Goal: Transaction & Acquisition: Purchase product/service

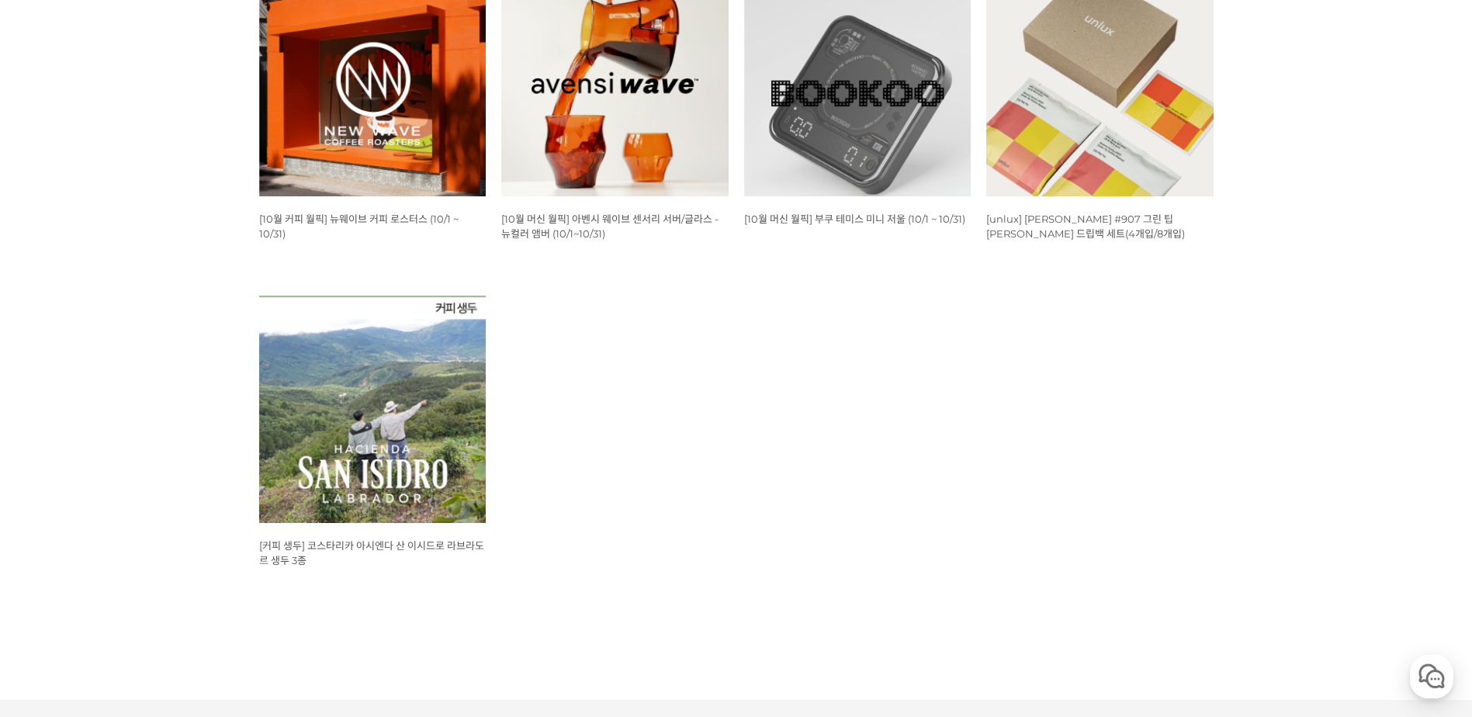
click at [373, 147] on img at bounding box center [372, 83] width 227 height 227
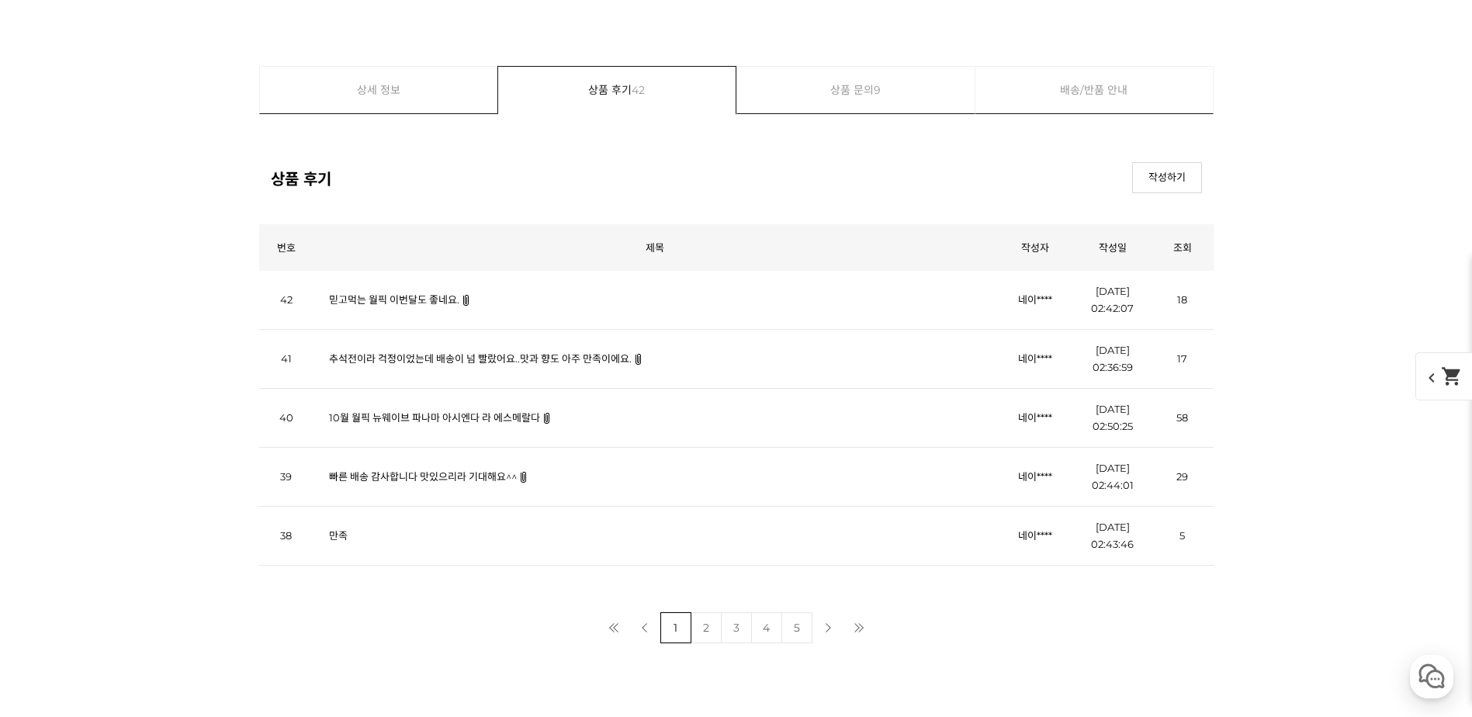
scroll to position [5431, 0]
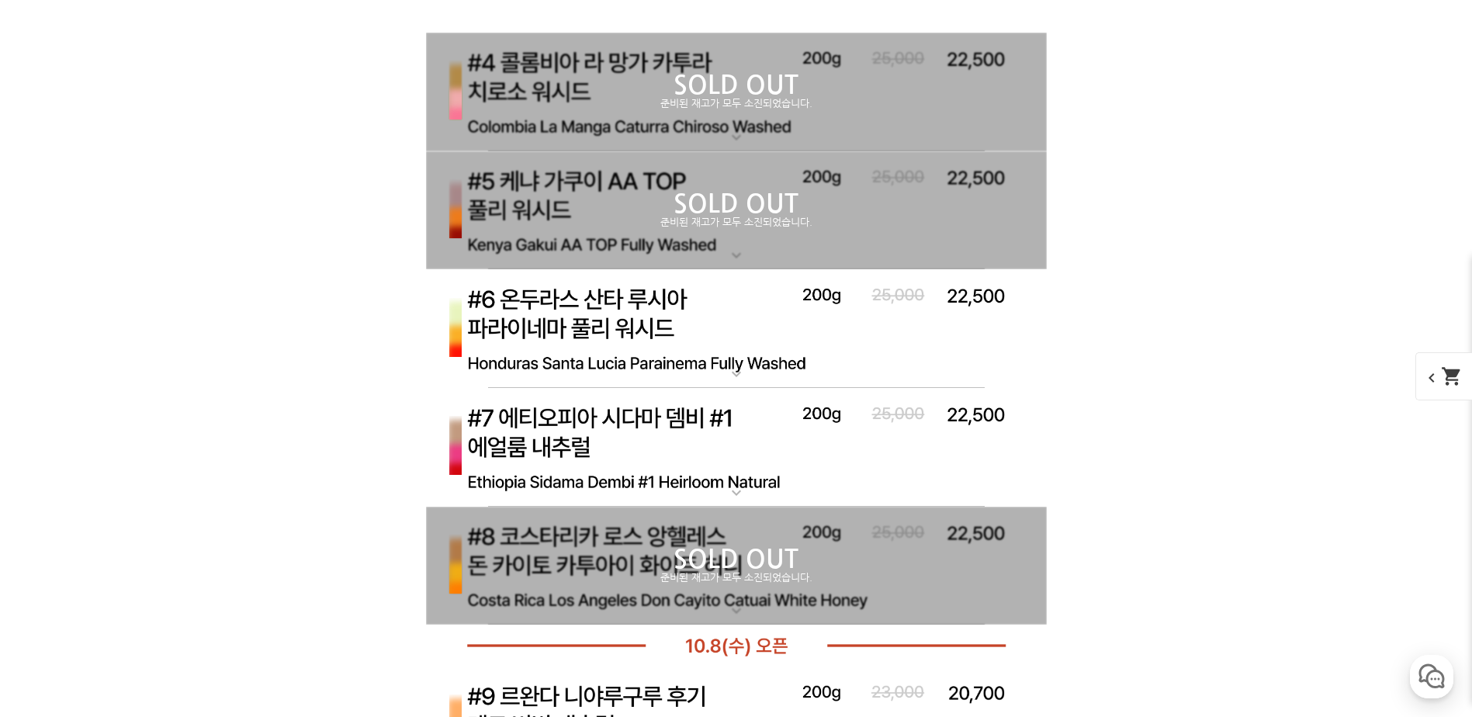
select select "#3 에티오피아 구지 우라가 고고구 에얼룸 풀리 워시드"
select select "200g"
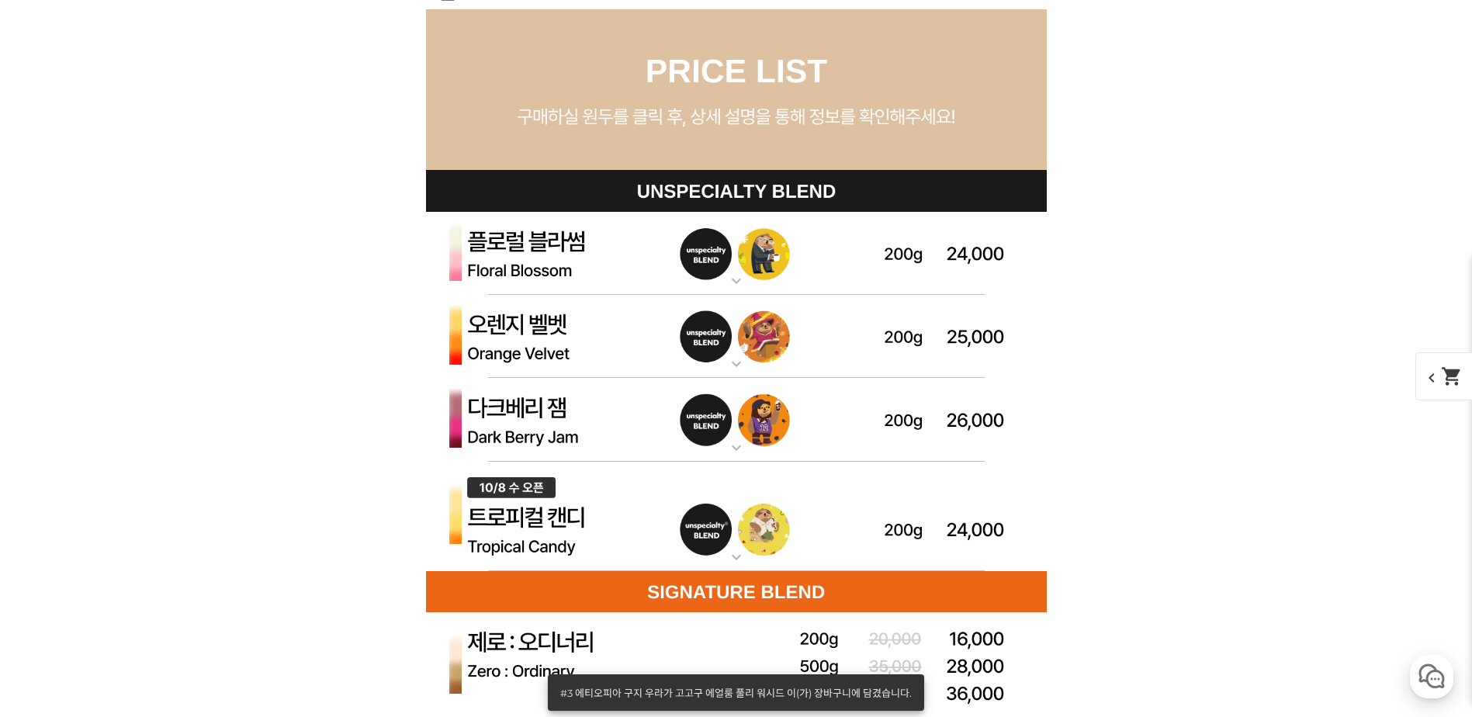
scroll to position [4344, 0]
click at [730, 280] on mat-icon "expand_more" at bounding box center [736, 281] width 31 height 19
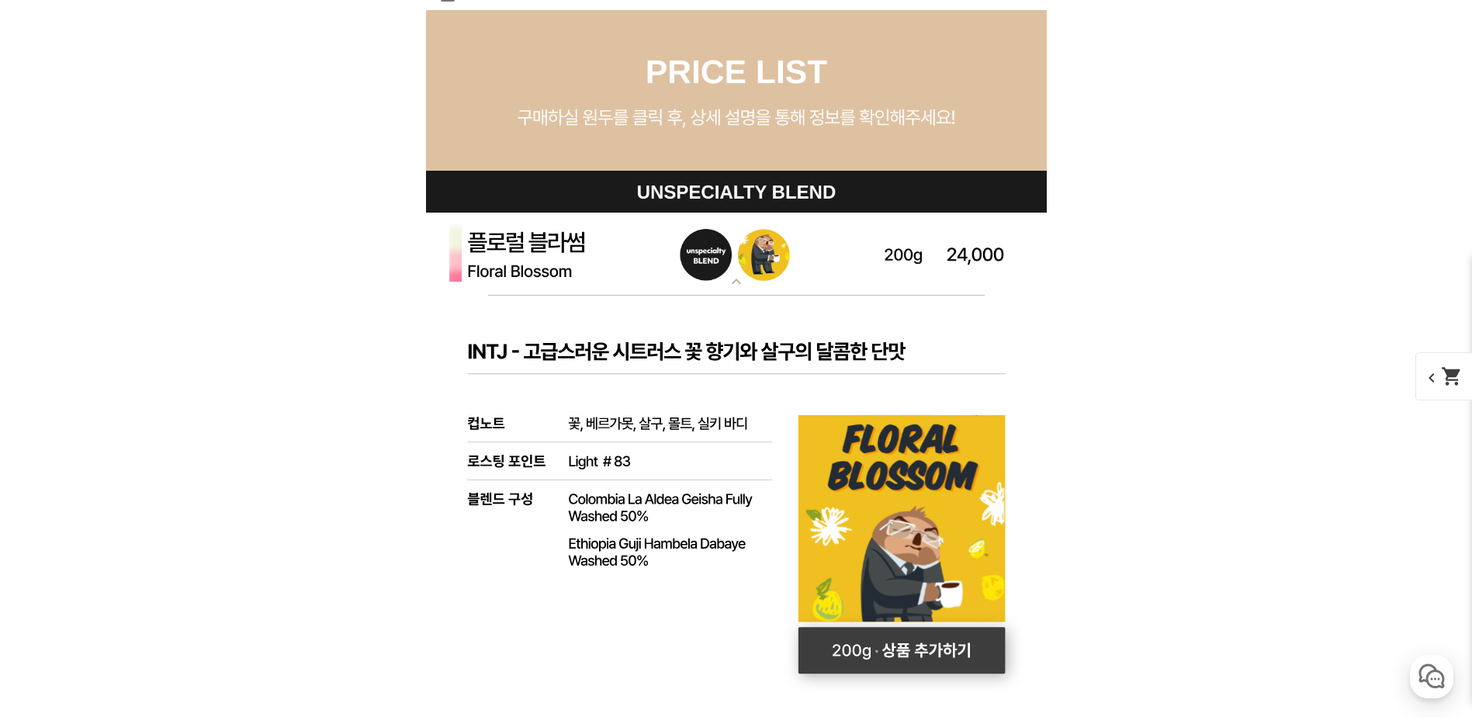
click at [927, 646] on rect at bounding box center [901, 650] width 207 height 47
select select "플로럴 블라썸 (언스페셜티 블렌드)"
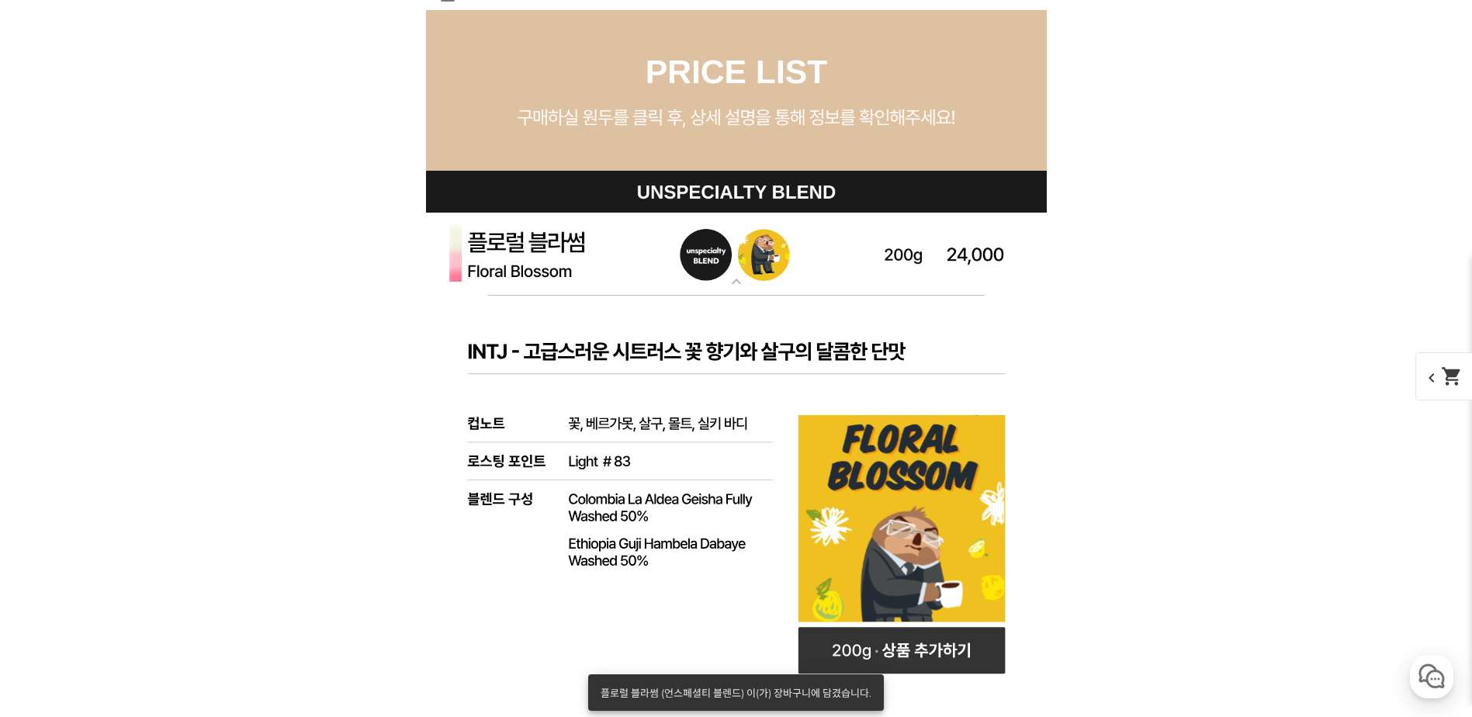
click at [743, 282] on mat-icon "expand_more" at bounding box center [736, 281] width 31 height 19
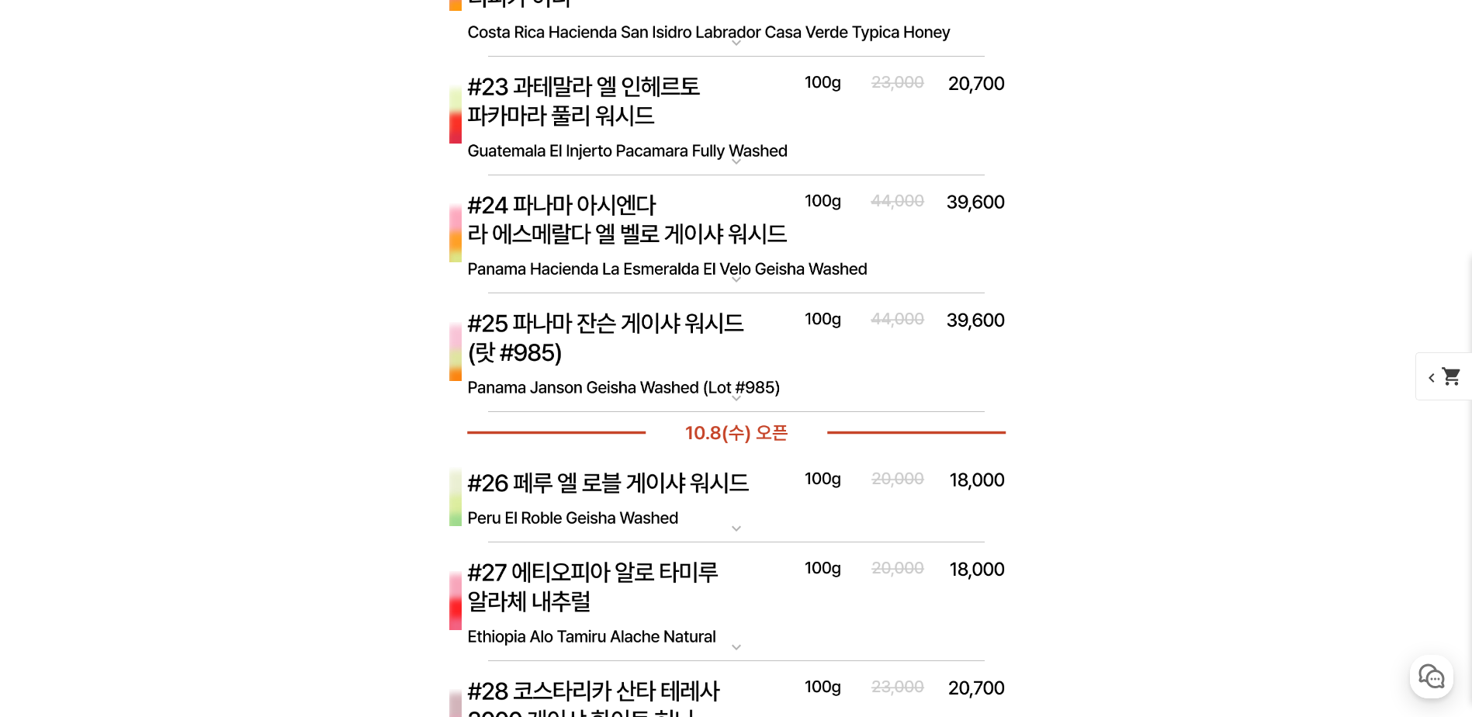
scroll to position [7603, 0]
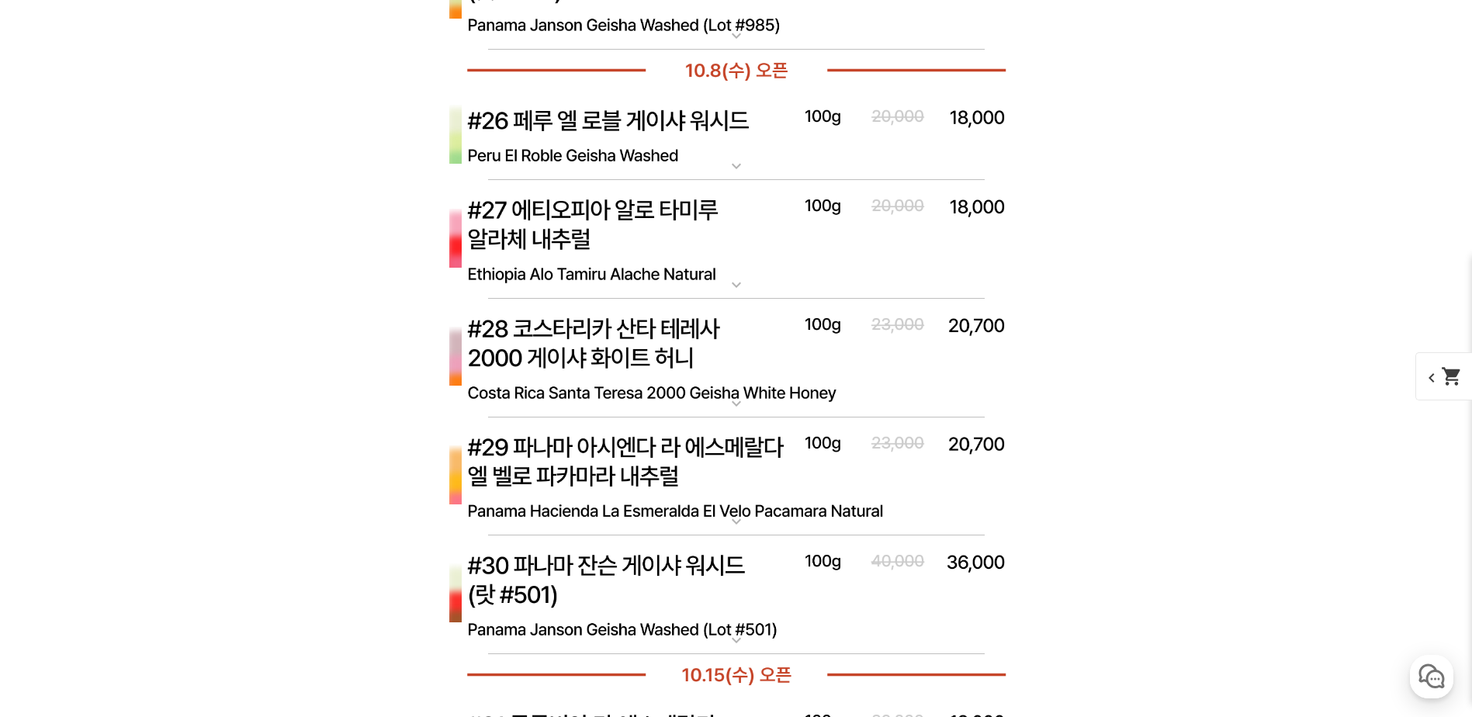
click at [749, 279] on mat-icon "expand_more" at bounding box center [736, 284] width 31 height 19
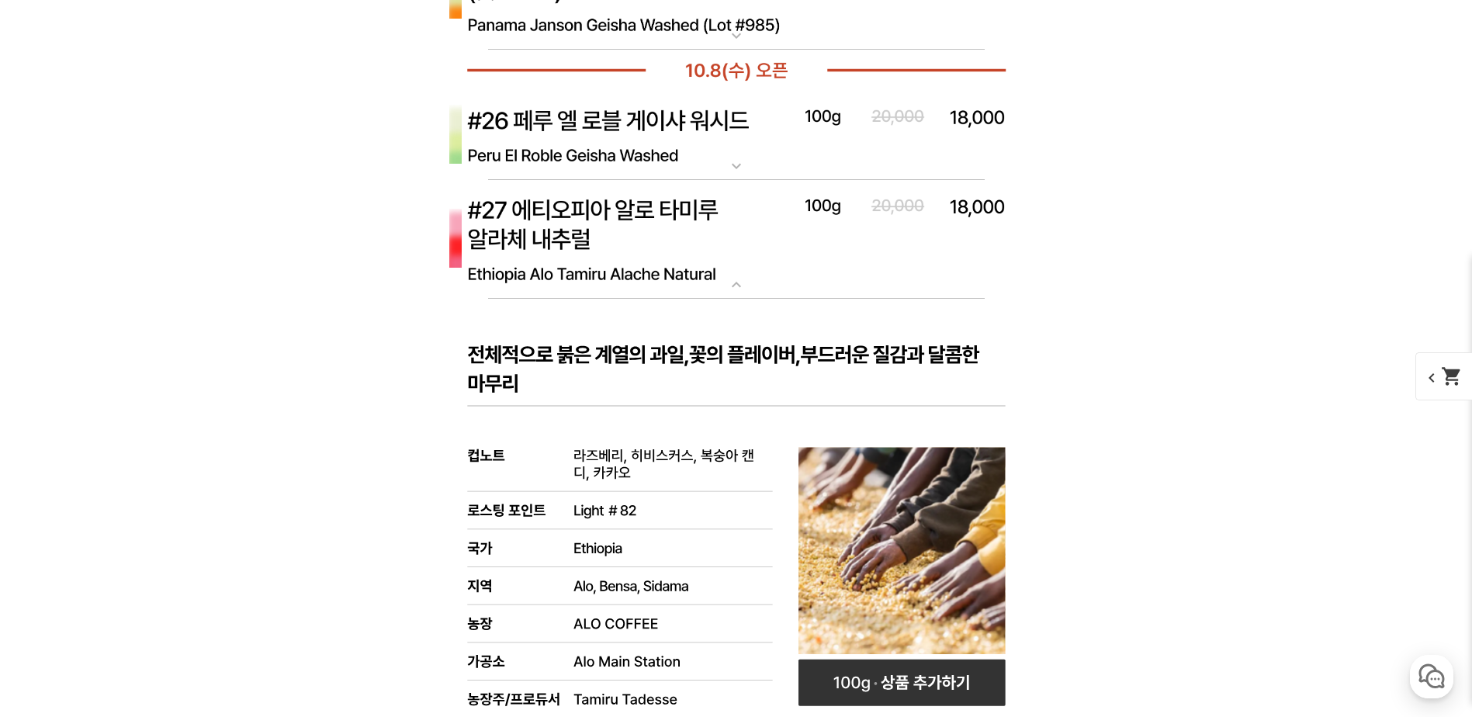
click at [749, 289] on mat-icon "expand_more" at bounding box center [736, 284] width 31 height 19
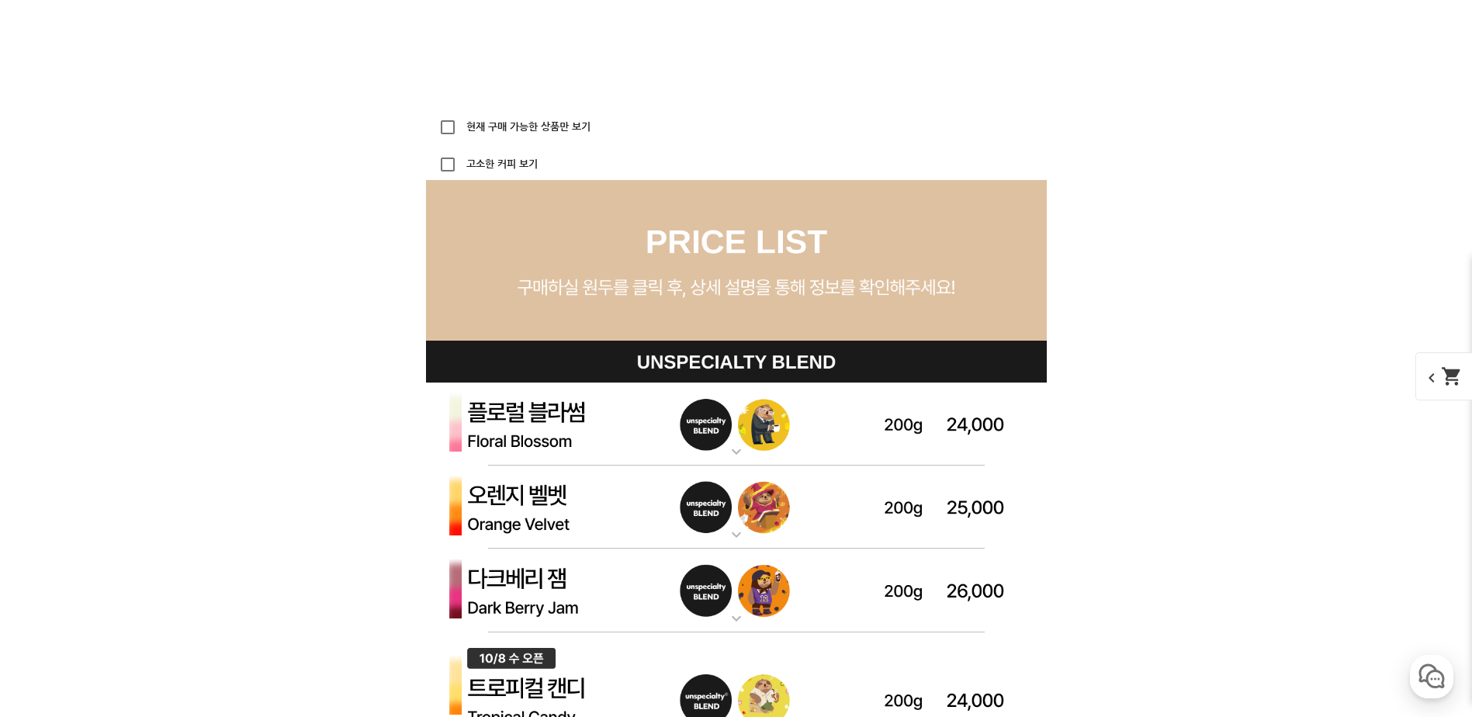
scroll to position [0, 0]
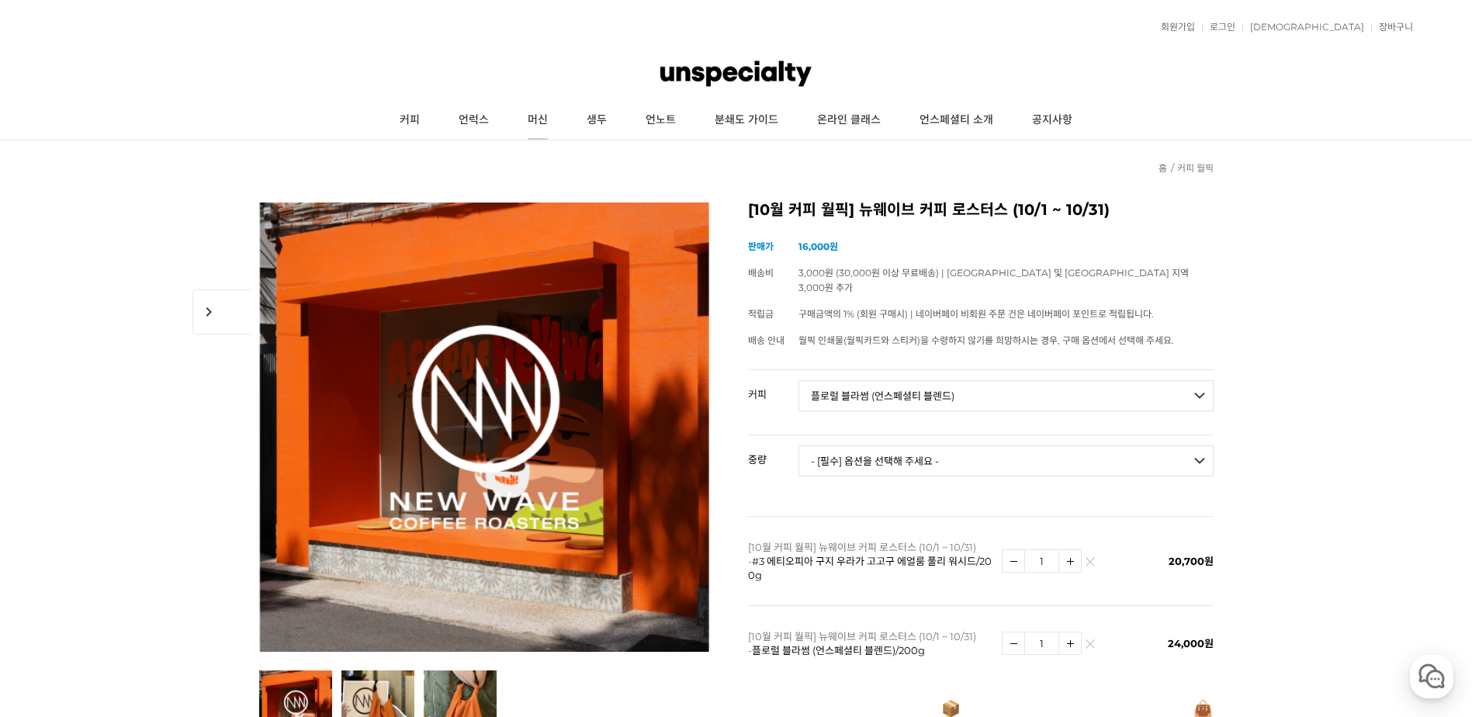
click at [543, 121] on link "머신" at bounding box center [537, 120] width 59 height 39
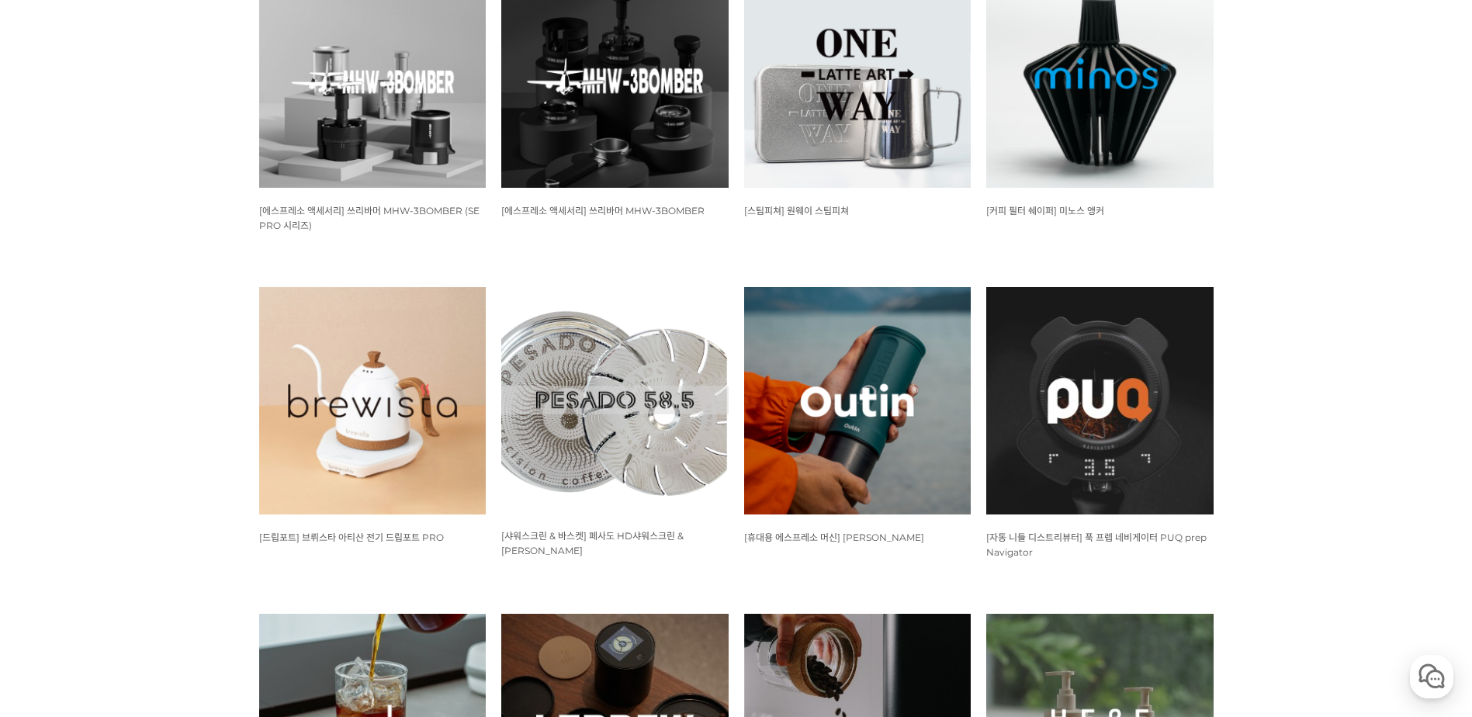
scroll to position [362, 0]
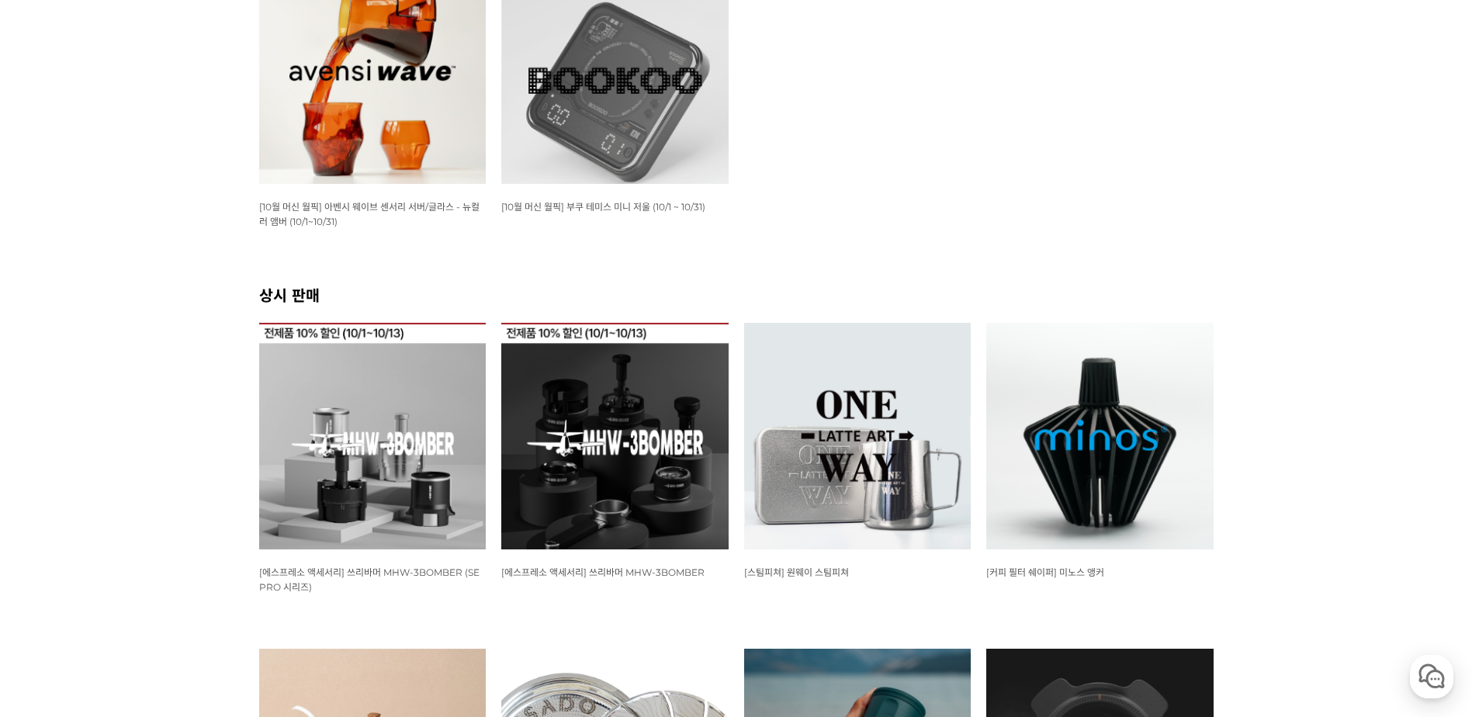
click at [1161, 401] on img at bounding box center [1099, 436] width 227 height 227
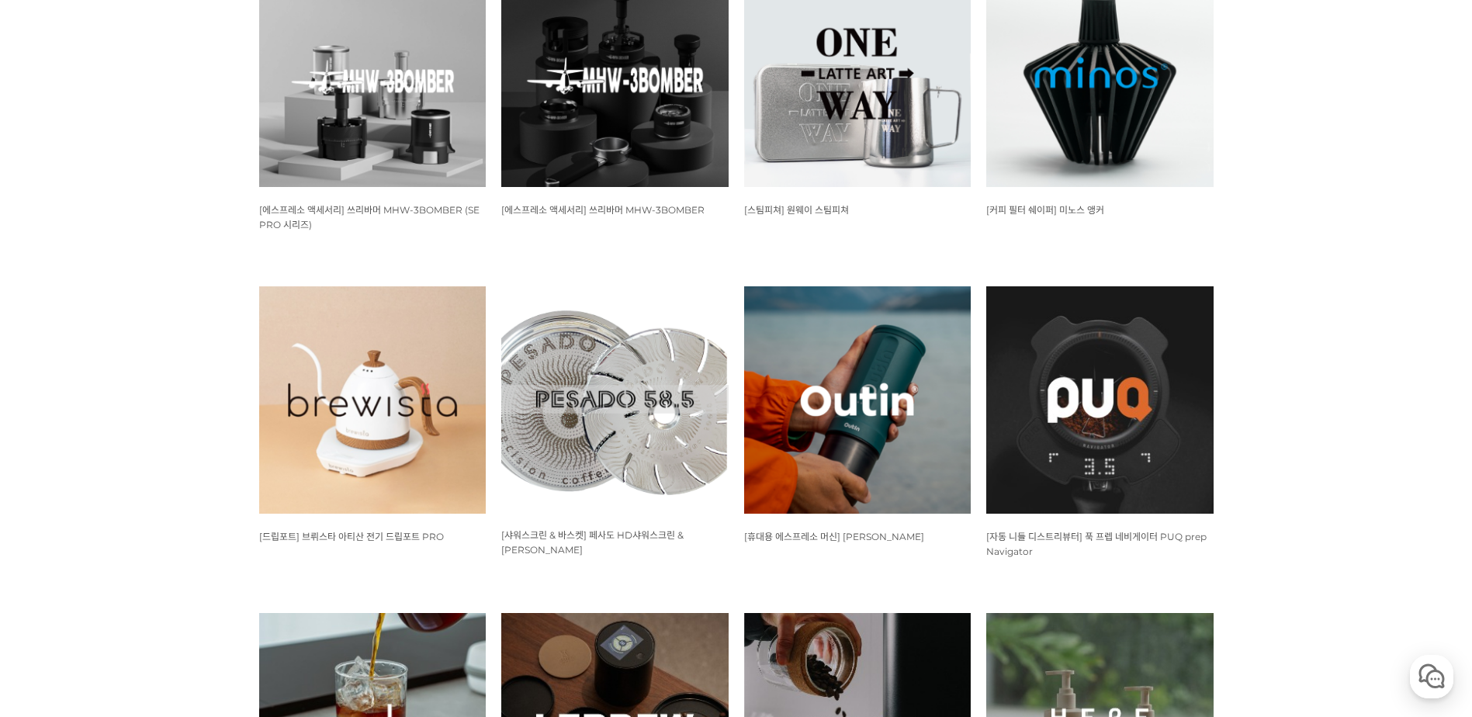
scroll to position [1086, 0]
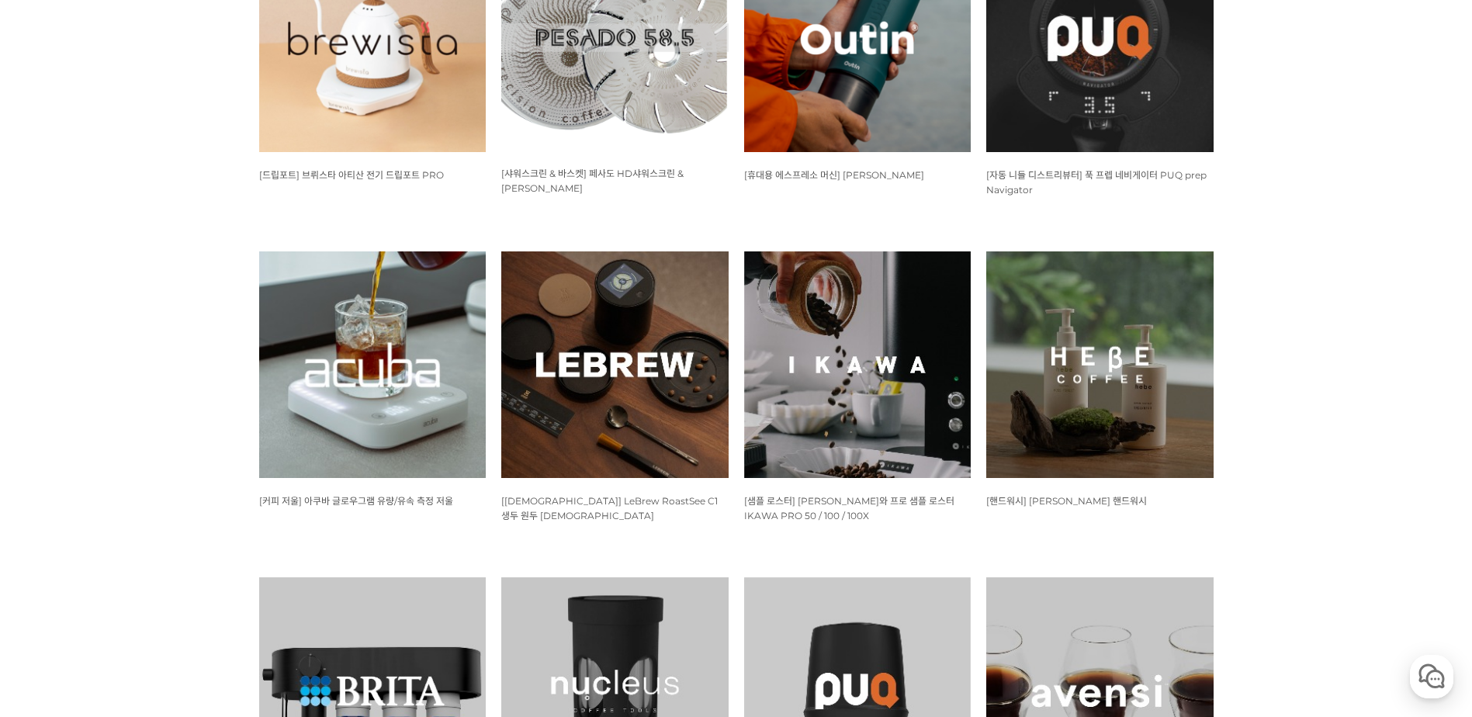
click at [307, 107] on img at bounding box center [372, 38] width 227 height 227
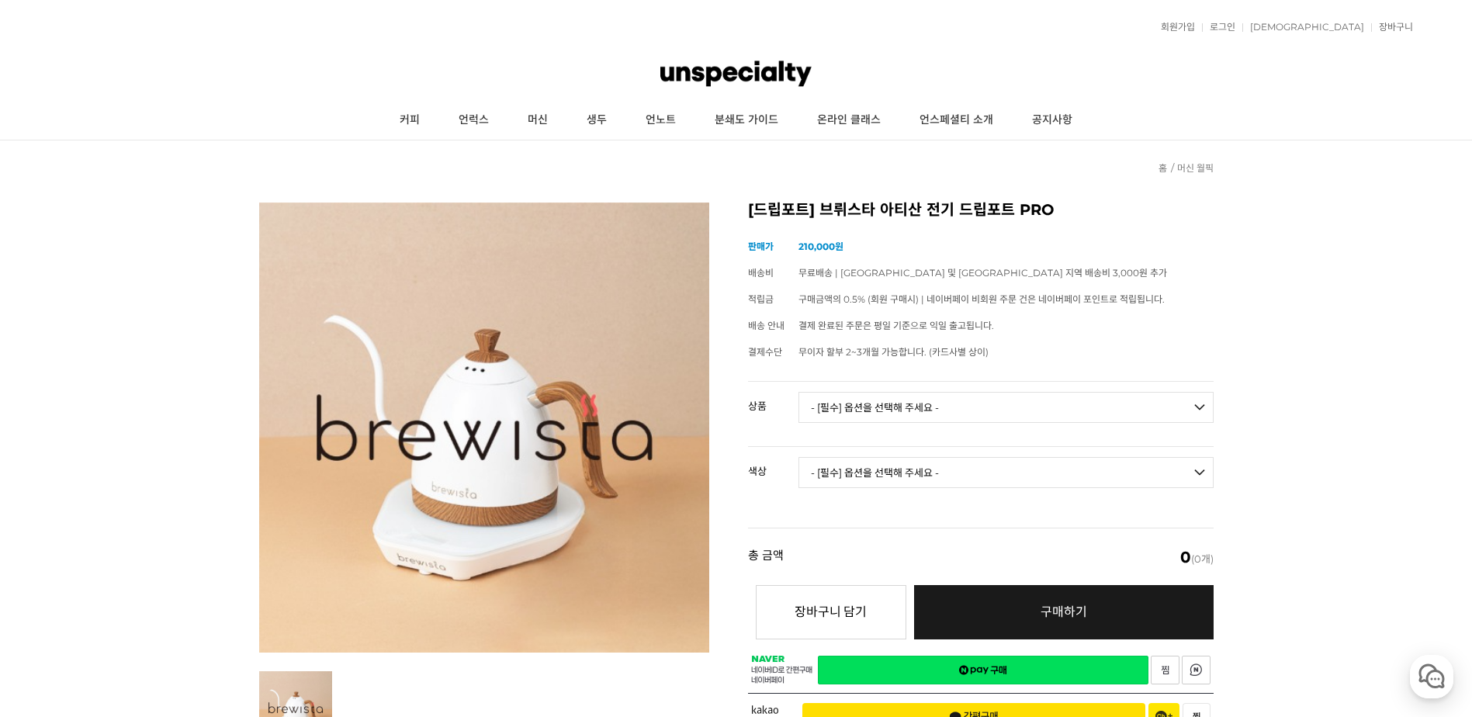
drag, startPoint x: 1375, startPoint y: 326, endPoint x: 1382, endPoint y: 324, distance: 7.9
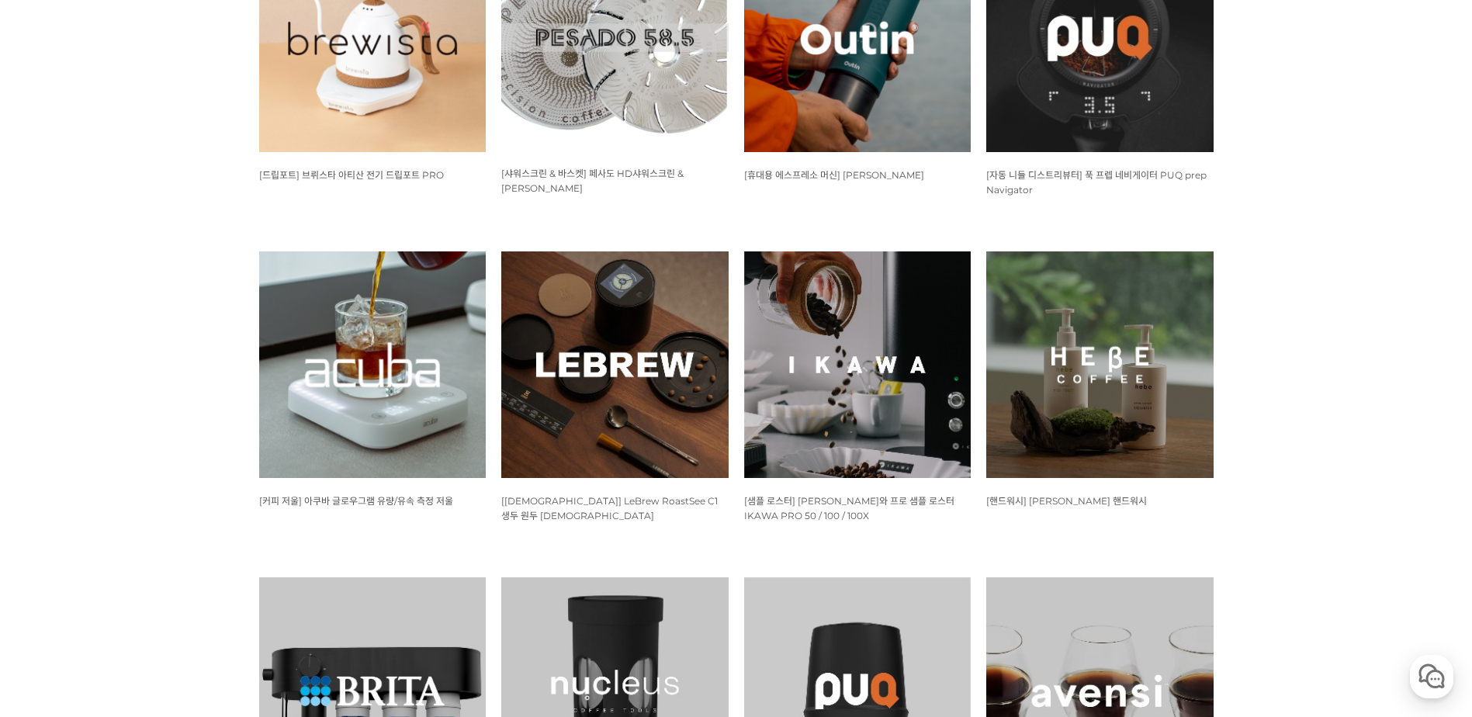
click at [362, 382] on img at bounding box center [372, 364] width 227 height 227
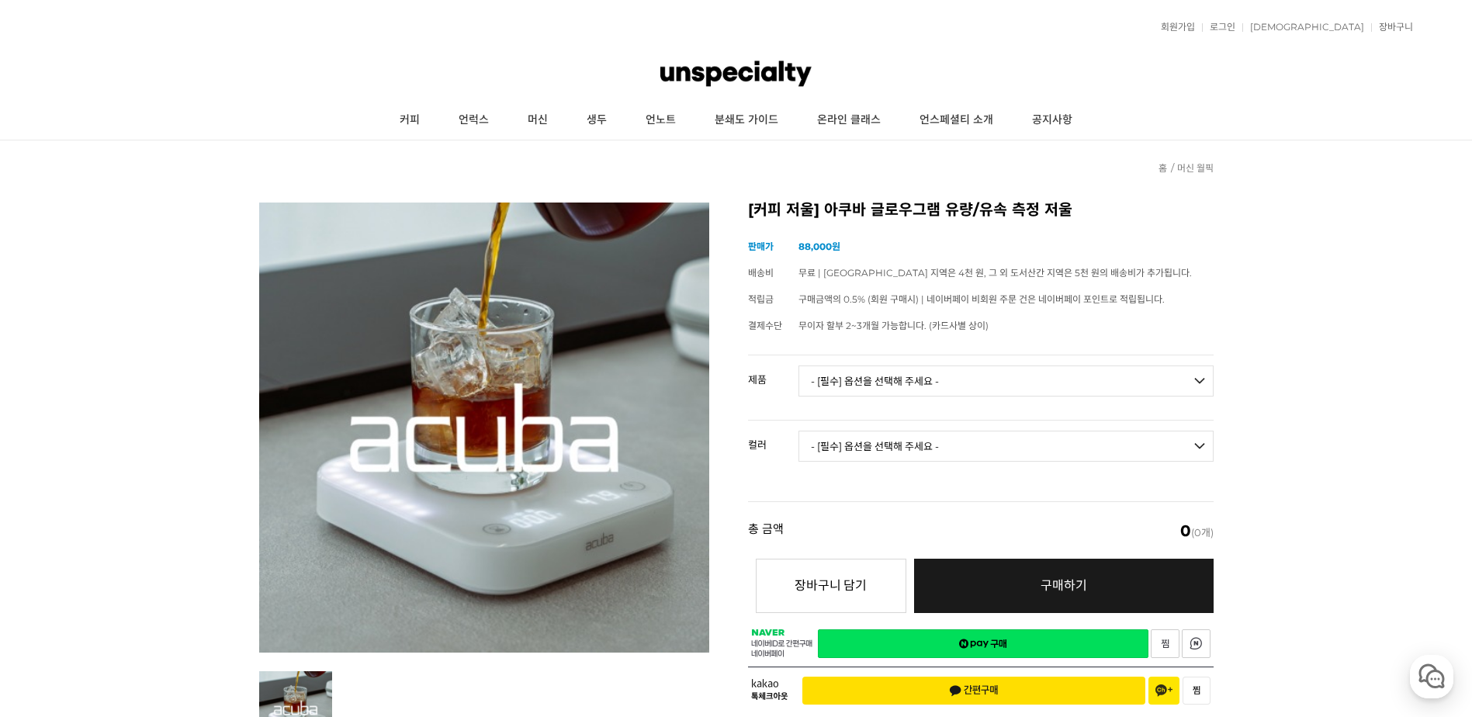
click at [1113, 392] on select "- [필수] 옵션을 선택해 주세요 - ------------------- 아쿠바 글로우그램 유량/유속 측정 저울" at bounding box center [1005, 380] width 415 height 31
select select "아쿠바 글로우그램 유량/유속 측정 저울"
click at [798, 365] on select "- [필수] 옵션을 선택해 주세요 - ------------------- 아쿠바 글로우그램 유량/유속 측정 저울" at bounding box center [1005, 380] width 415 height 31
click at [1085, 445] on select "- [필수] 옵션을 선택해 주세요 - ------------------- 블랙 화이트" at bounding box center [1005, 446] width 415 height 31
select select "블랙"
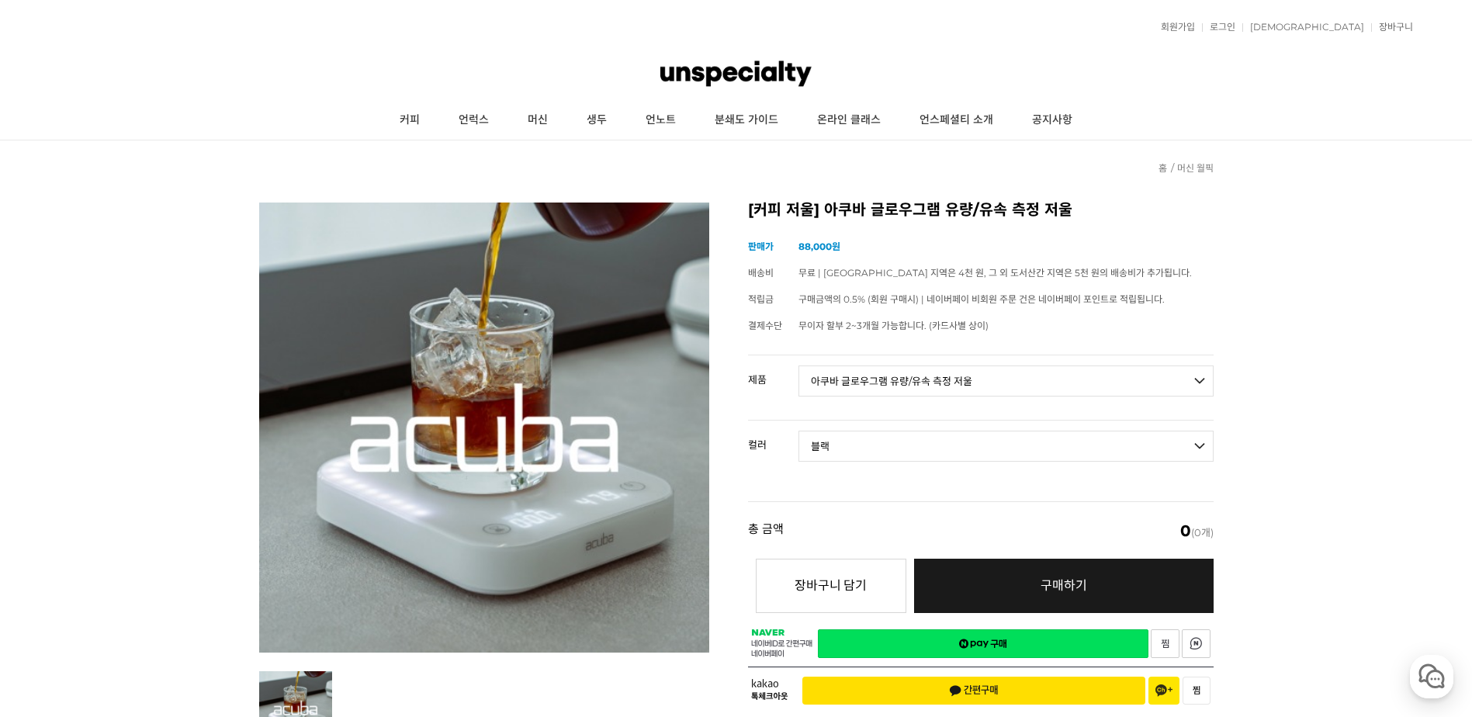
click at [798, 431] on select "- [필수] 옵션을 선택해 주세요 - ------------------- 블랙 화이트" at bounding box center [1005, 446] width 415 height 31
select select "*"
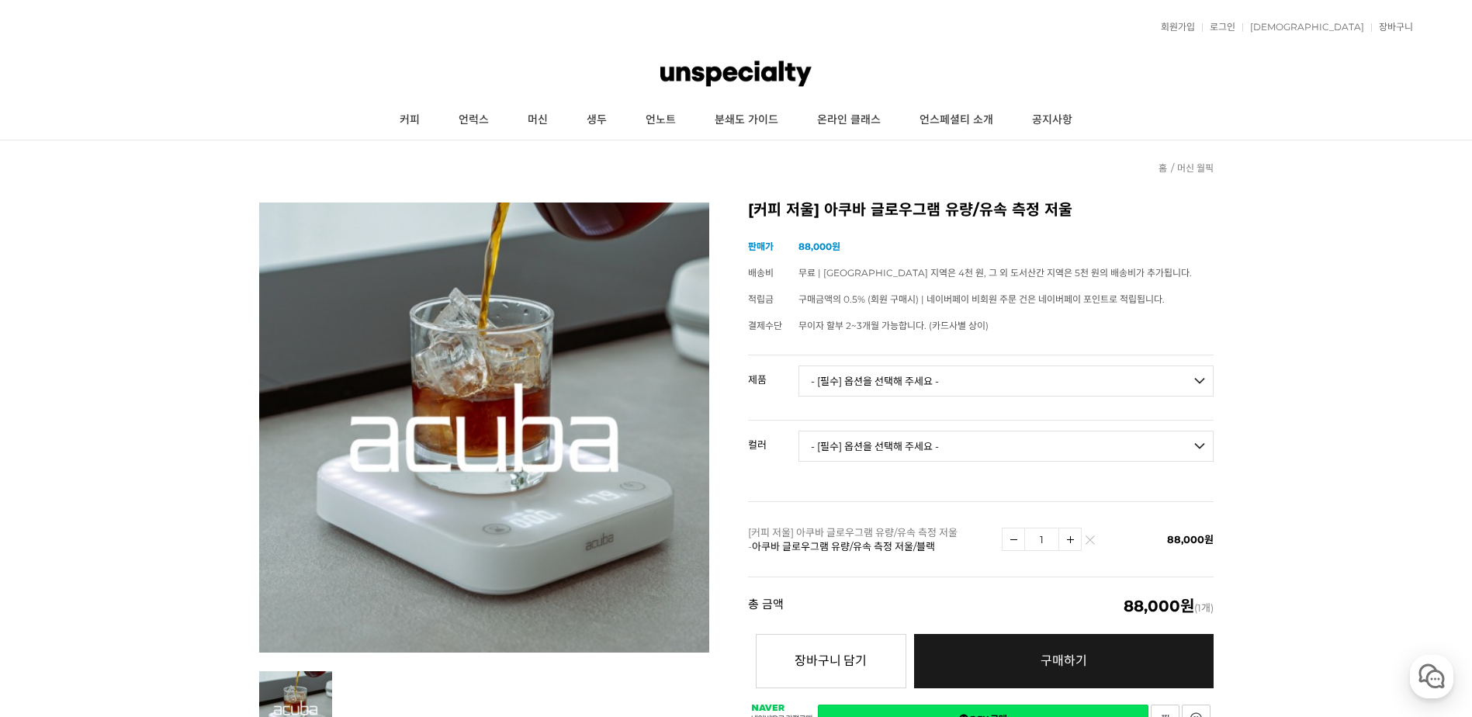
scroll to position [362, 0]
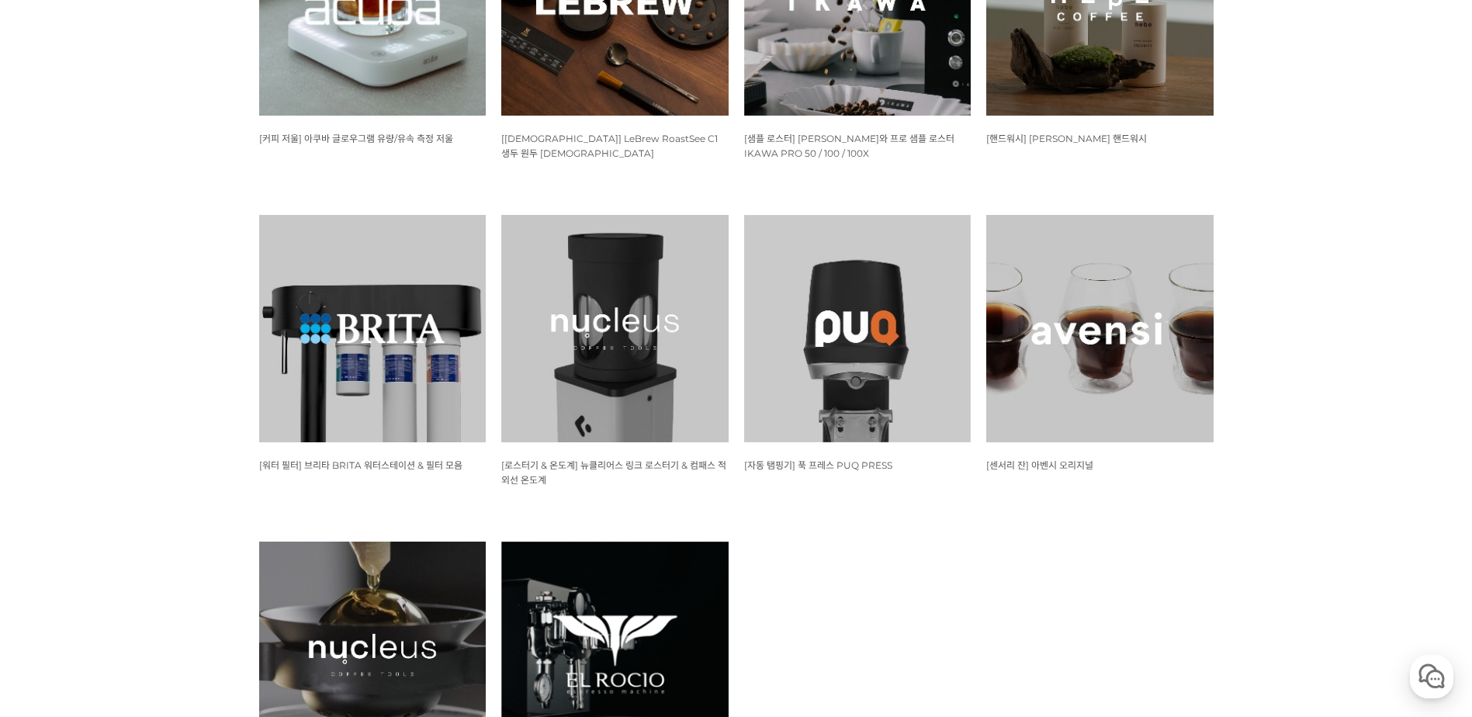
scroll to position [1086, 0]
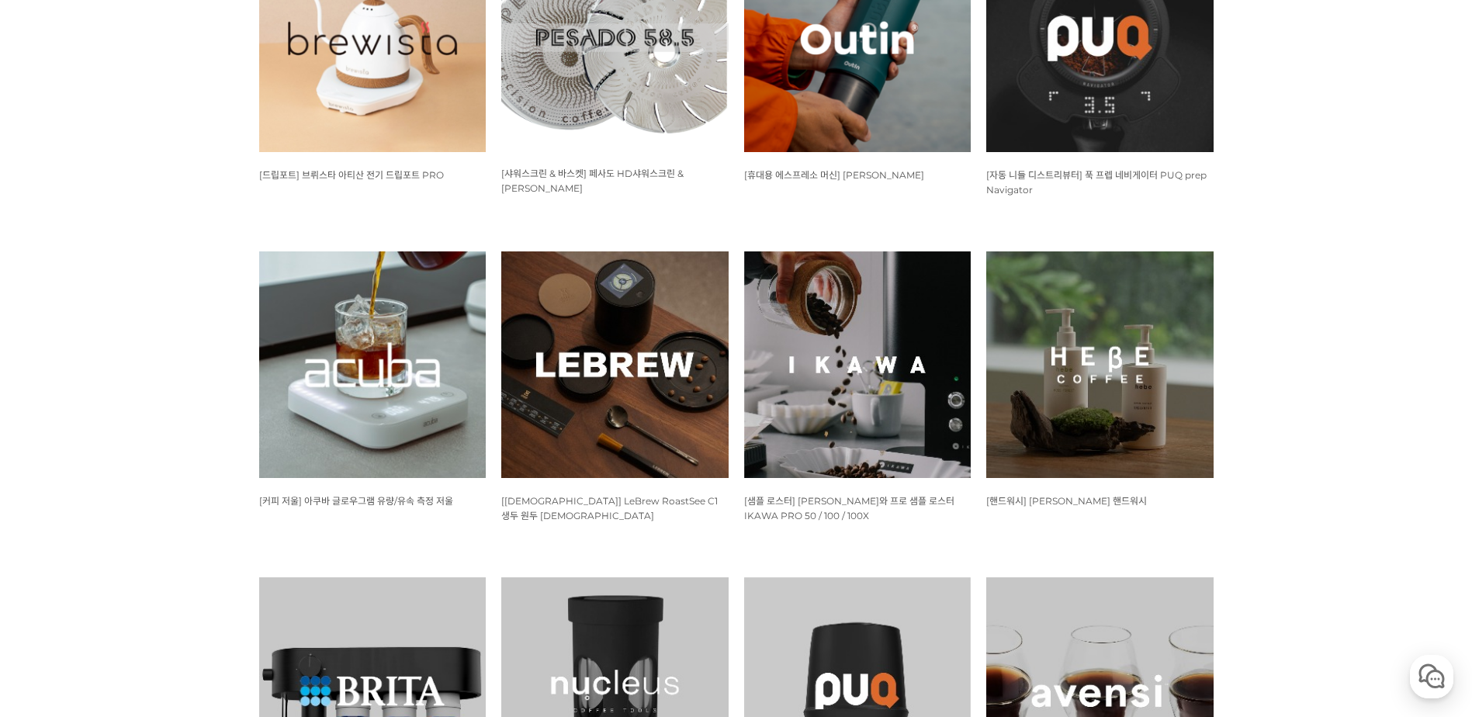
click at [837, 376] on img at bounding box center [857, 364] width 227 height 227
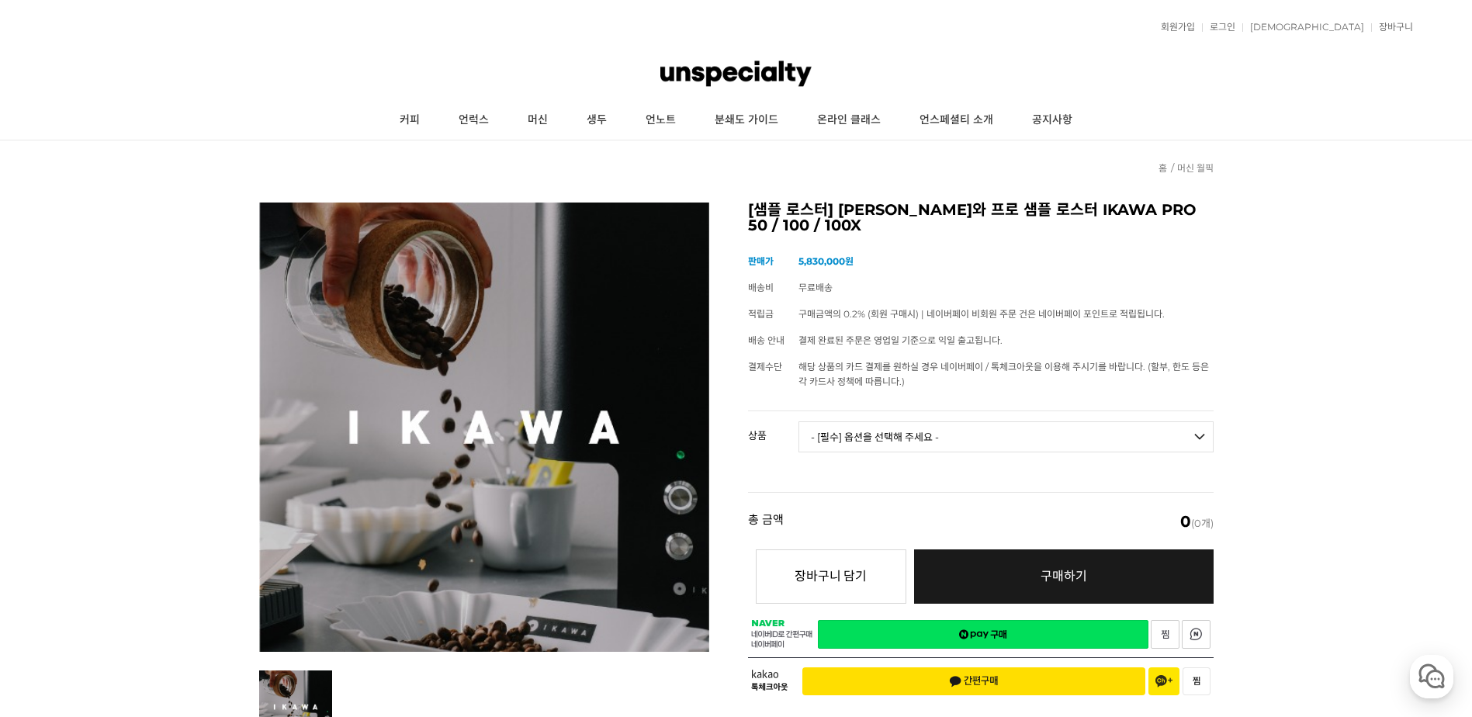
click at [1008, 421] on select "- [필수] 옵션을 선택해 주세요 - ------------------- 이카와 프로 샘플 로스터 PRO 50 [품절] 이카와 프로 샘플 로스…" at bounding box center [1005, 436] width 415 height 31
click at [798, 421] on select "- [필수] 옵션을 선택해 주세요 - ------------------- 이카와 프로 샘플 로스터 PRO 50 [품절] 이카와 프로 샘플 로스…" at bounding box center [1005, 436] width 415 height 31
select select "*"
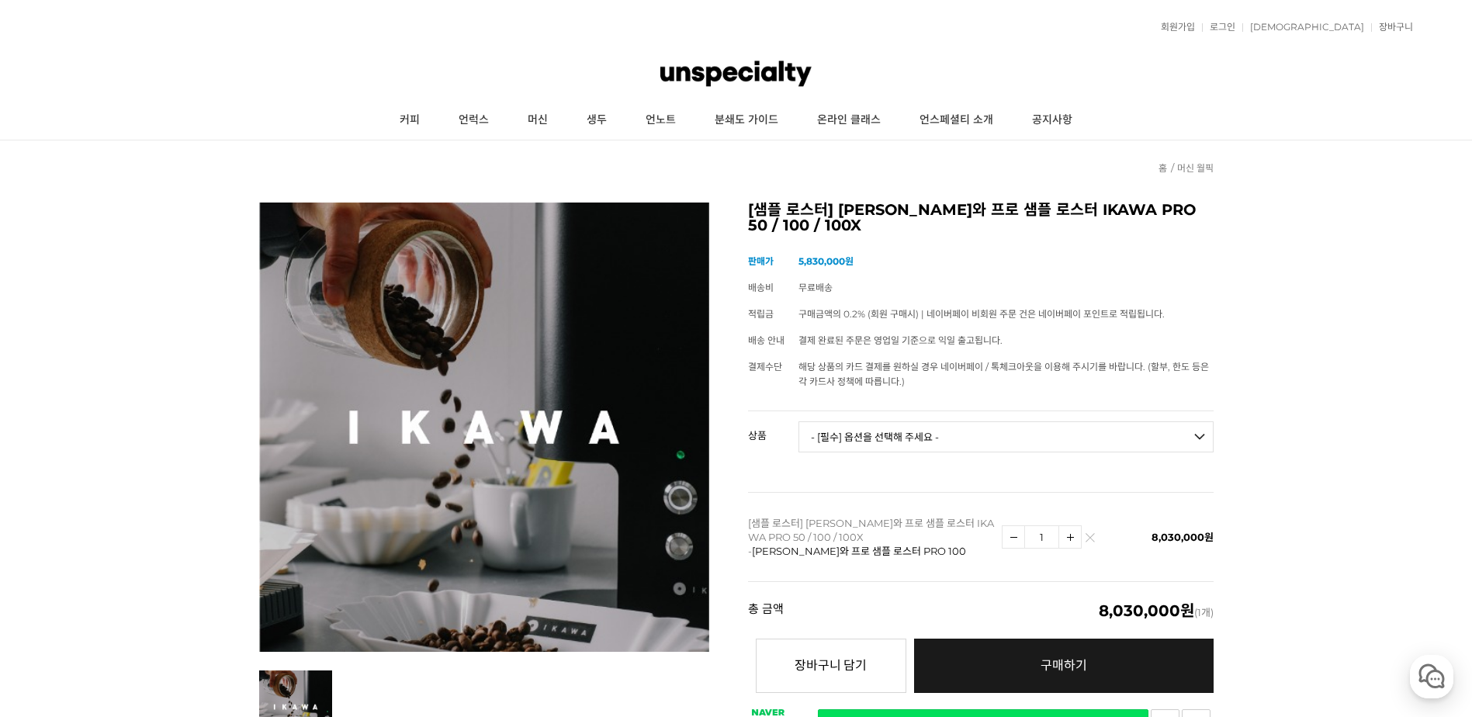
scroll to position [362, 0]
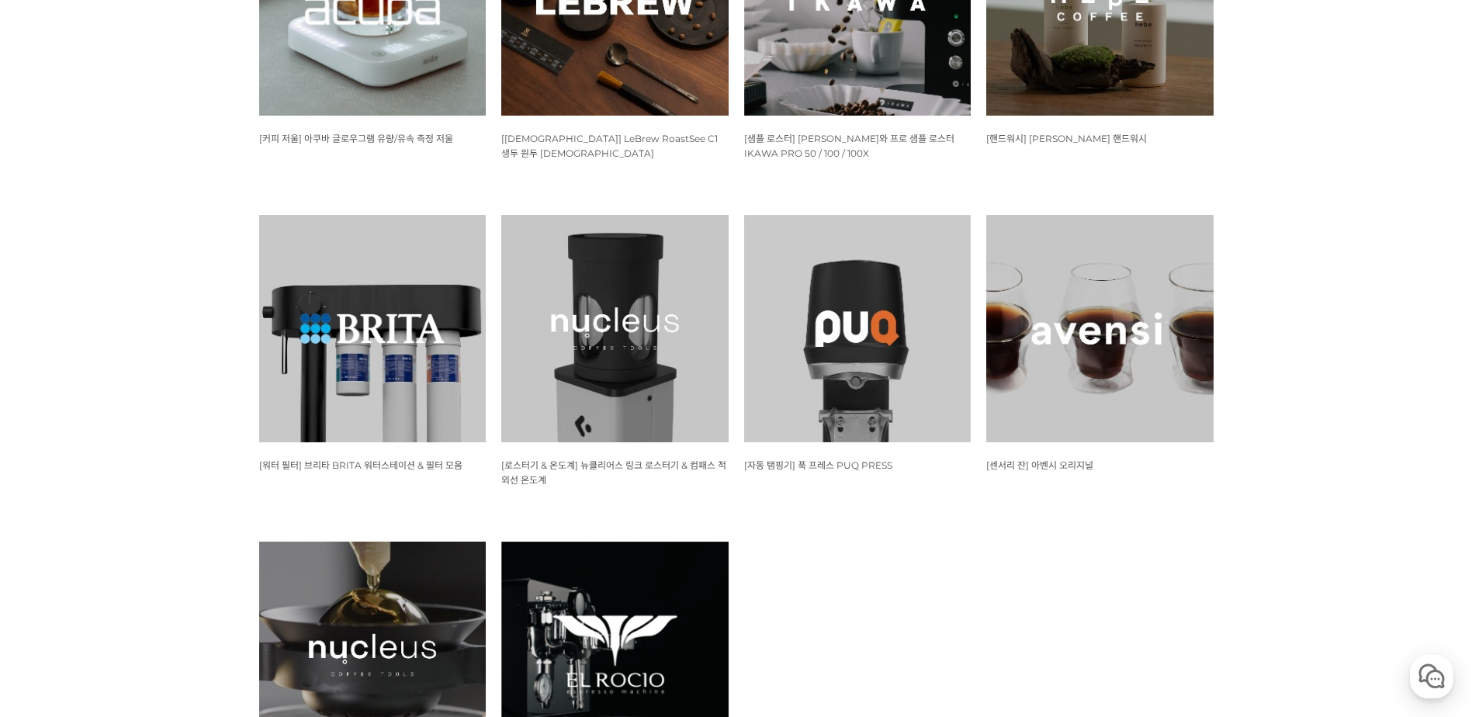
scroll to position [1810, 0]
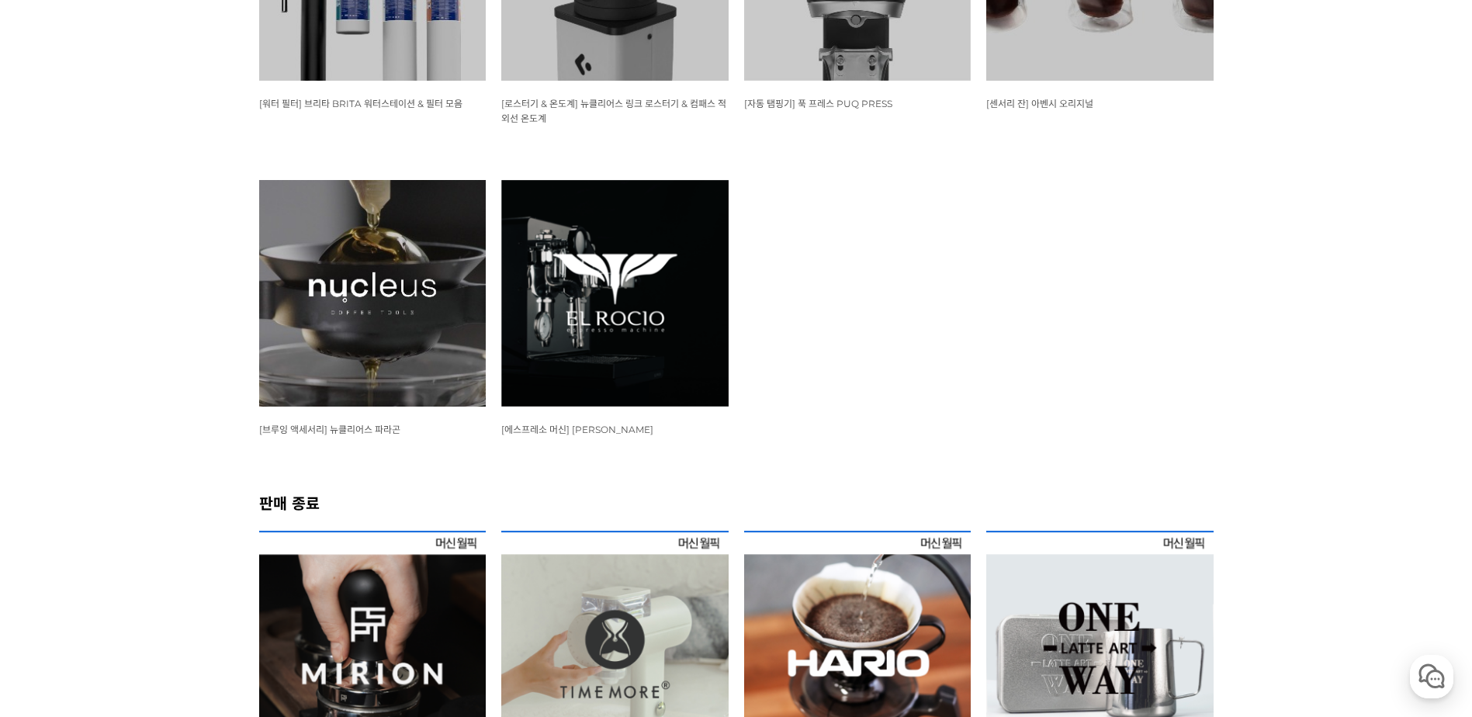
click at [644, 287] on img at bounding box center [614, 293] width 227 height 227
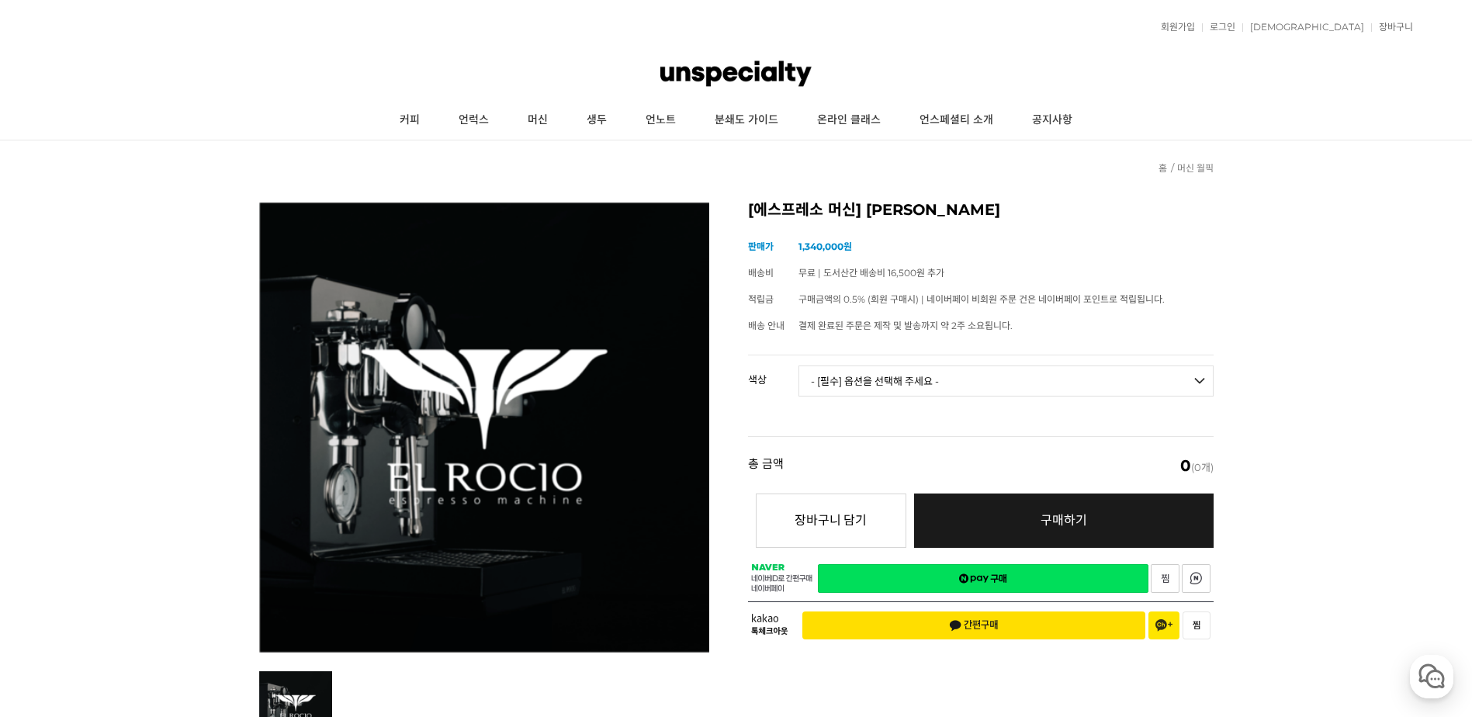
click at [1040, 370] on select "- [필수] 옵션을 선택해 주세요 - ------------------- 블랙 화이트" at bounding box center [1005, 380] width 415 height 31
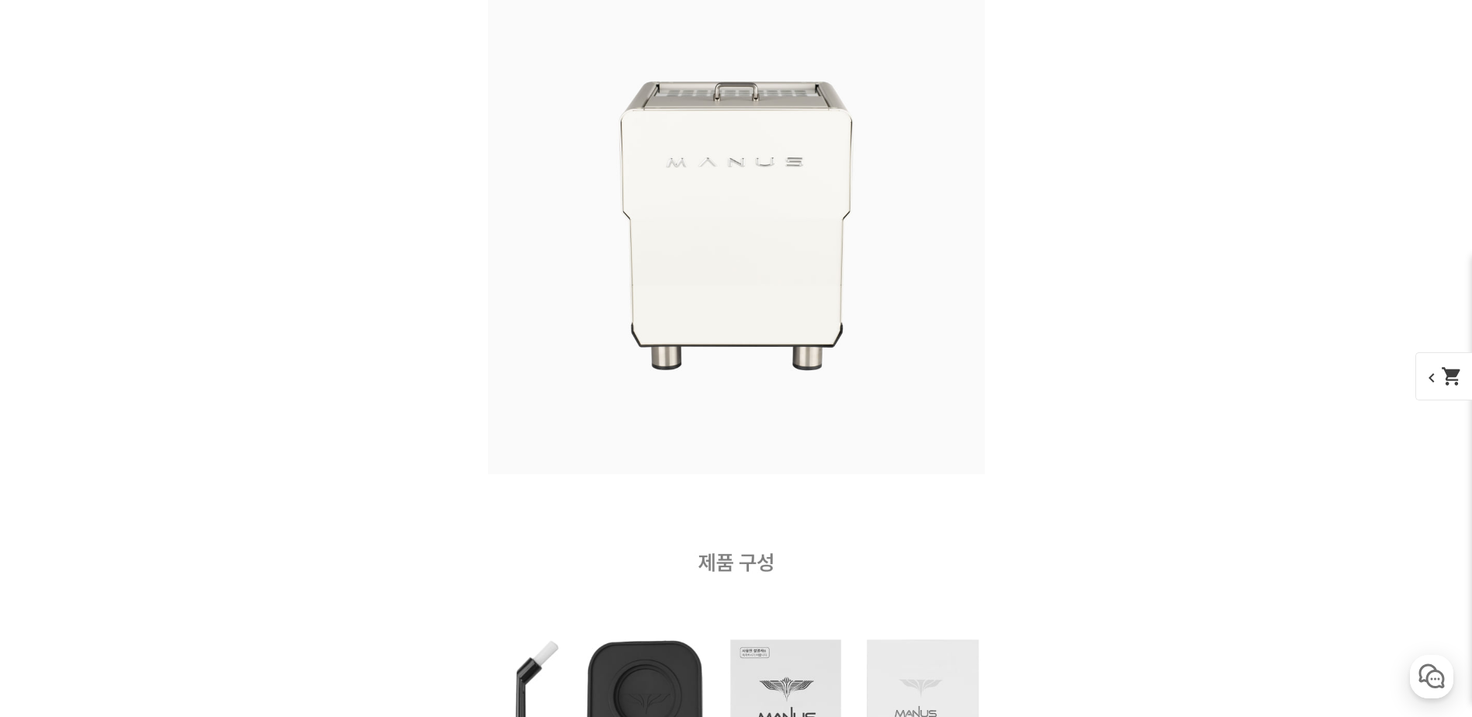
scroll to position [16825, 0]
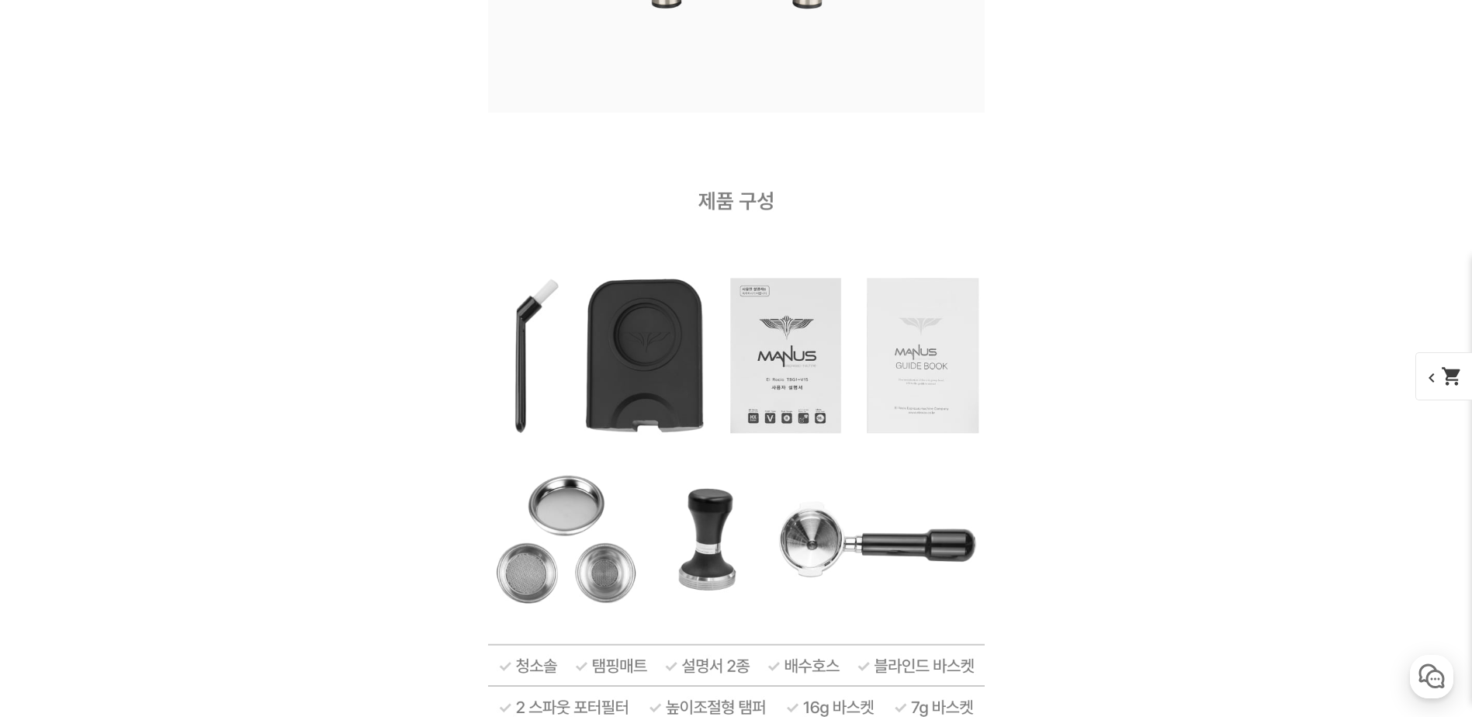
drag, startPoint x: 1314, startPoint y: 500, endPoint x: 1317, endPoint y: 406, distance: 93.9
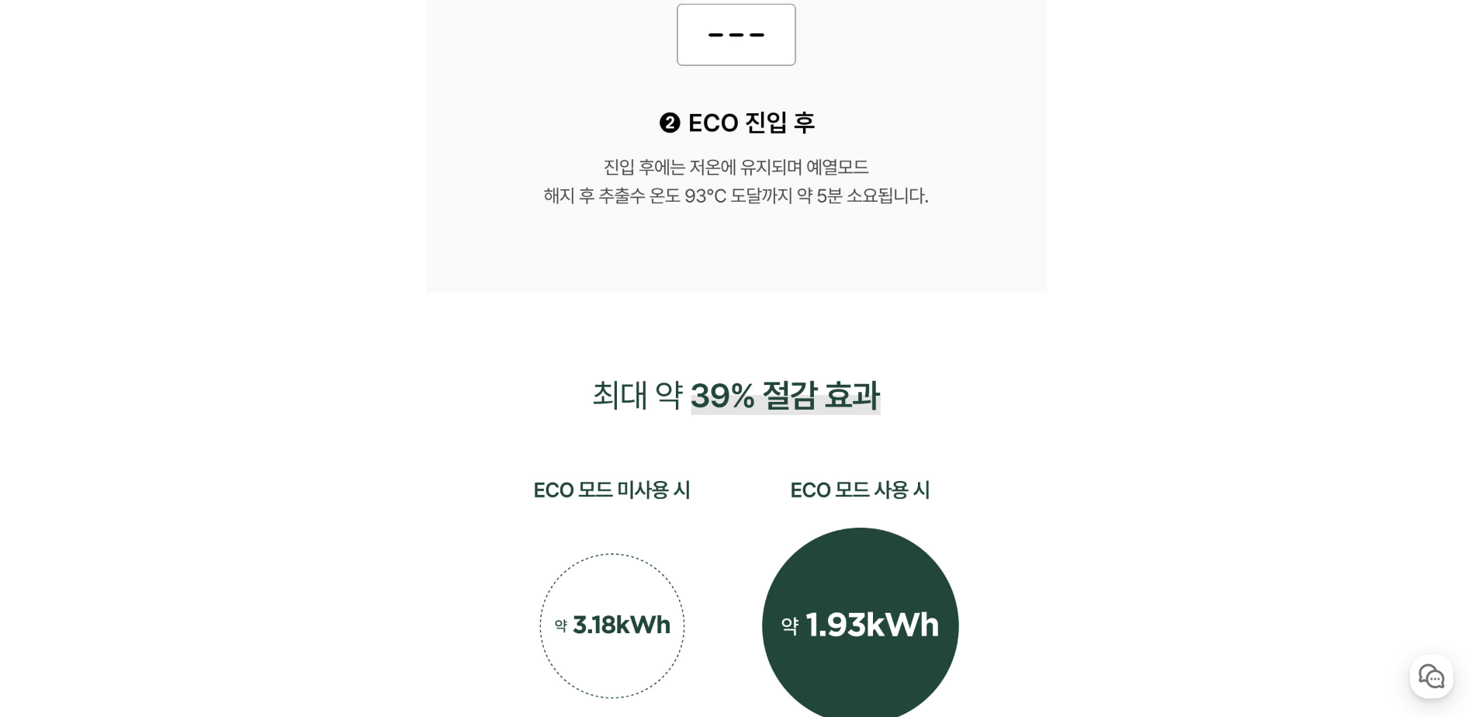
scroll to position [0, 0]
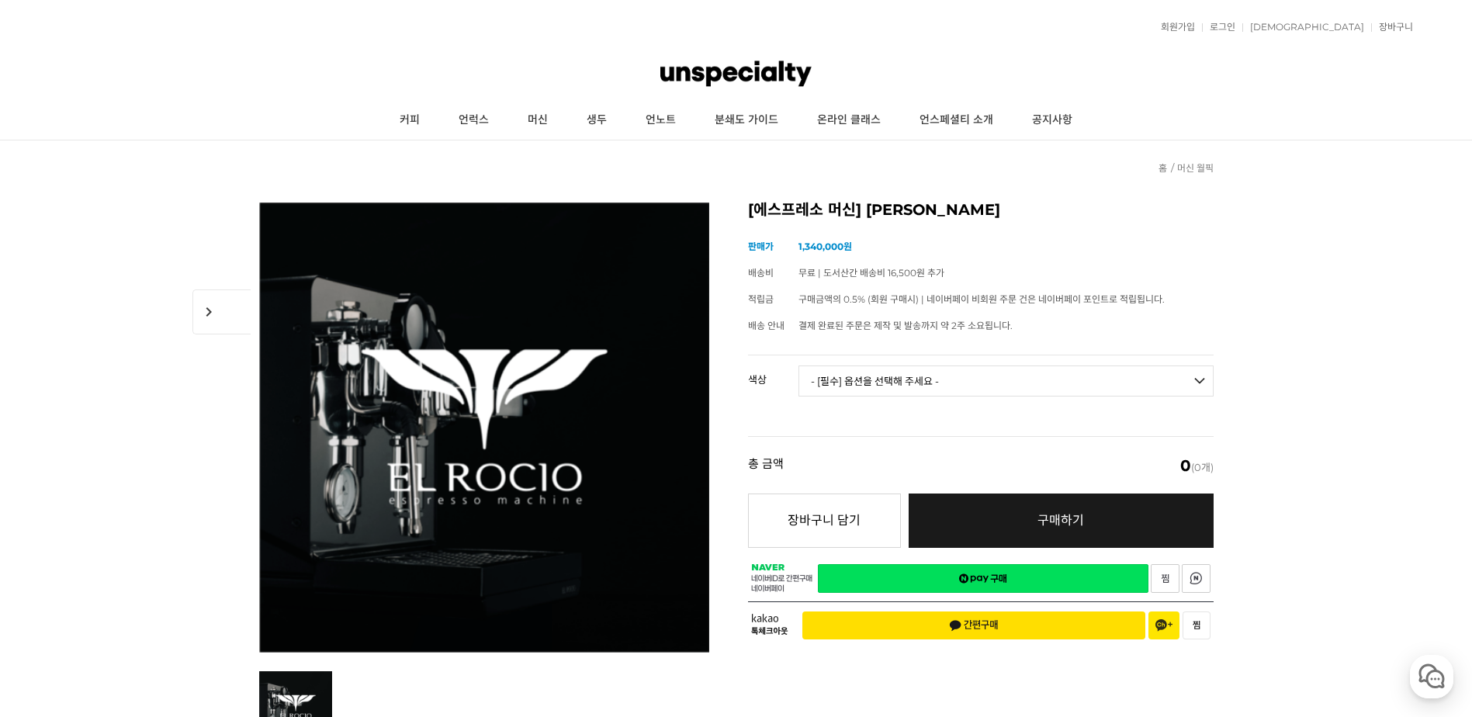
click at [1043, 392] on select "- [필수] 옵션을 선택해 주세요 - ------------------- 블랙 화이트" at bounding box center [1005, 380] width 415 height 31
click at [798, 365] on select "- [필수] 옵션을 선택해 주세요 - ------------------- 블랙 화이트" at bounding box center [1005, 380] width 415 height 31
select select "*"
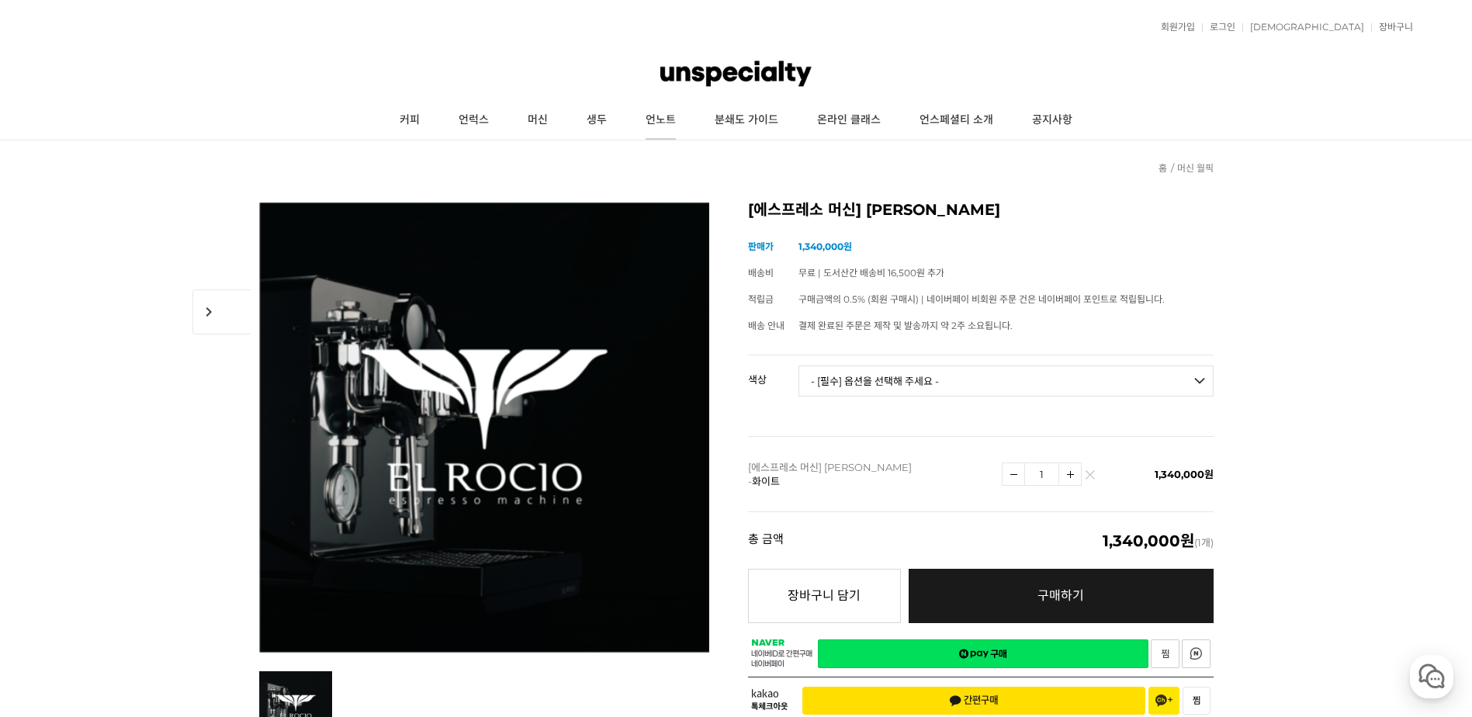
click at [652, 125] on link "언노트" at bounding box center [660, 120] width 69 height 39
click at [594, 120] on link "생두" at bounding box center [596, 120] width 59 height 39
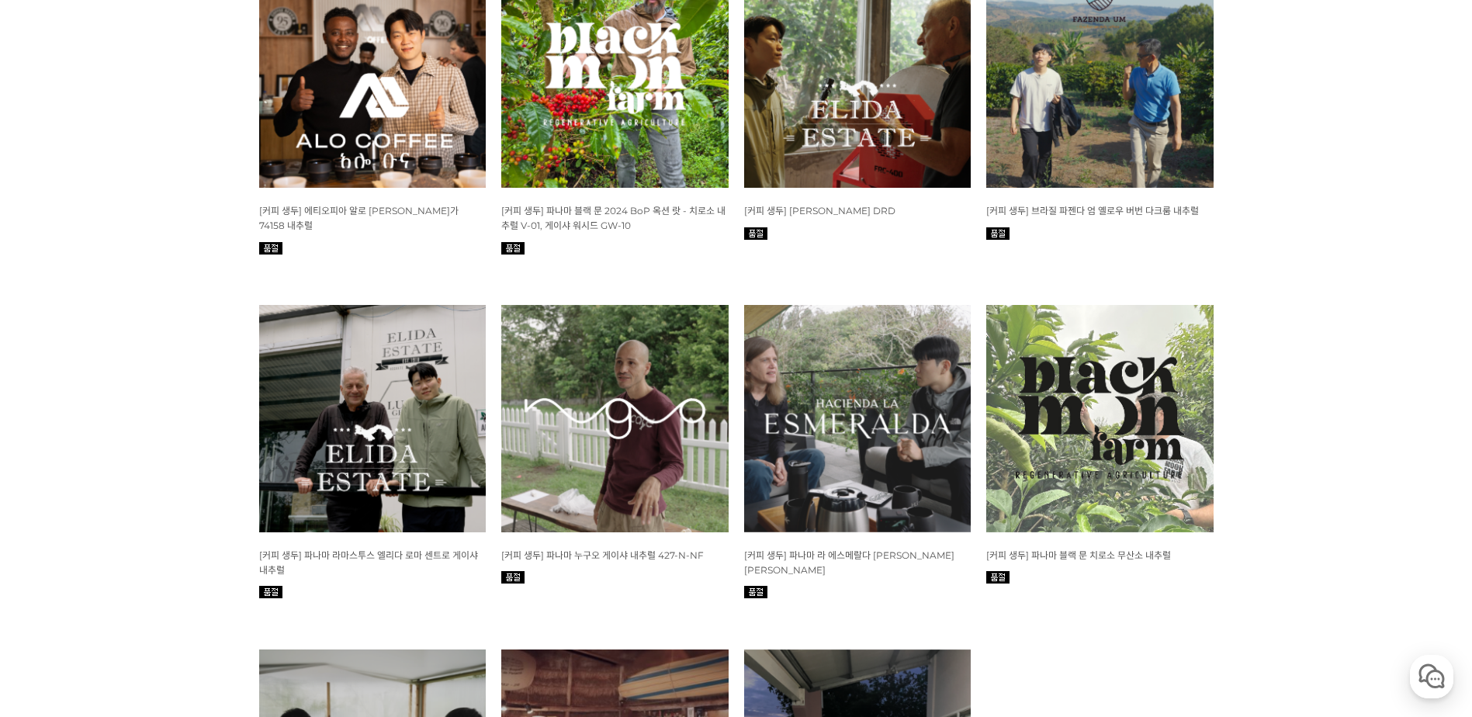
scroll to position [362, 0]
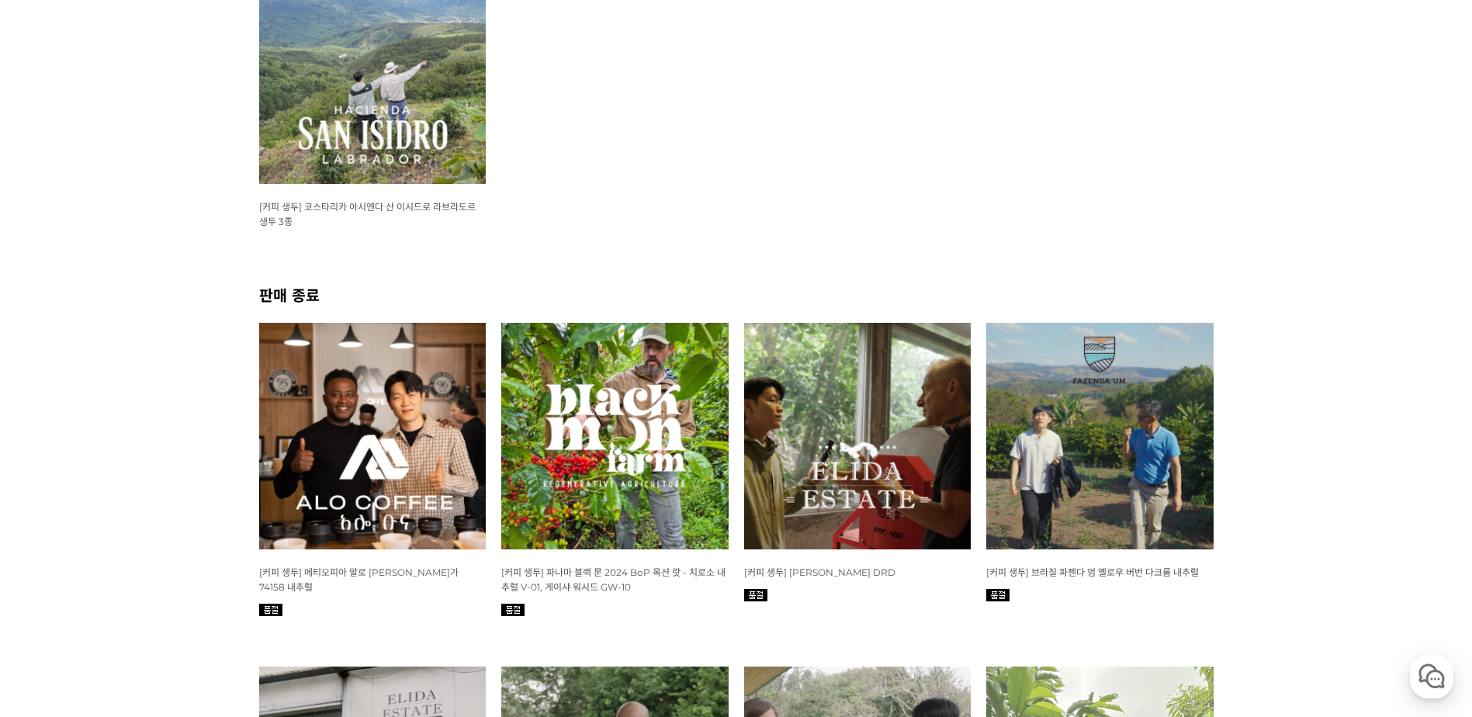
click at [392, 109] on img at bounding box center [372, 70] width 227 height 227
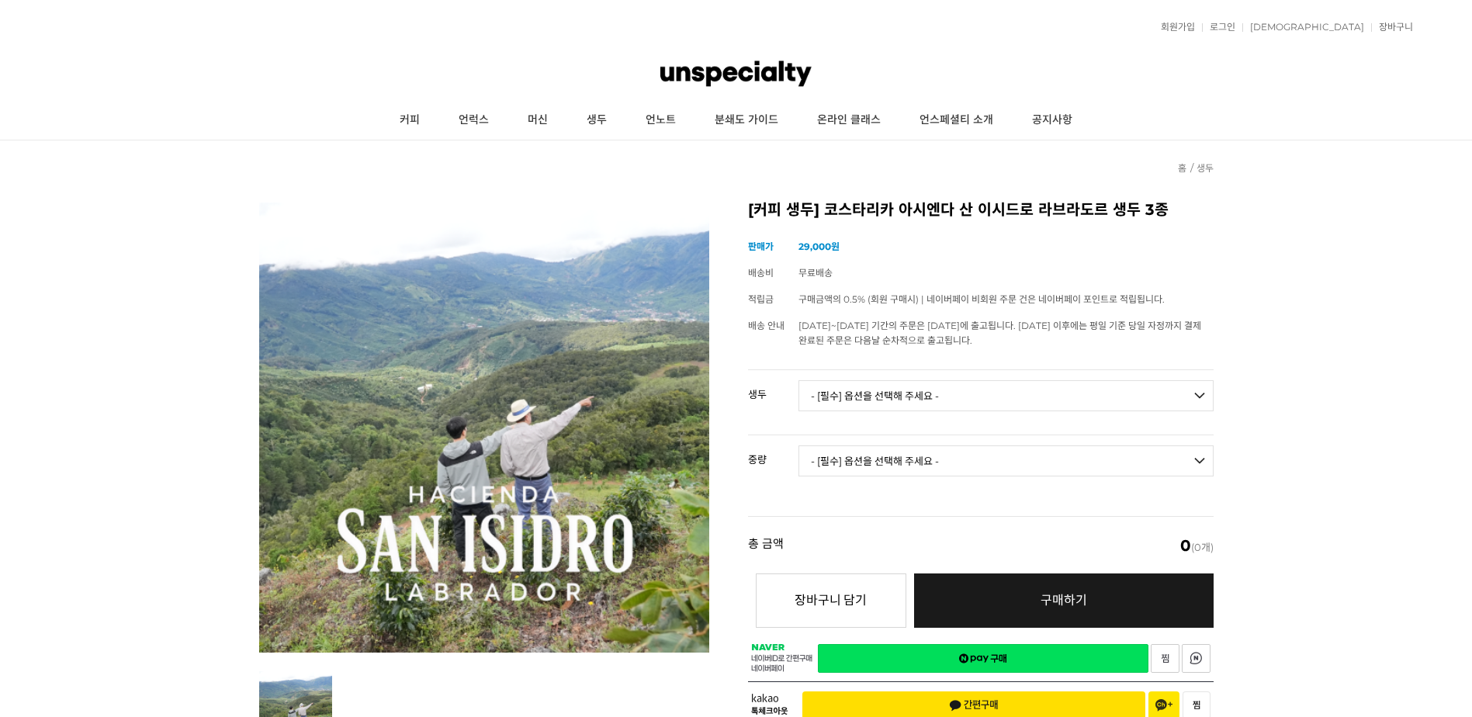
click at [906, 397] on select "- [필수] 옵션을 선택해 주세요 - ------------------- 코스타리카 아시엔다 산 이시드로 라브라도르 엘 세드로 게이샤 무산소 …" at bounding box center [1005, 395] width 415 height 31
select select "코스타리카 아시엔다 산 이시드로 라브라도르 베르데 티피카 허니"
click at [798, 380] on select "- [필수] 옵션을 선택해 주세요 - ------------------- 코스타리카 아시엔다 산 이시드로 라브라도르 엘 세드로 게이샤 무산소 …" at bounding box center [1005, 395] width 415 height 31
click at [984, 463] on select "- [필수] 옵션을 선택해 주세요 - ------------------- 500g 1kg" at bounding box center [1005, 460] width 415 height 31
select select "500g"
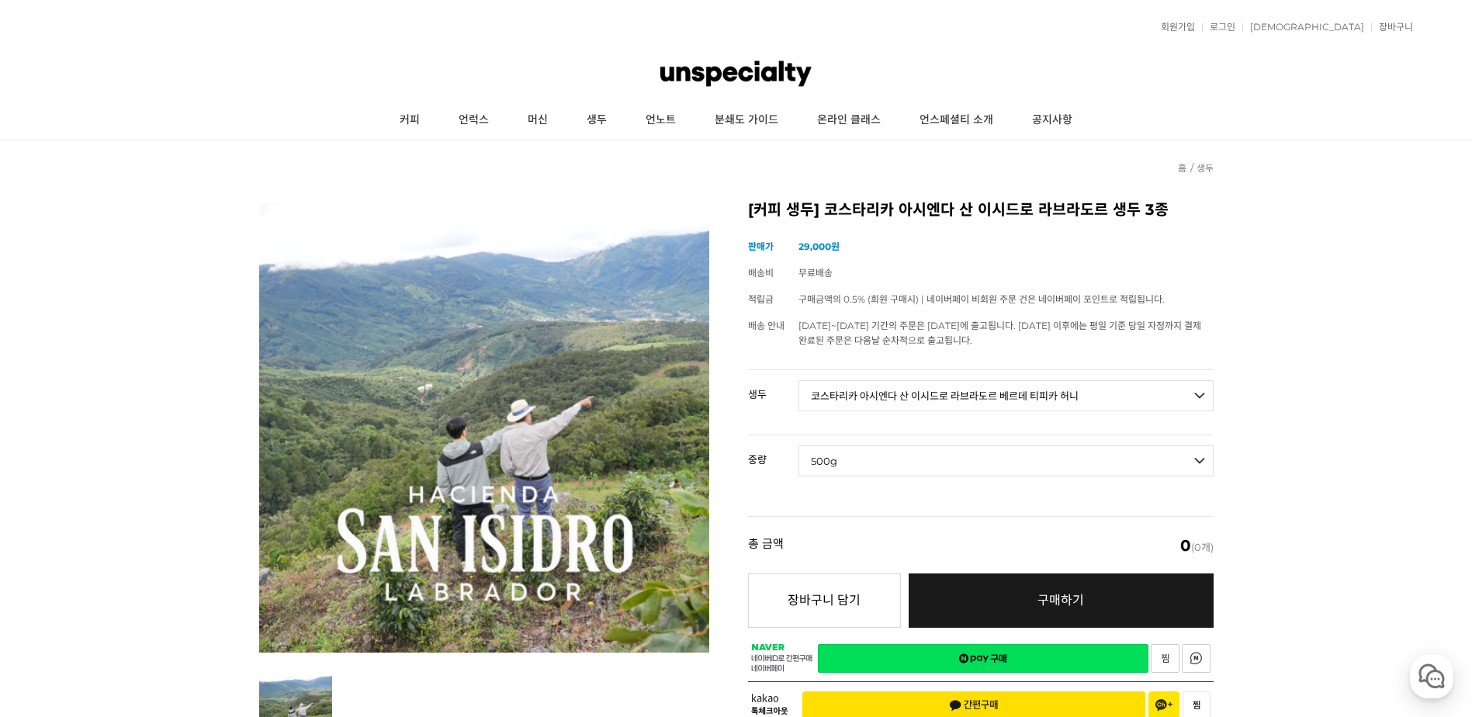
click at [798, 445] on select "- [필수] 옵션을 선택해 주세요 - ------------------- 500g 1kg" at bounding box center [1005, 460] width 415 height 31
select select "*"
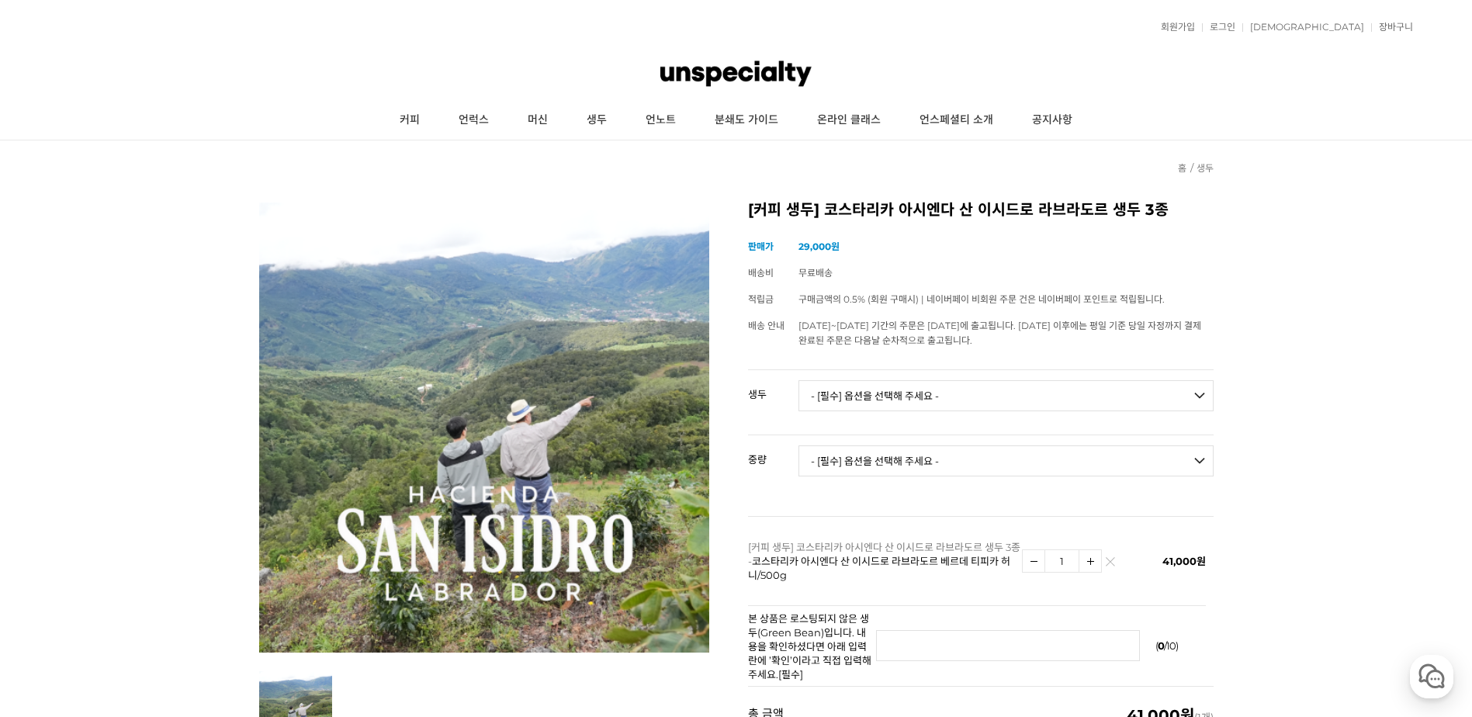
scroll to position [362, 0]
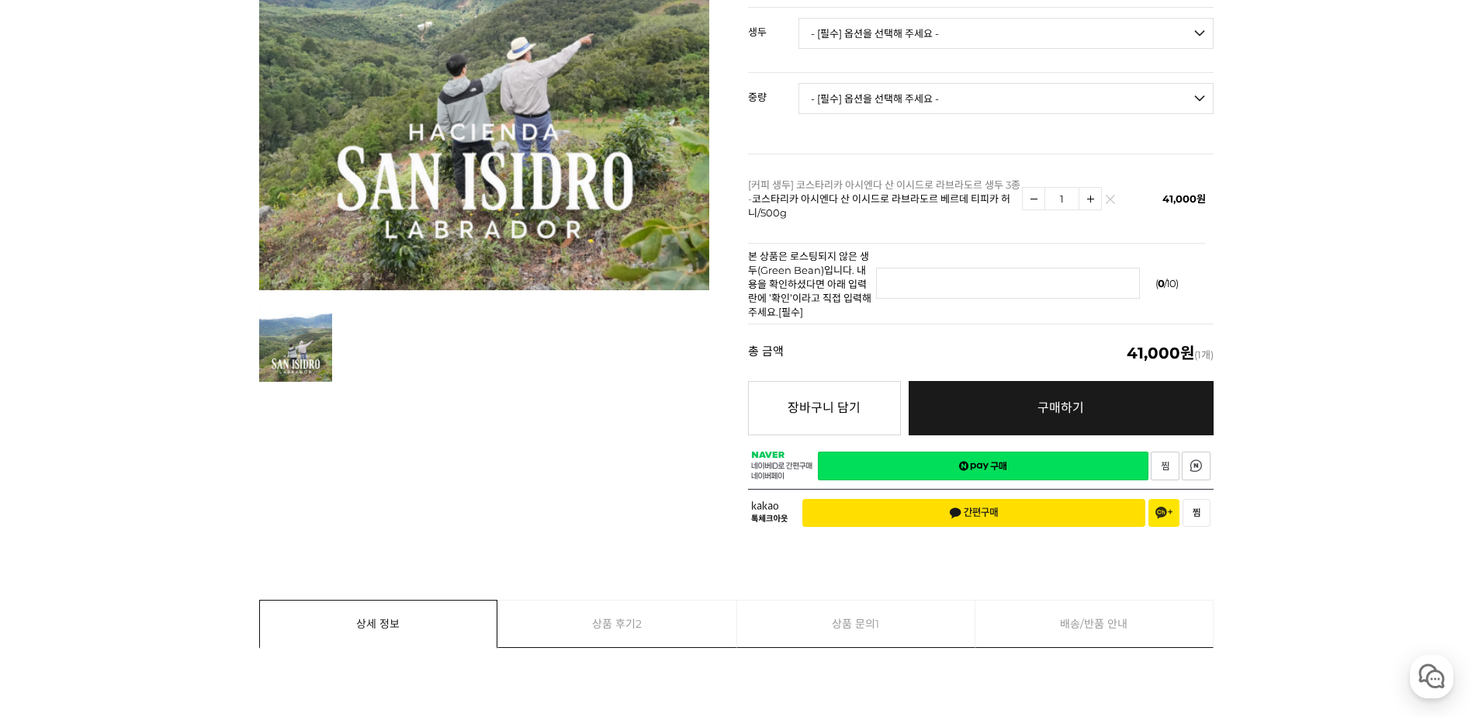
click at [1109, 206] on img at bounding box center [1110, 203] width 9 height 9
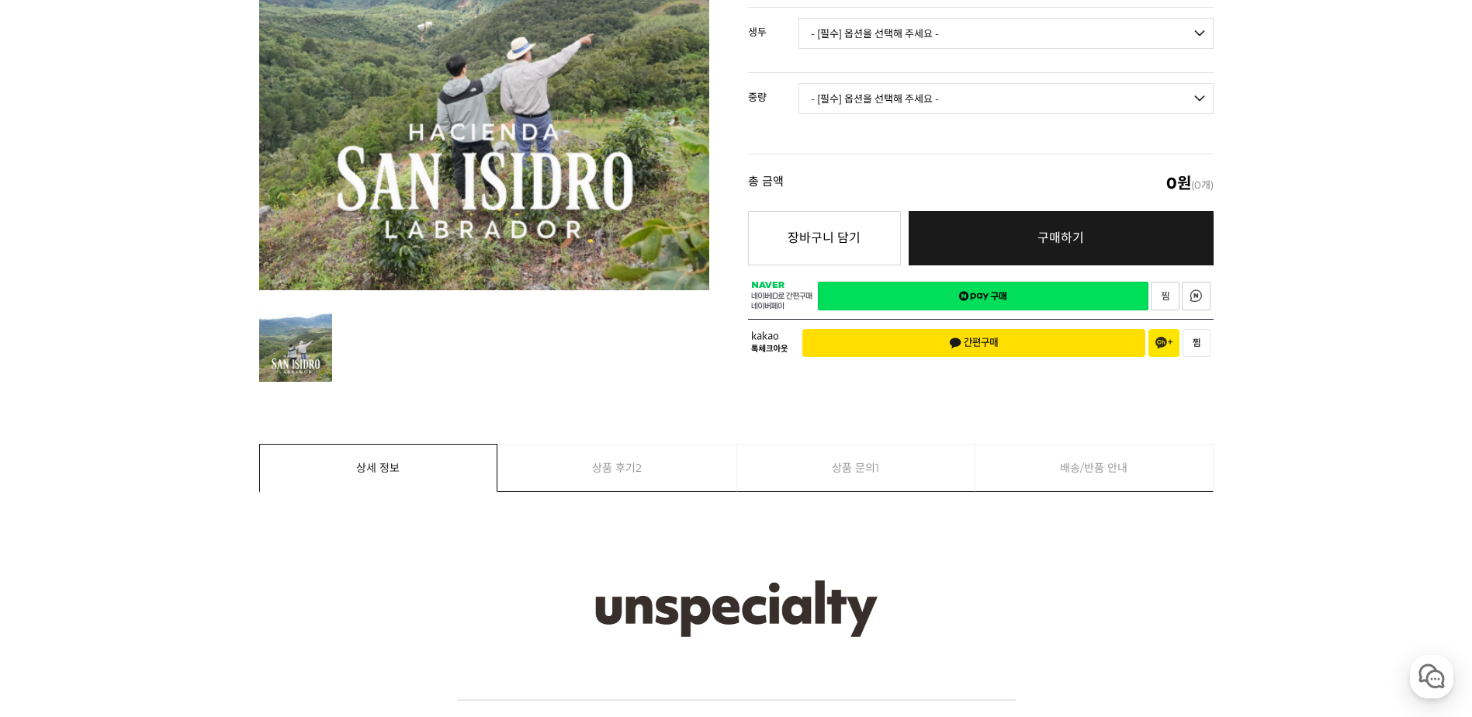
click at [1061, 47] on select "- [필수] 옵션을 선택해 주세요 - ------------------- 코스타리카 아시엔다 산 이시드로 라브라도르 엘 세드로 게이샤 무산소 …" at bounding box center [1005, 33] width 415 height 31
select select "코스타리카 아시엔다 산 이시드로 라브라도르 엘 세드로 게이샤 무산소 내추럴"
click at [798, 18] on select "- [필수] 옵션을 선택해 주세요 - ------------------- 코스타리카 아시엔다 산 이시드로 라브라도르 엘 세드로 게이샤 무산소 …" at bounding box center [1005, 33] width 415 height 31
click at [1078, 85] on select "- [필수] 옵션을 선택해 주세요 - ------------------- 500g 1kg" at bounding box center [1005, 98] width 415 height 31
select select "500g"
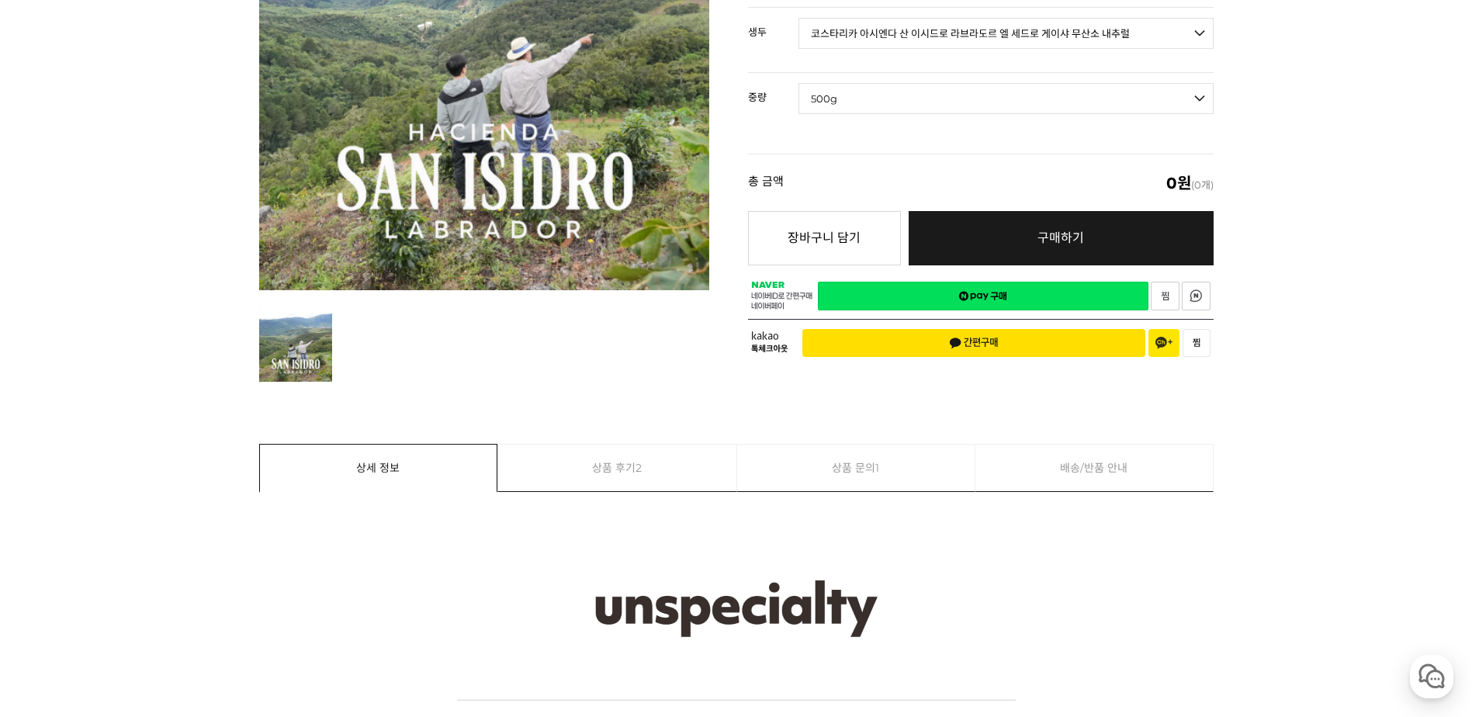
click at [798, 83] on select "- [필수] 옵션을 선택해 주세요 - ------------------- 500g 1kg" at bounding box center [1005, 98] width 415 height 31
select select "*"
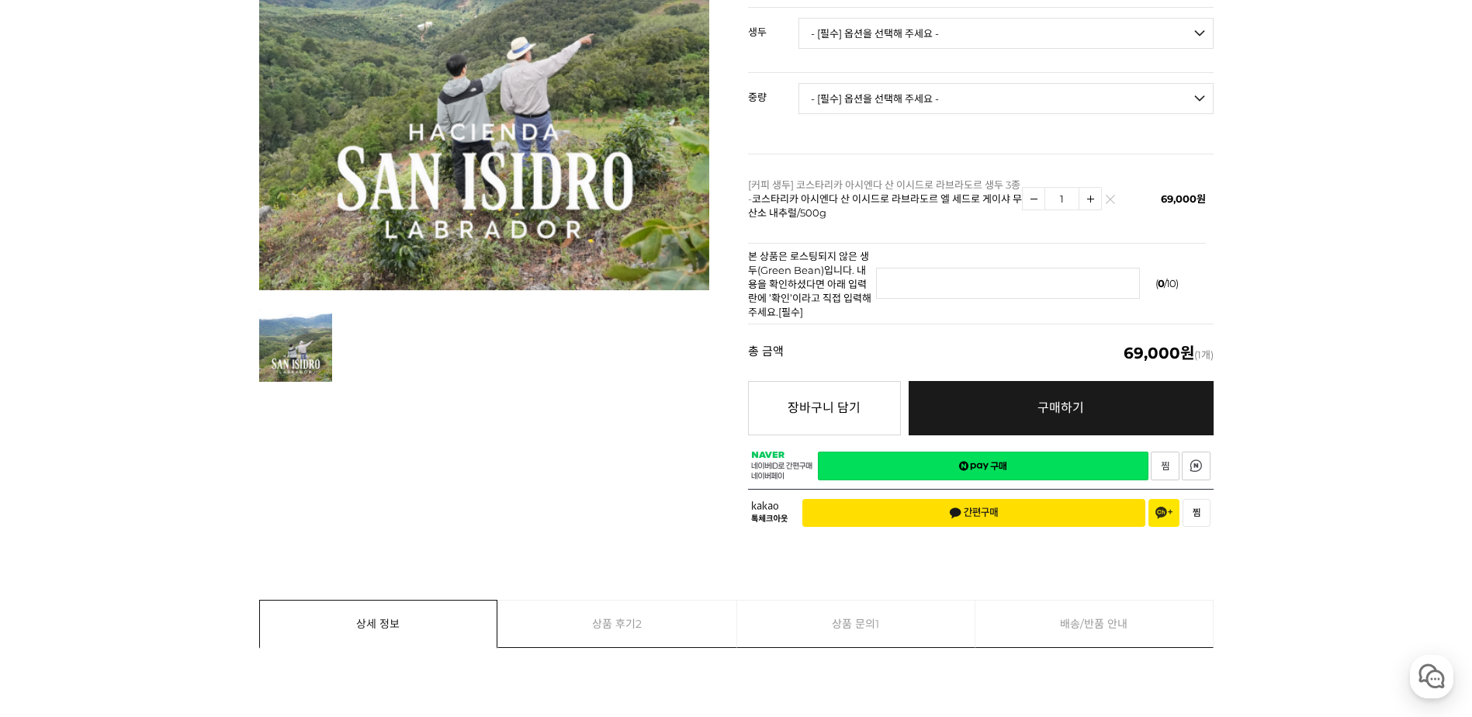
click at [1012, 97] on select "- [필수] 옵션을 선택해 주세요 - ------------------- 500g 1kg" at bounding box center [1005, 98] width 415 height 31
click at [1014, 97] on select "- [필수] 옵션을 선택해 주세요 - ------------------- 500g 1kg" at bounding box center [1005, 98] width 415 height 31
click at [1033, 43] on select "- [필수] 옵션을 선택해 주세요 - ------------------- 코스타리카 아시엔다 산 이시드로 라브라도르 엘 세드로 게이샤 무산소 …" at bounding box center [1005, 33] width 415 height 31
select select "코스타리카 아시엔다 산 이시드로 라브라도르 베르데 티피카 허니"
click at [798, 18] on select "- [필수] 옵션을 선택해 주세요 - ------------------- 코스타리카 아시엔다 산 이시드로 라브라도르 엘 세드로 게이샤 무산소 …" at bounding box center [1005, 33] width 415 height 31
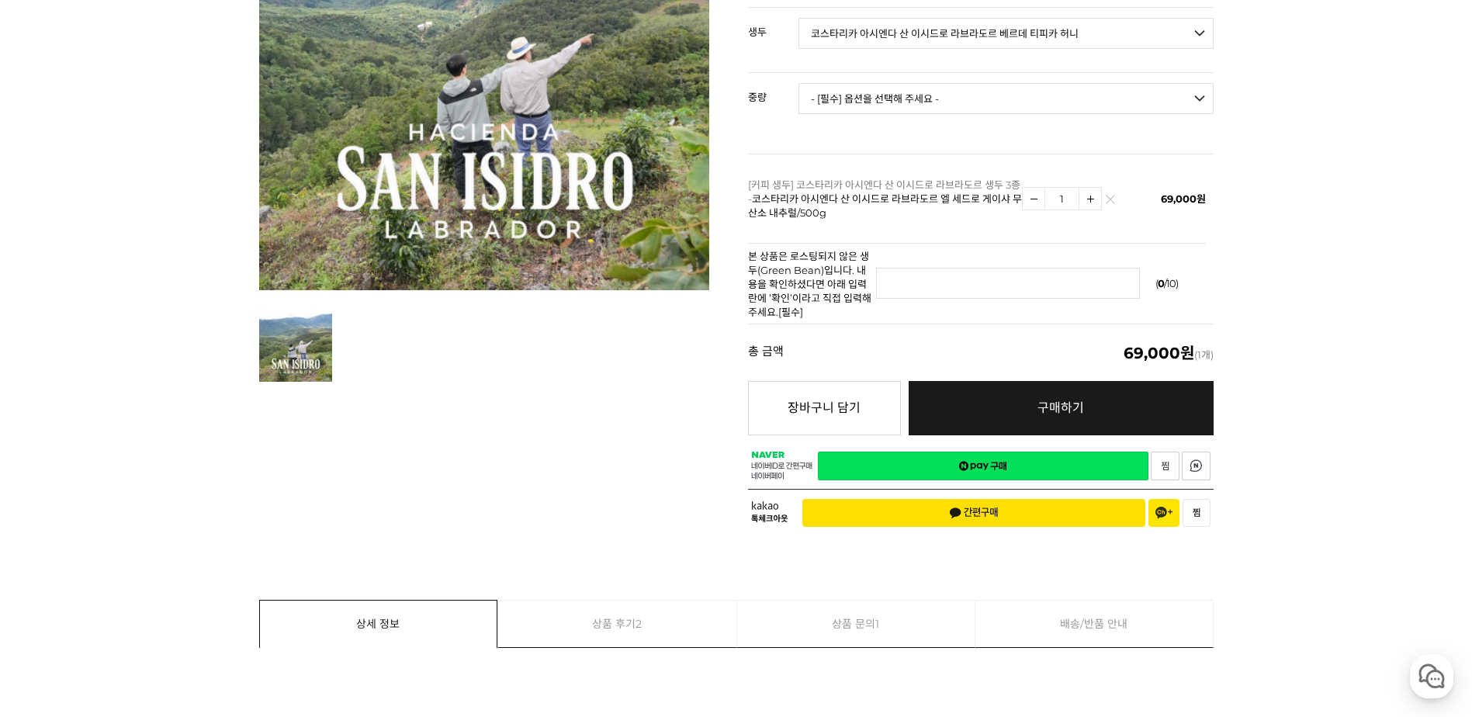
click at [1015, 96] on select "- [필수] 옵션을 선택해 주세요 - ------------------- 500g 1kg" at bounding box center [1005, 98] width 415 height 31
select select "500g"
click at [798, 83] on select "- [필수] 옵션을 선택해 주세요 - ------------------- 500g 1kg" at bounding box center [1005, 98] width 415 height 31
select select "*"
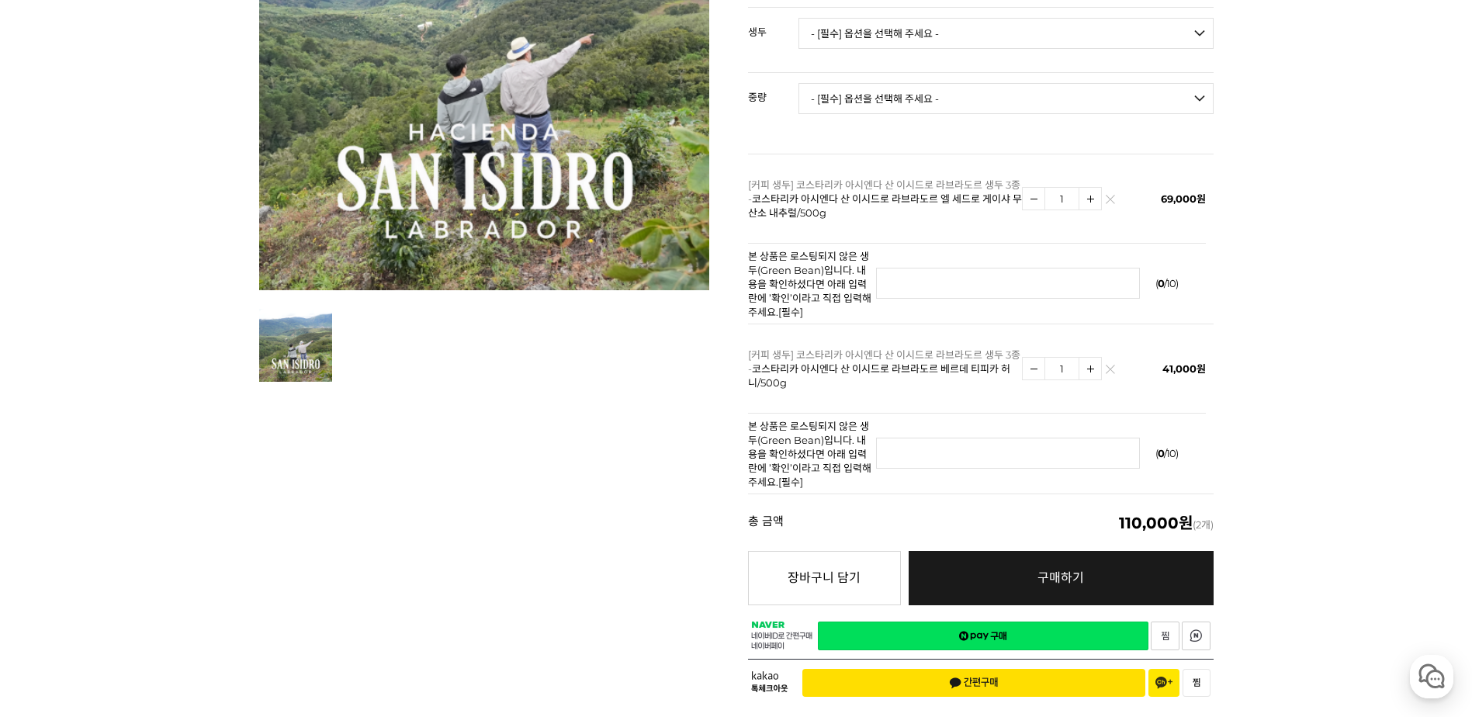
click at [1047, 35] on select "- [필수] 옵션을 선택해 주세요 - ------------------- 코스타리카 아시엔다 산 이시드로 라브라도르 엘 세드로 게이샤 무산소 …" at bounding box center [1005, 33] width 415 height 31
select select "코스타리카 아시엔다 산 이시드로 라브라도르 엘 세드로 게이샤 워시드"
click at [798, 18] on select "- [필수] 옵션을 선택해 주세요 - ------------------- 코스타리카 아시엔다 산 이시드로 라브라도르 엘 세드로 게이샤 무산소 …" at bounding box center [1005, 33] width 415 height 31
click at [1057, 109] on select "- [필수] 옵션을 선택해 주세요 - ------------------- 500g 1kg" at bounding box center [1005, 98] width 415 height 31
select select "500g"
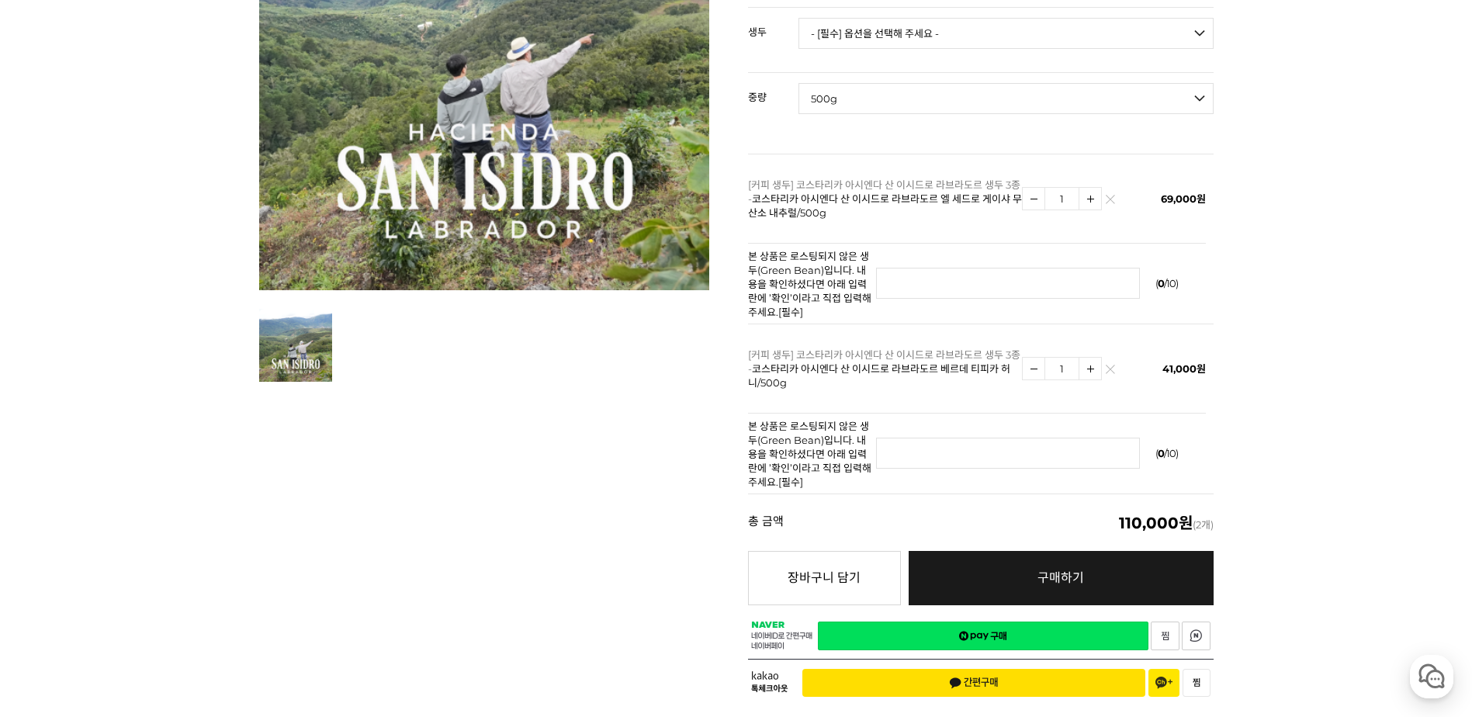
click at [798, 83] on select "- [필수] 옵션을 선택해 주세요 - ------------------- 500g 1kg" at bounding box center [1005, 98] width 415 height 31
select select "*"
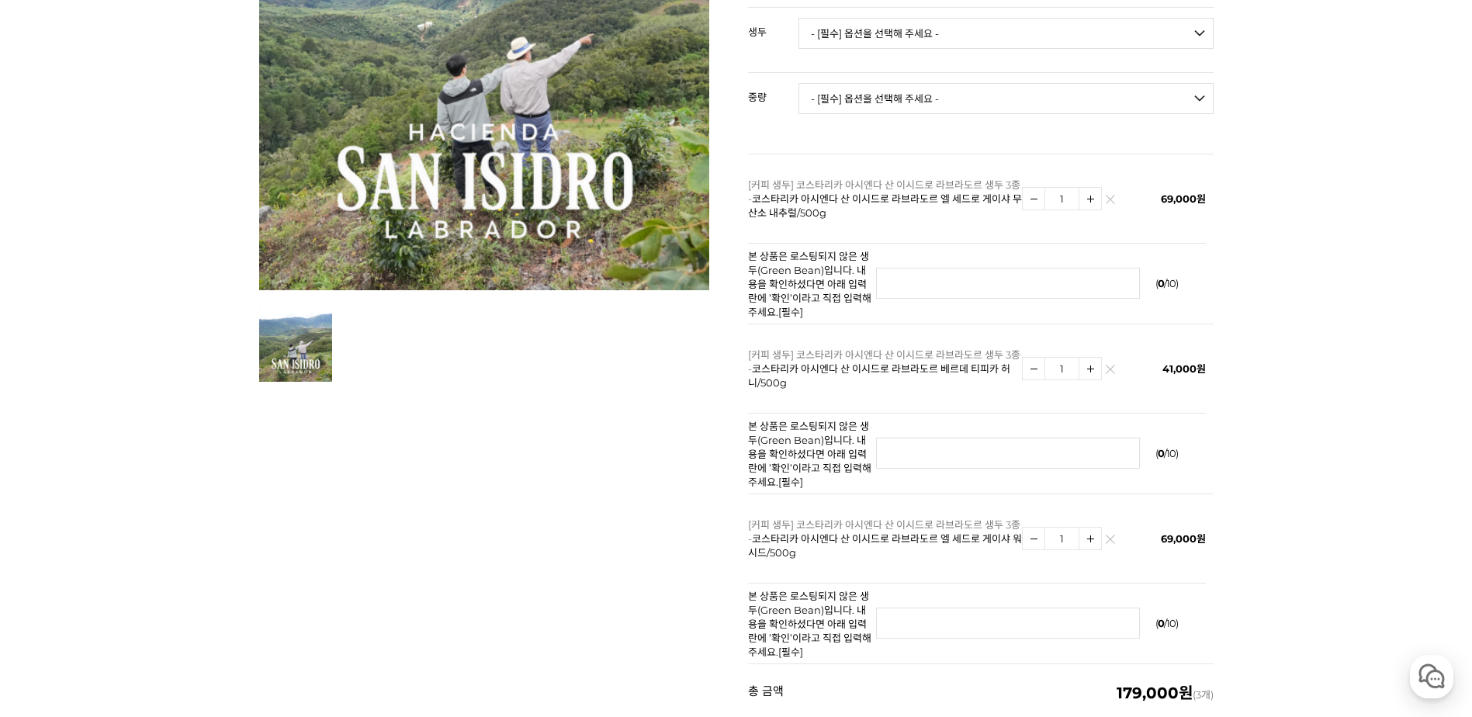
scroll to position [0, 0]
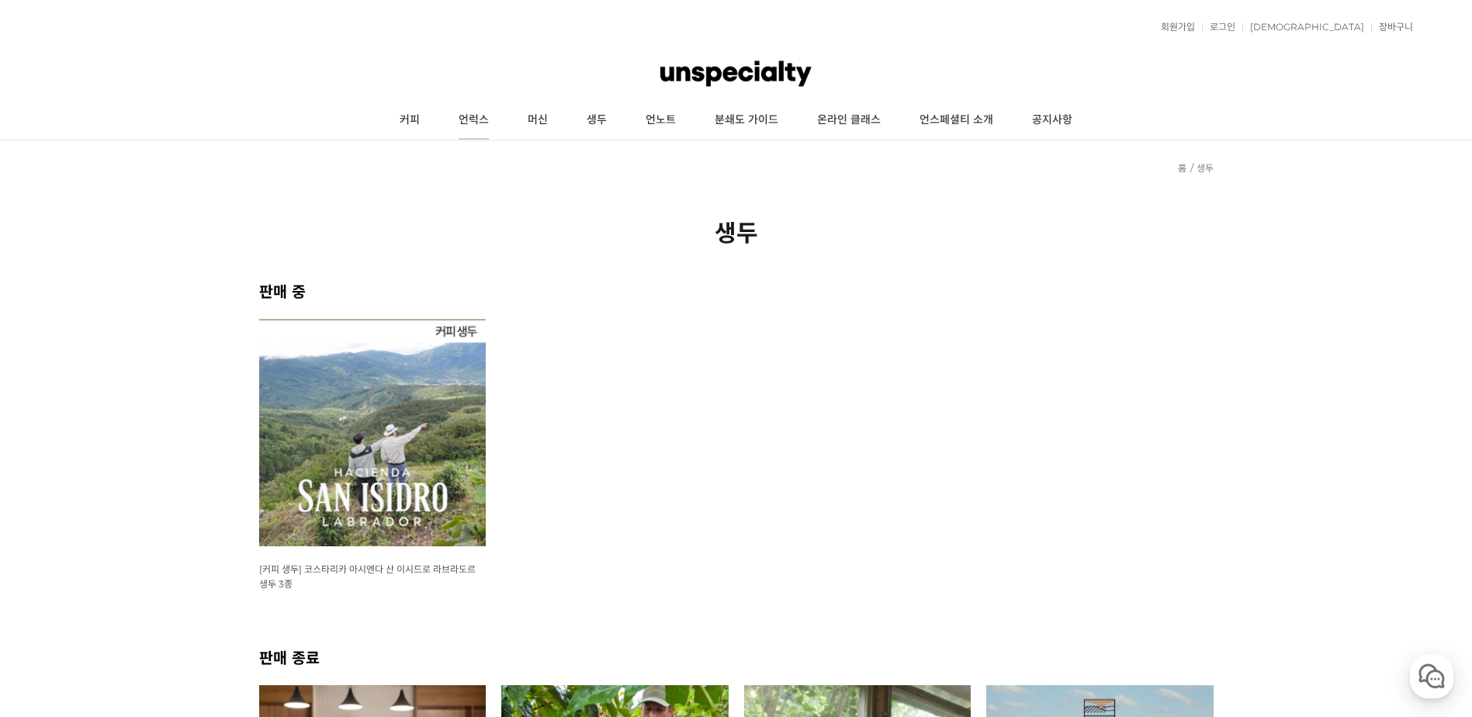
click at [483, 124] on link "언럭스" at bounding box center [473, 120] width 69 height 39
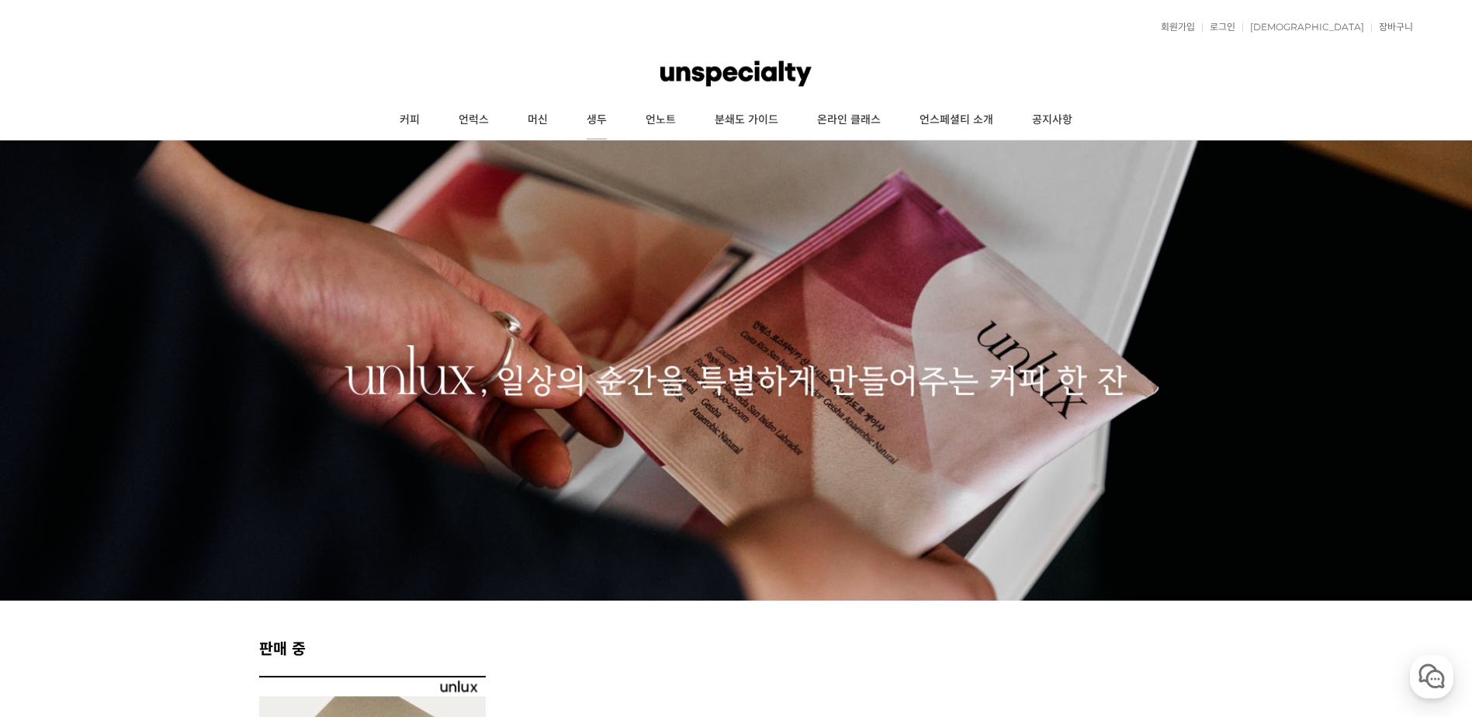
click at [600, 123] on link "생두" at bounding box center [596, 120] width 59 height 39
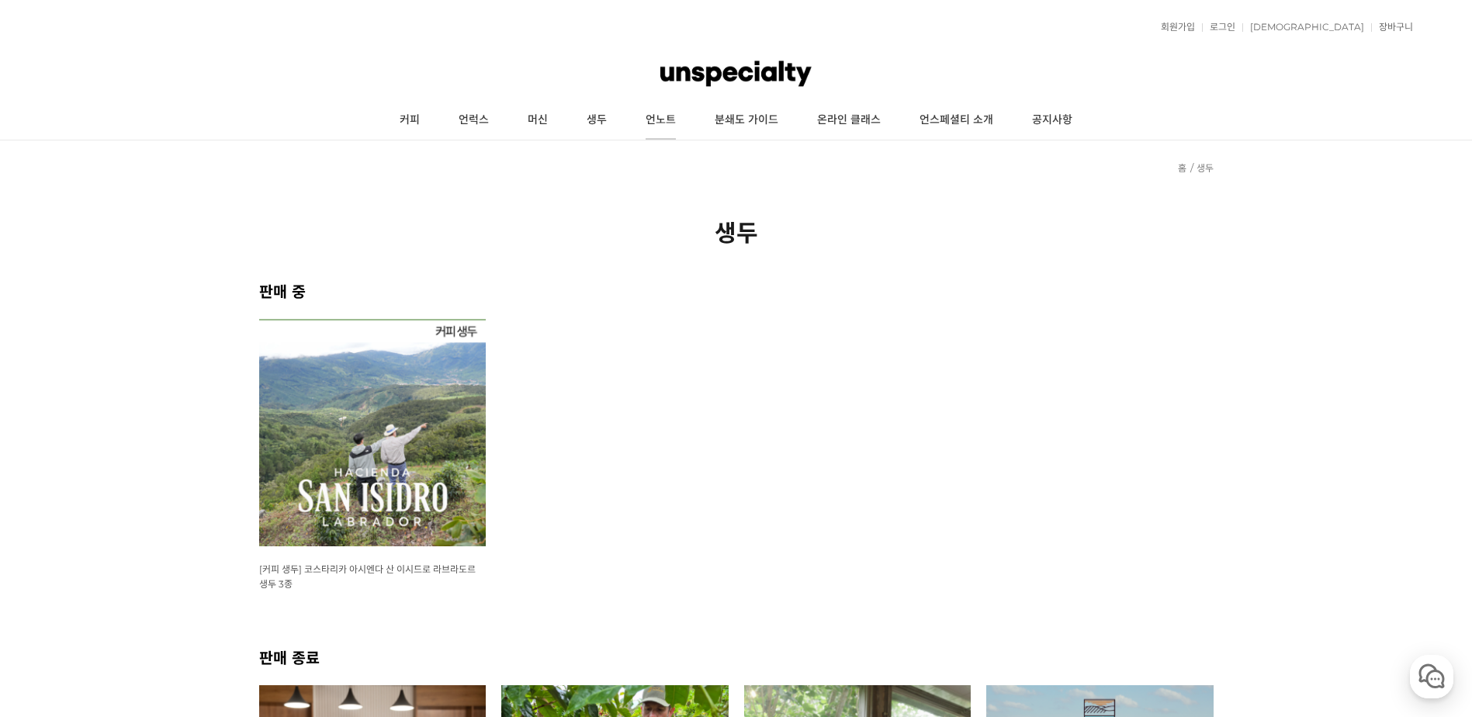
click at [654, 113] on link "언노트" at bounding box center [660, 120] width 69 height 39
click at [539, 116] on link "머신" at bounding box center [537, 120] width 59 height 39
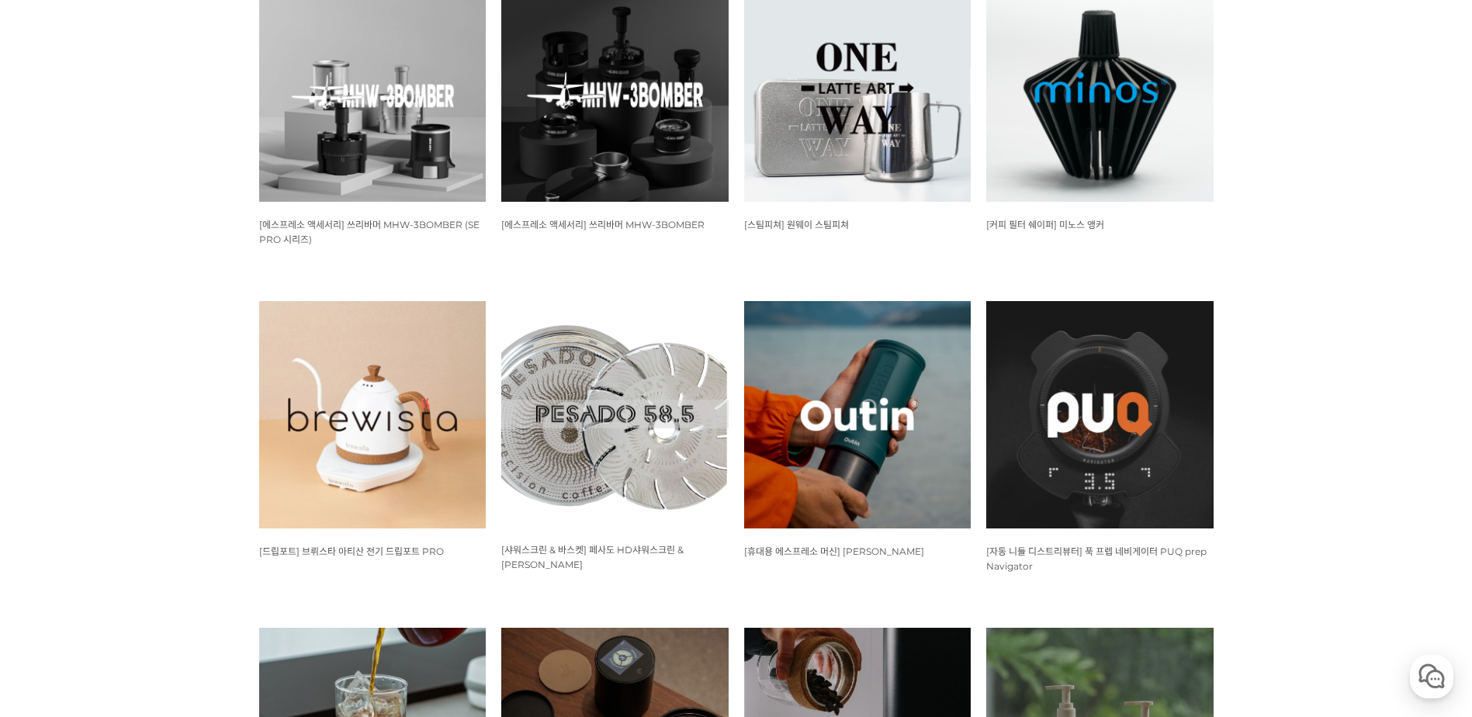
drag, startPoint x: 1420, startPoint y: 499, endPoint x: 1434, endPoint y: 462, distance: 39.0
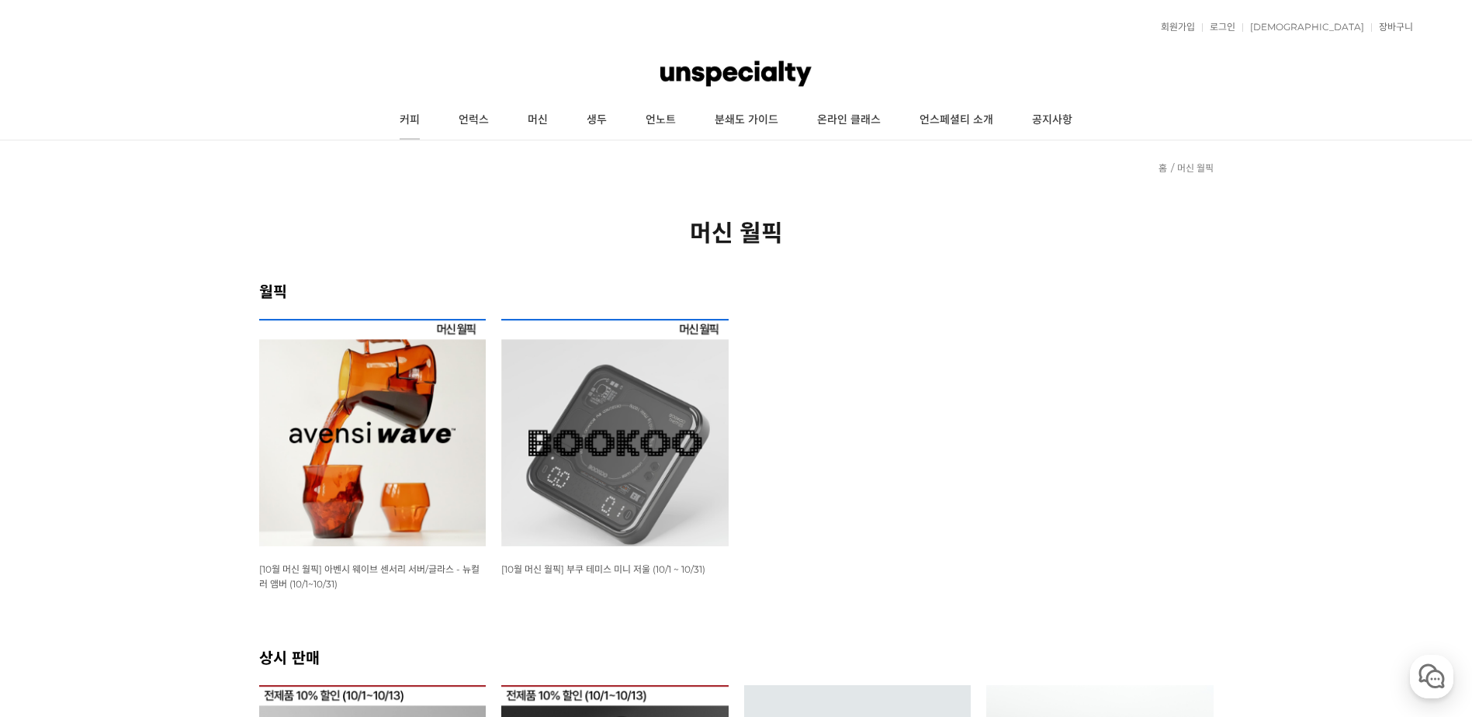
click at [411, 130] on link "커피" at bounding box center [409, 120] width 59 height 39
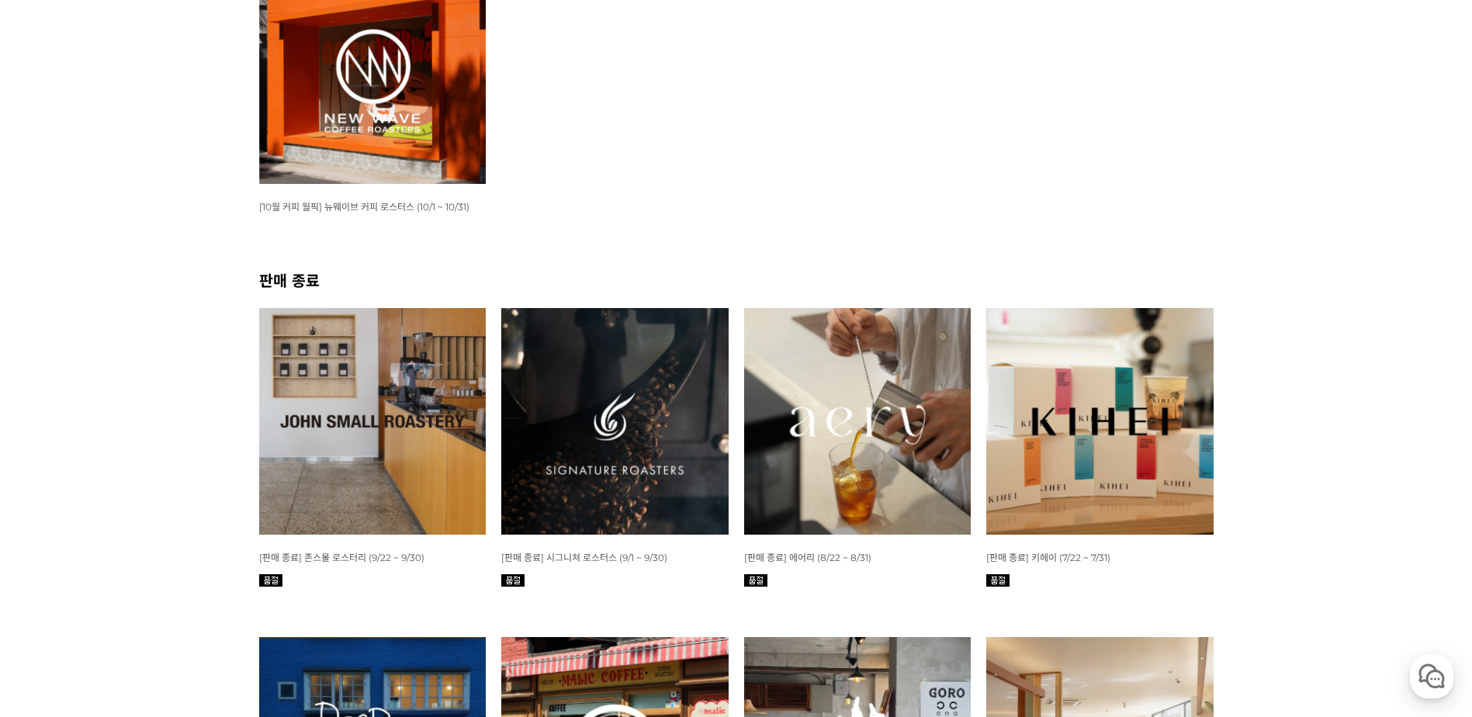
scroll to position [724, 0]
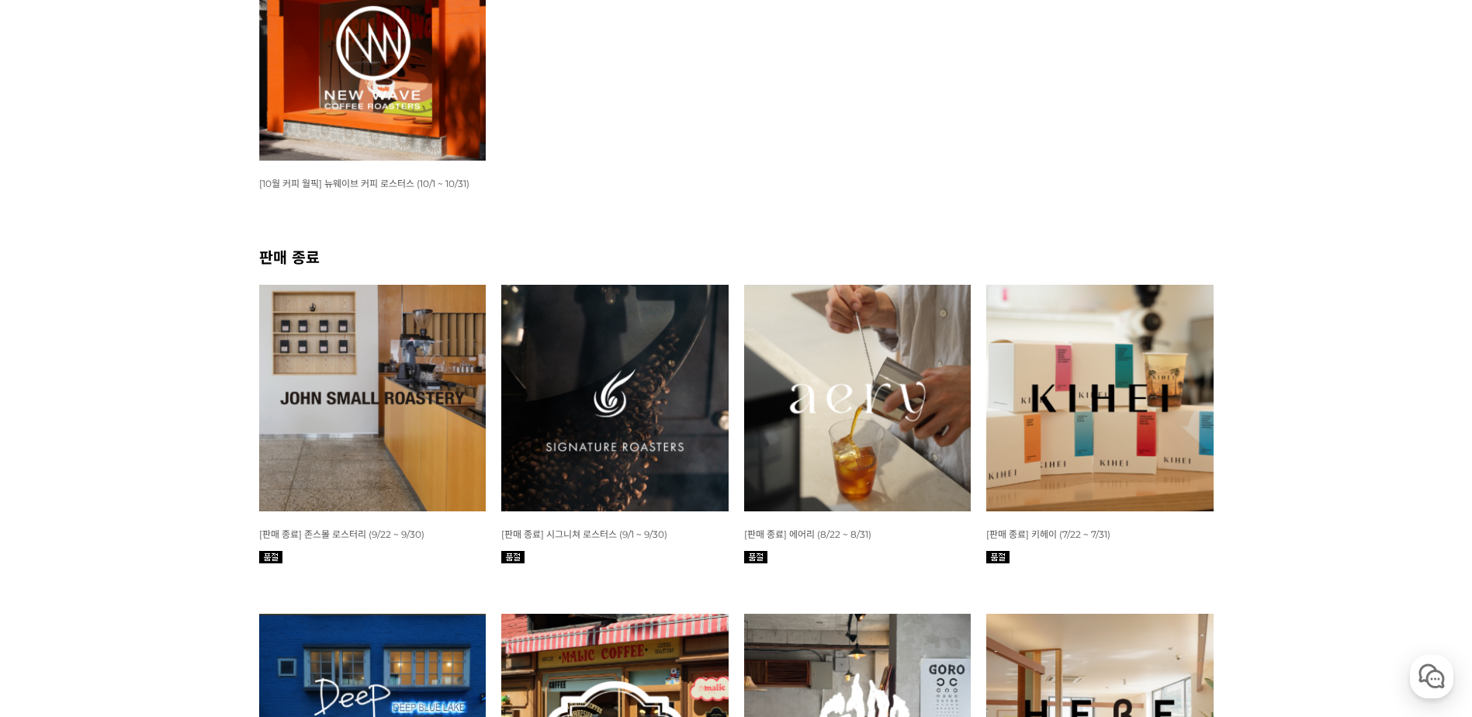
drag, startPoint x: 1386, startPoint y: 235, endPoint x: 1411, endPoint y: 273, distance: 45.4
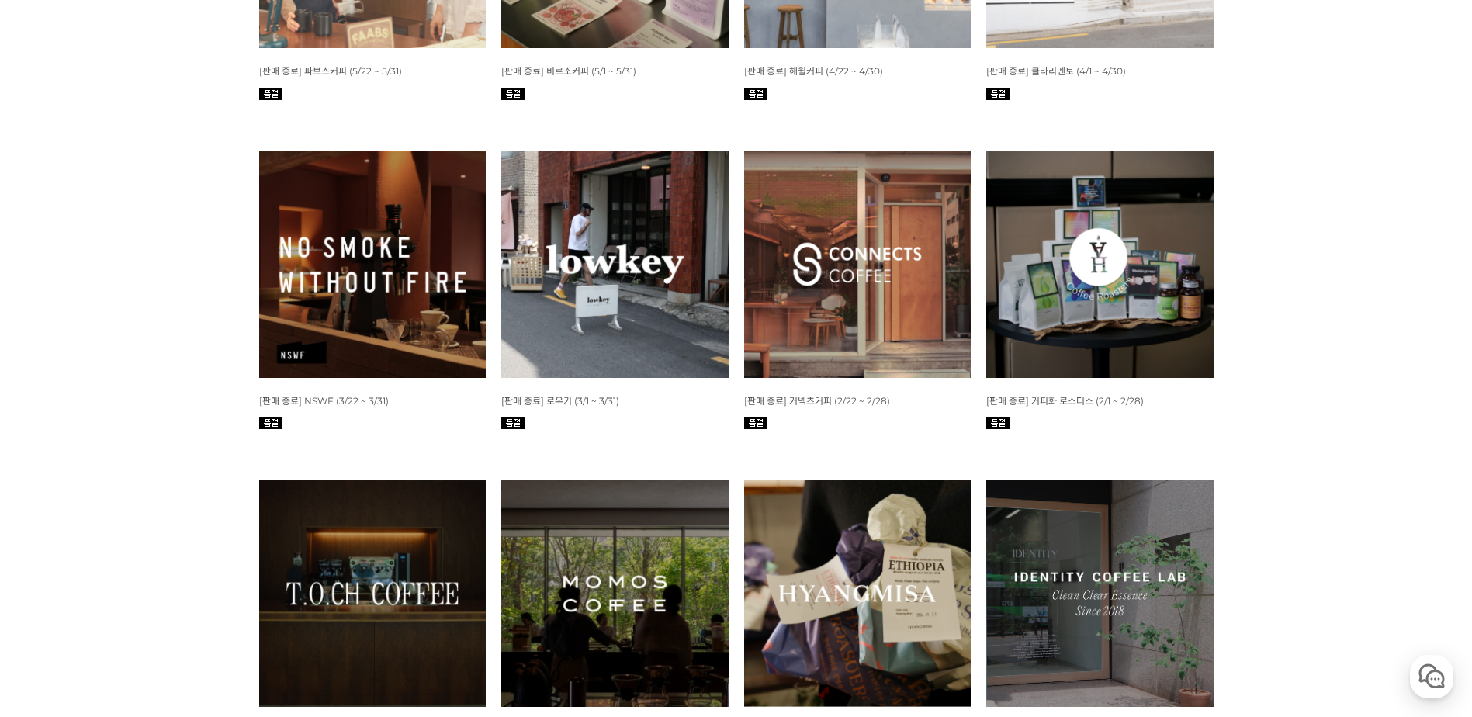
scroll to position [1521, 0]
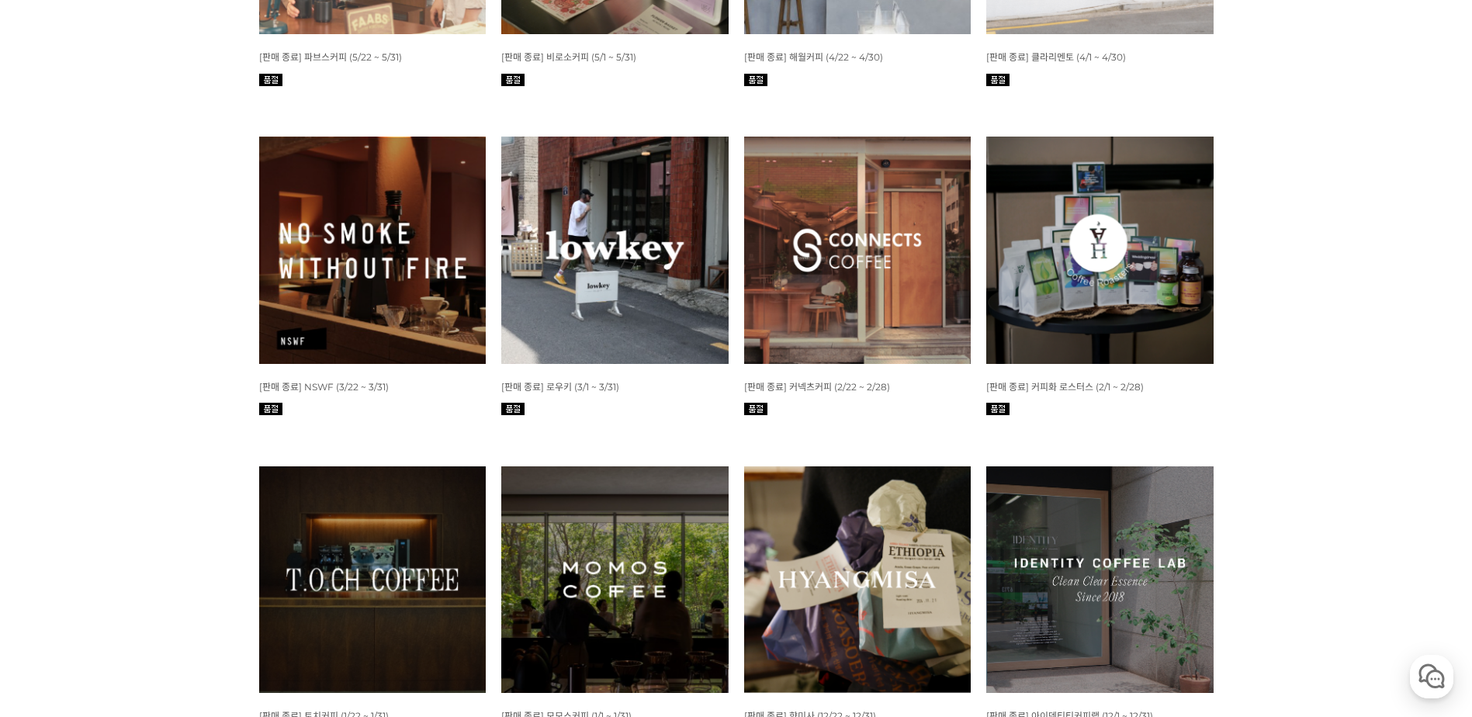
drag, startPoint x: 1400, startPoint y: 237, endPoint x: 1405, endPoint y: 269, distance: 33.0
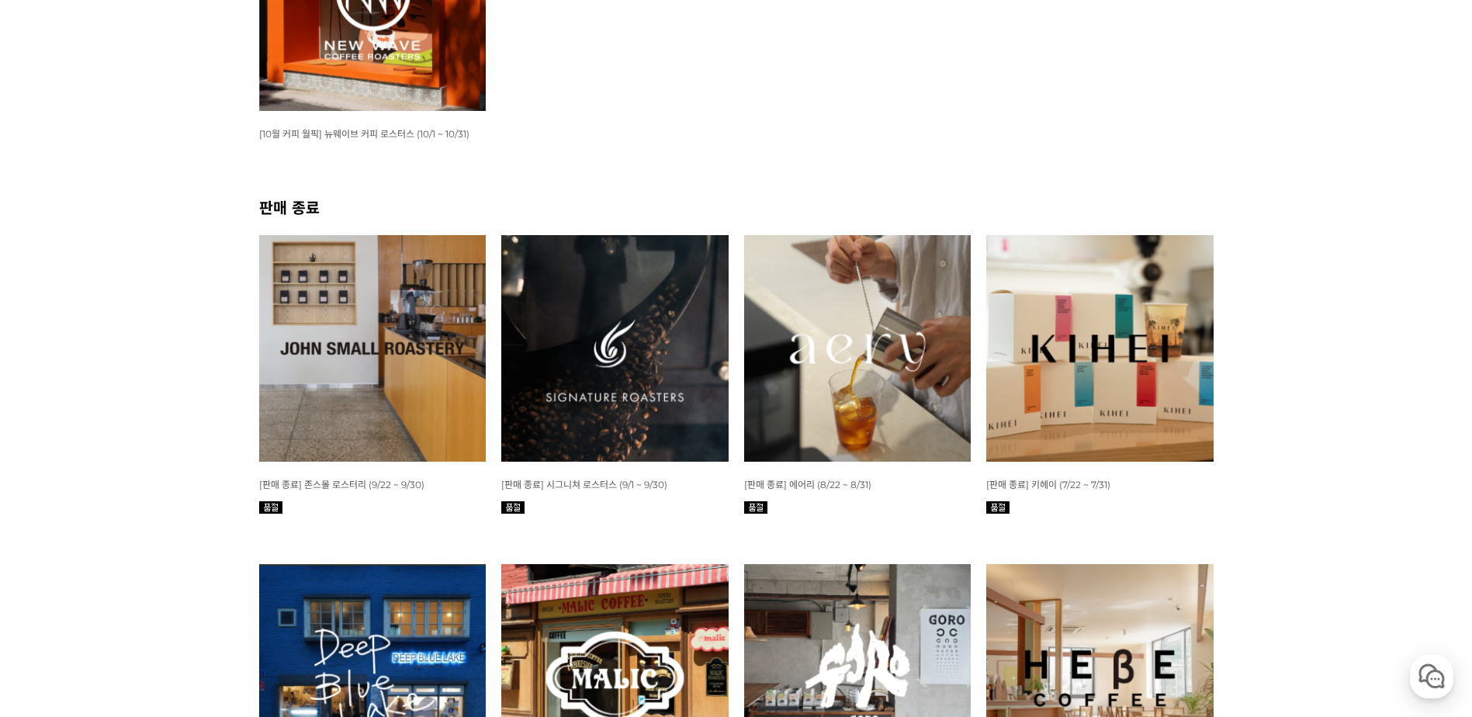
scroll to position [73, 0]
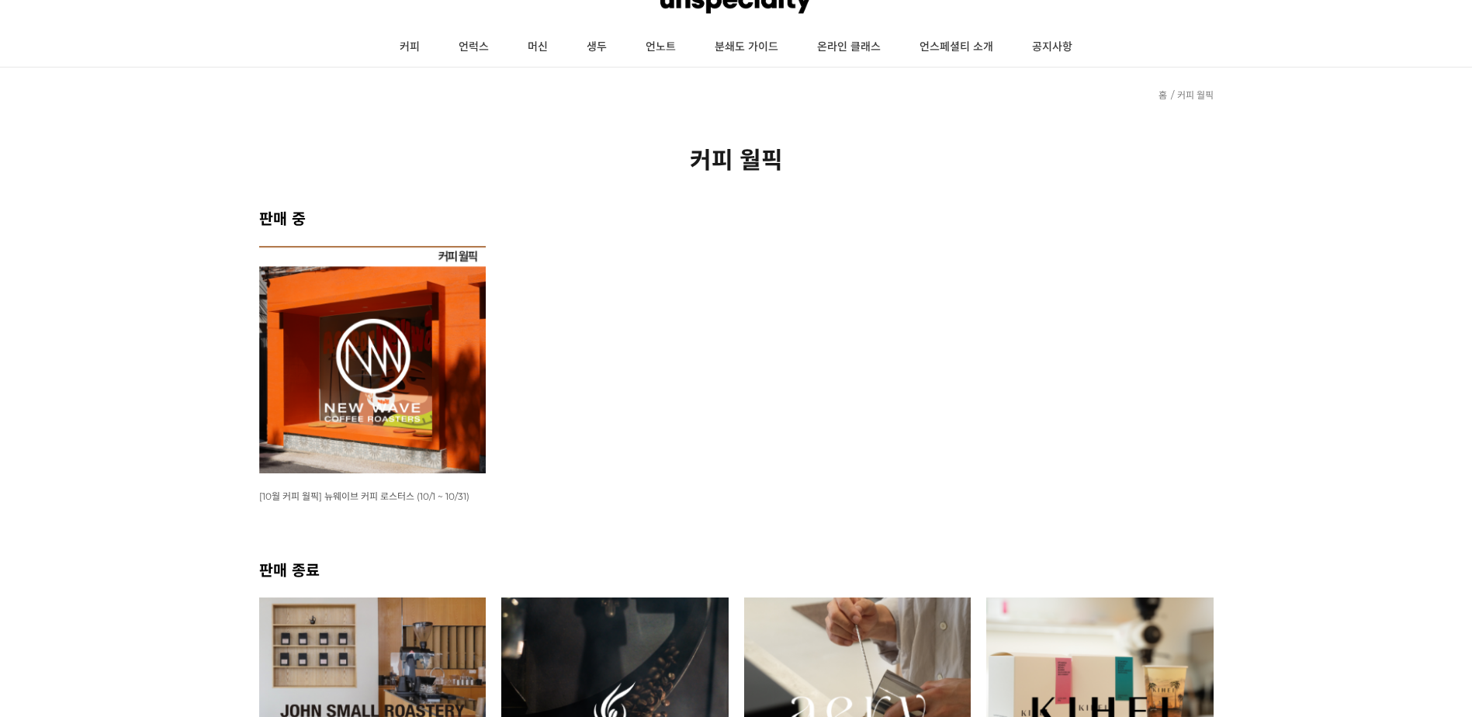
click at [427, 355] on img at bounding box center [372, 359] width 227 height 227
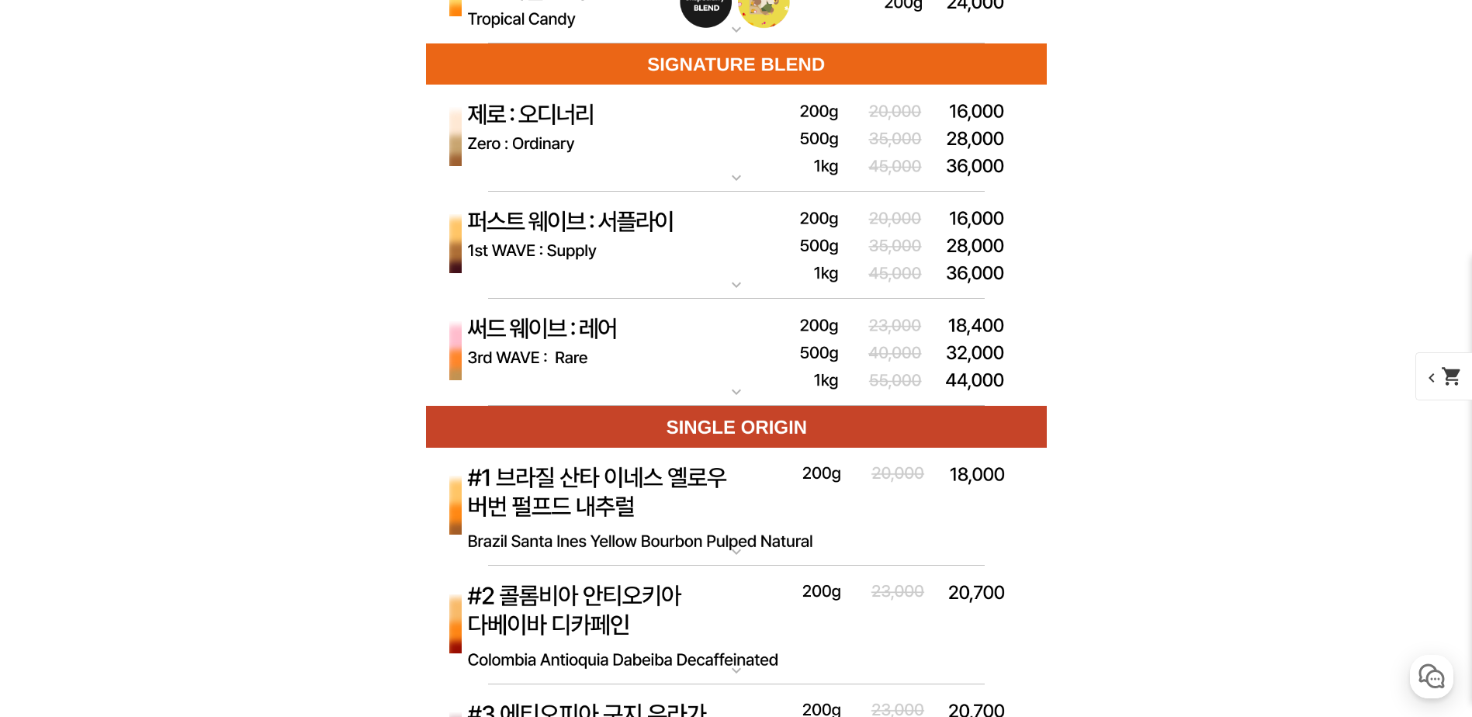
scroll to position [4511, 0]
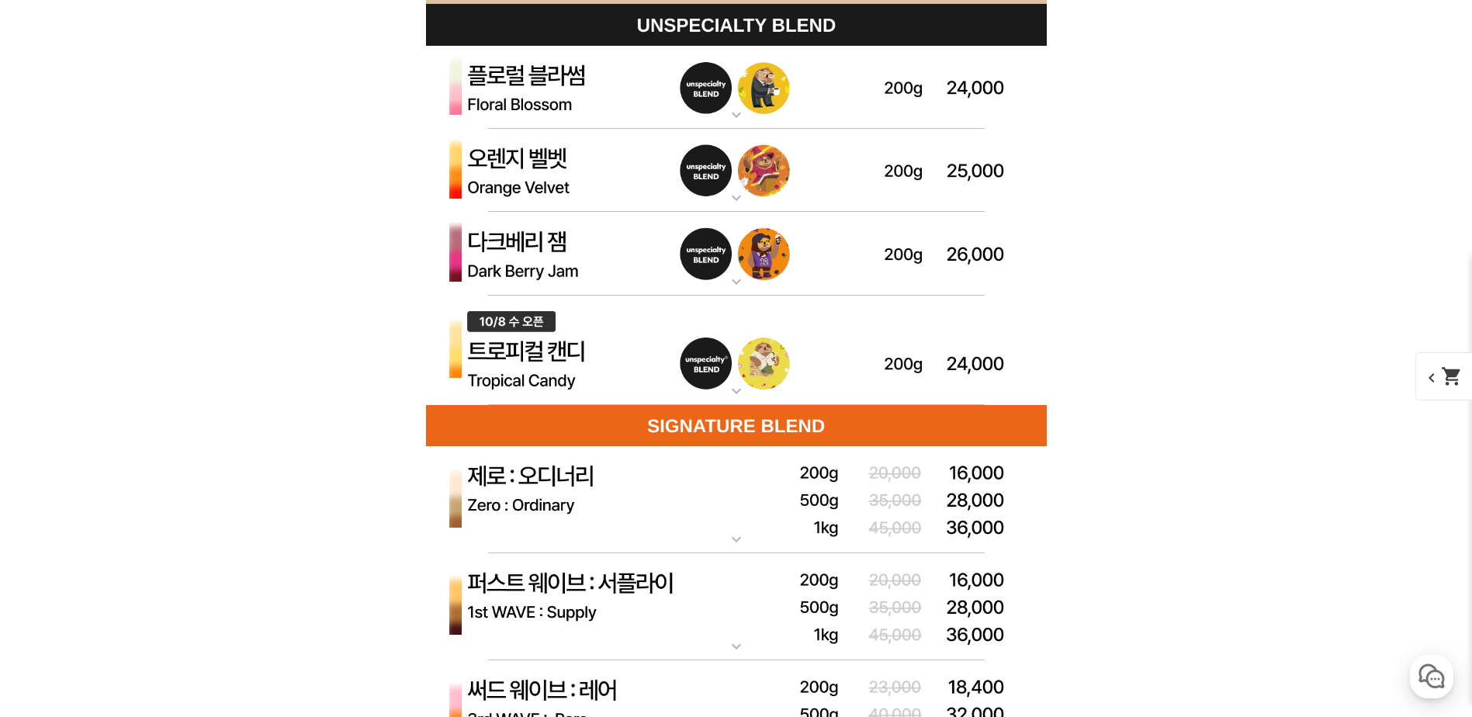
click at [744, 116] on mat-icon "expand_more" at bounding box center [736, 115] width 31 height 19
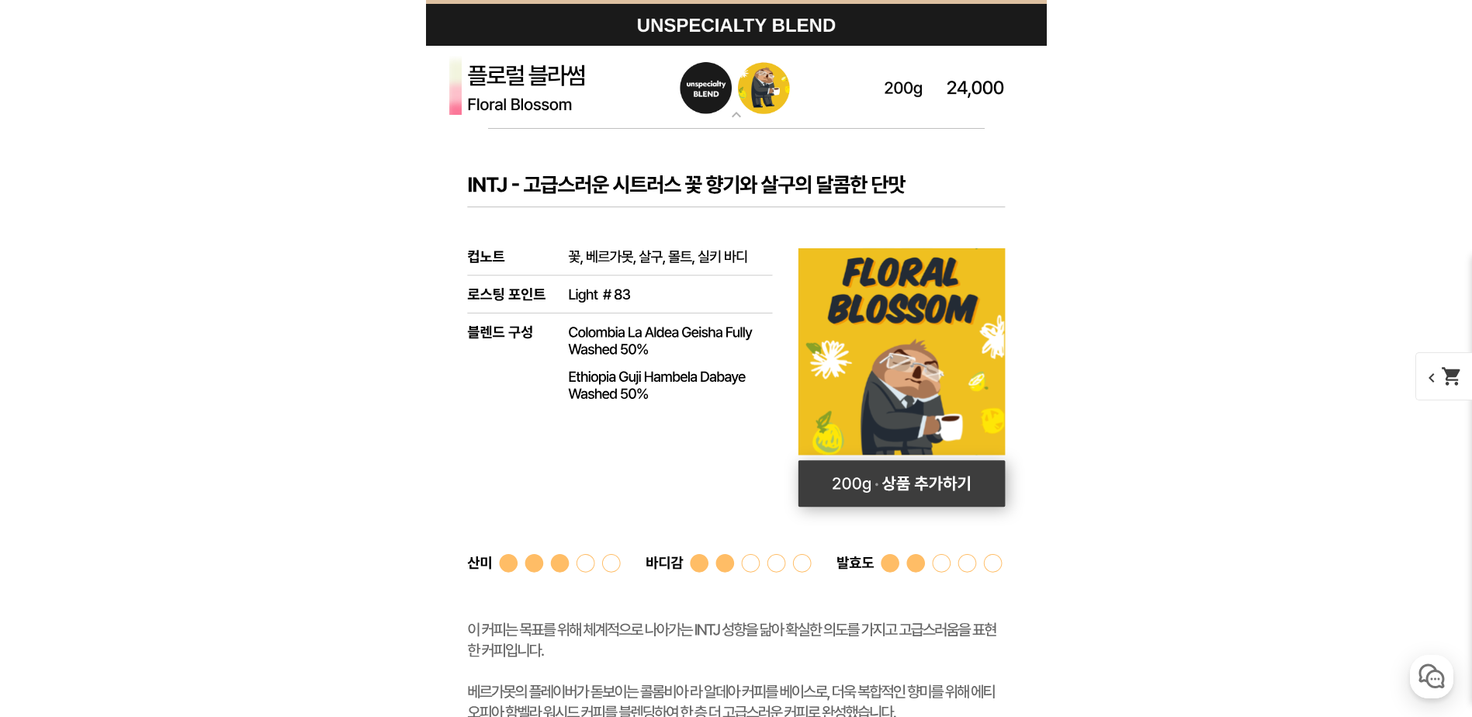
click at [925, 490] on rect at bounding box center [901, 483] width 207 height 47
select select "플로럴 블라썸 (언스페셜티 블렌드)"
select select "200g"
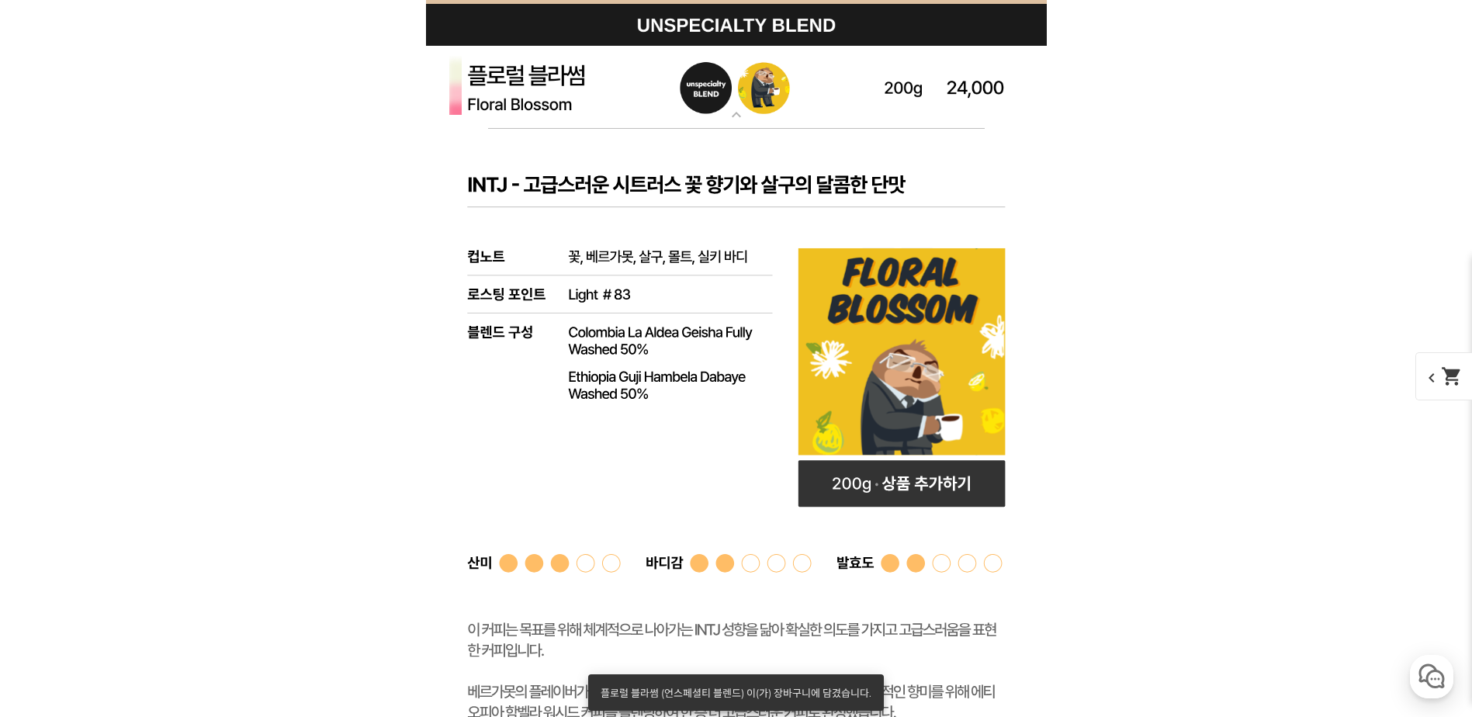
click at [737, 123] on mat-icon "expand_more" at bounding box center [736, 115] width 31 height 19
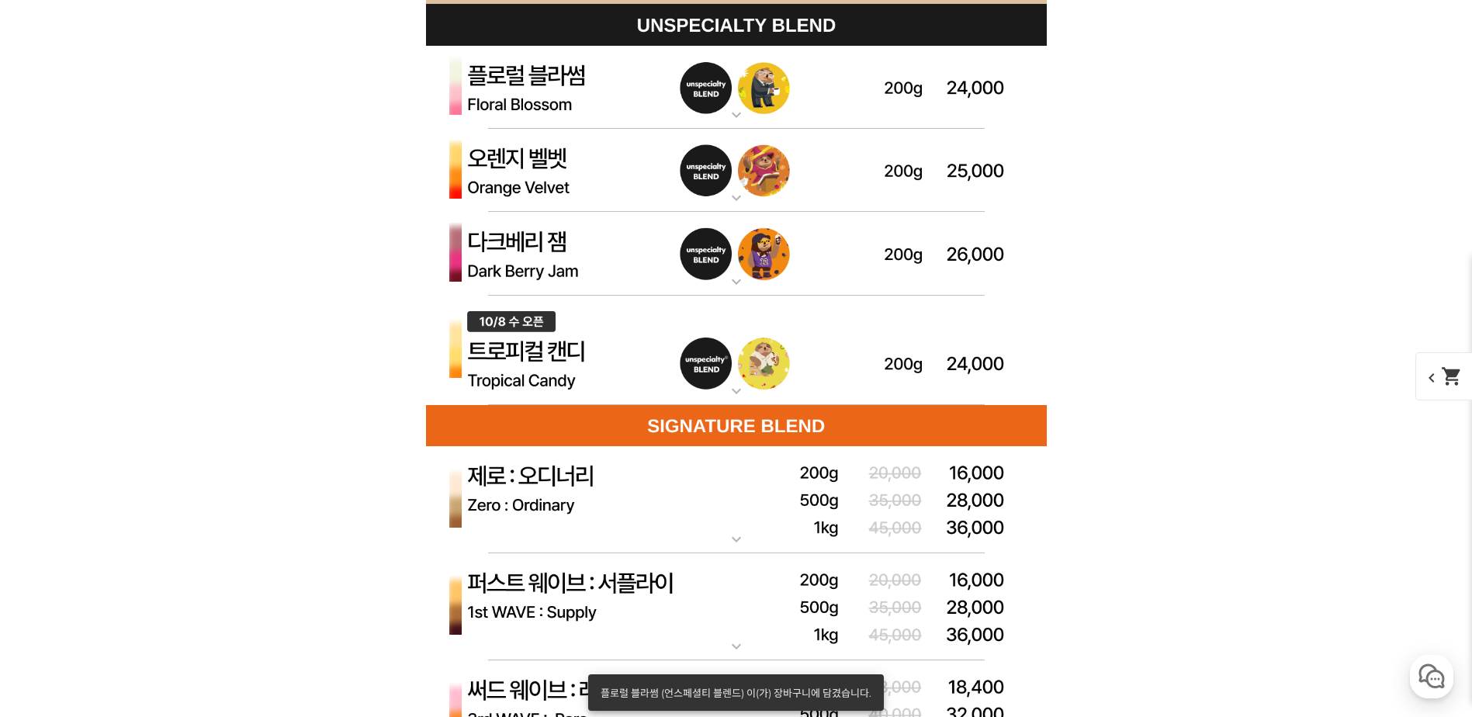
scroll to position [4873, 0]
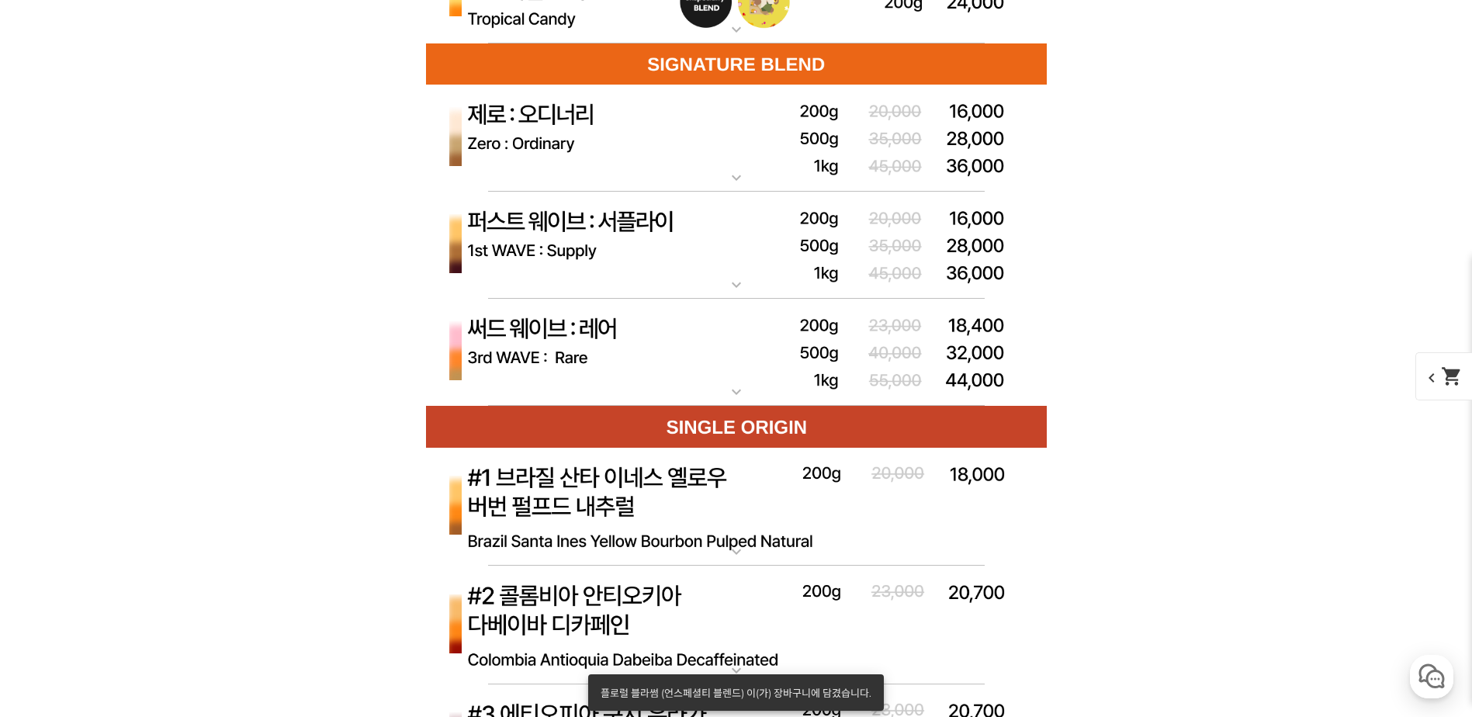
click at [756, 393] on img at bounding box center [736, 353] width 621 height 108
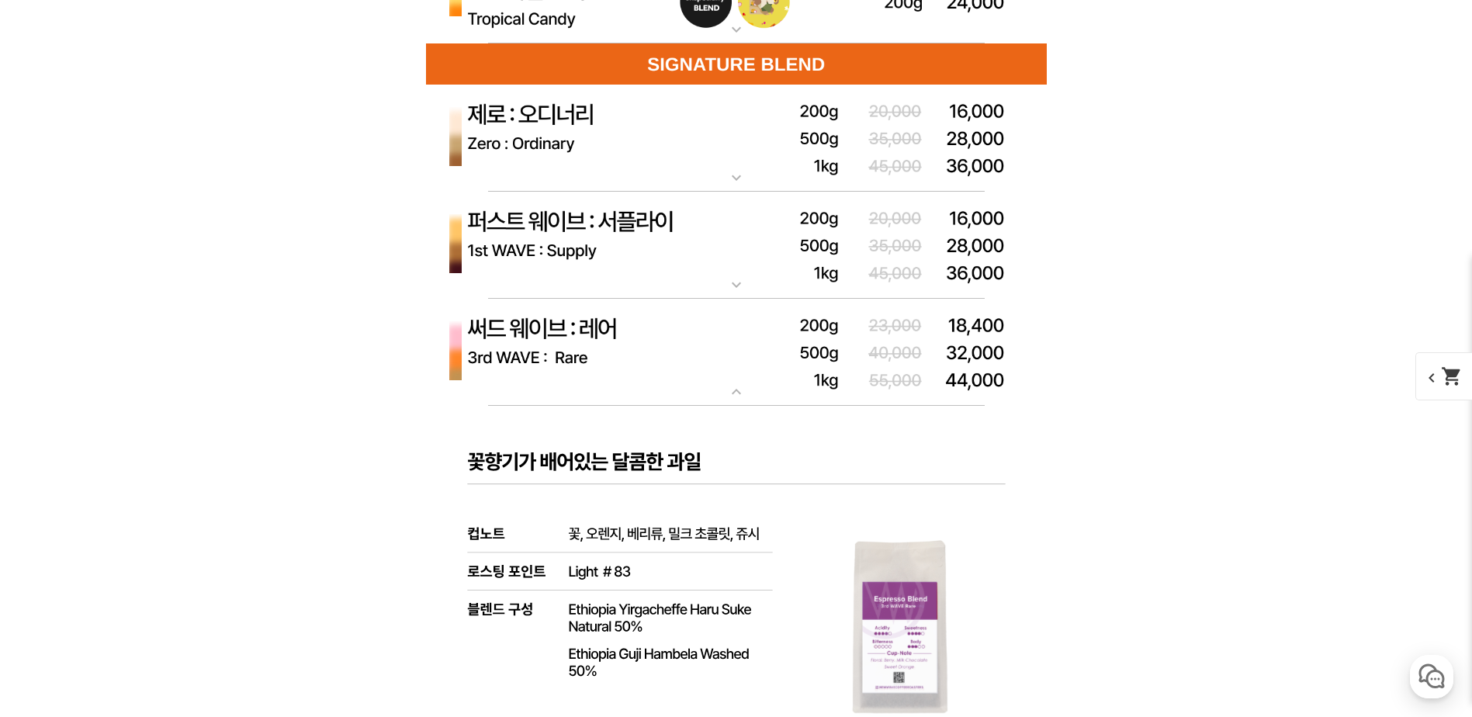
click at [749, 389] on mat-icon "expand_more" at bounding box center [736, 391] width 31 height 19
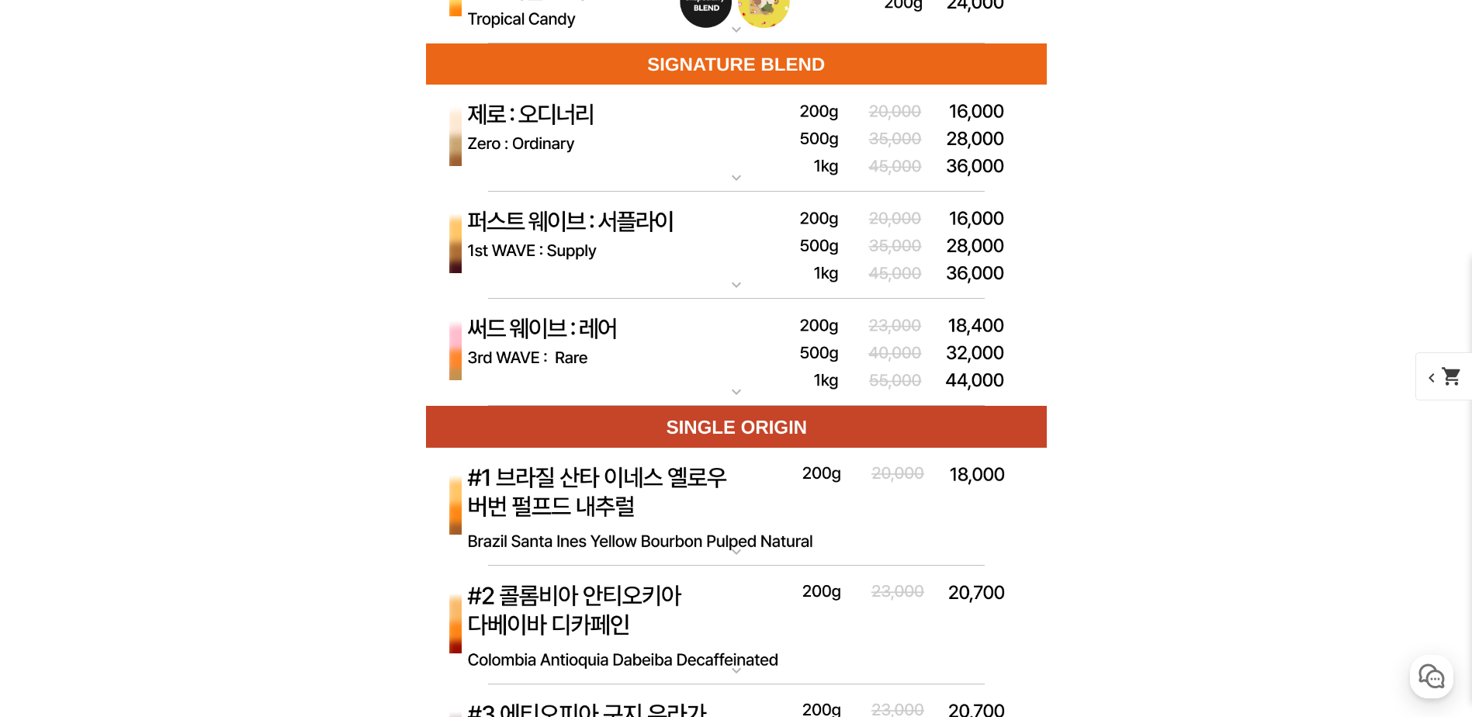
scroll to position [5235, 0]
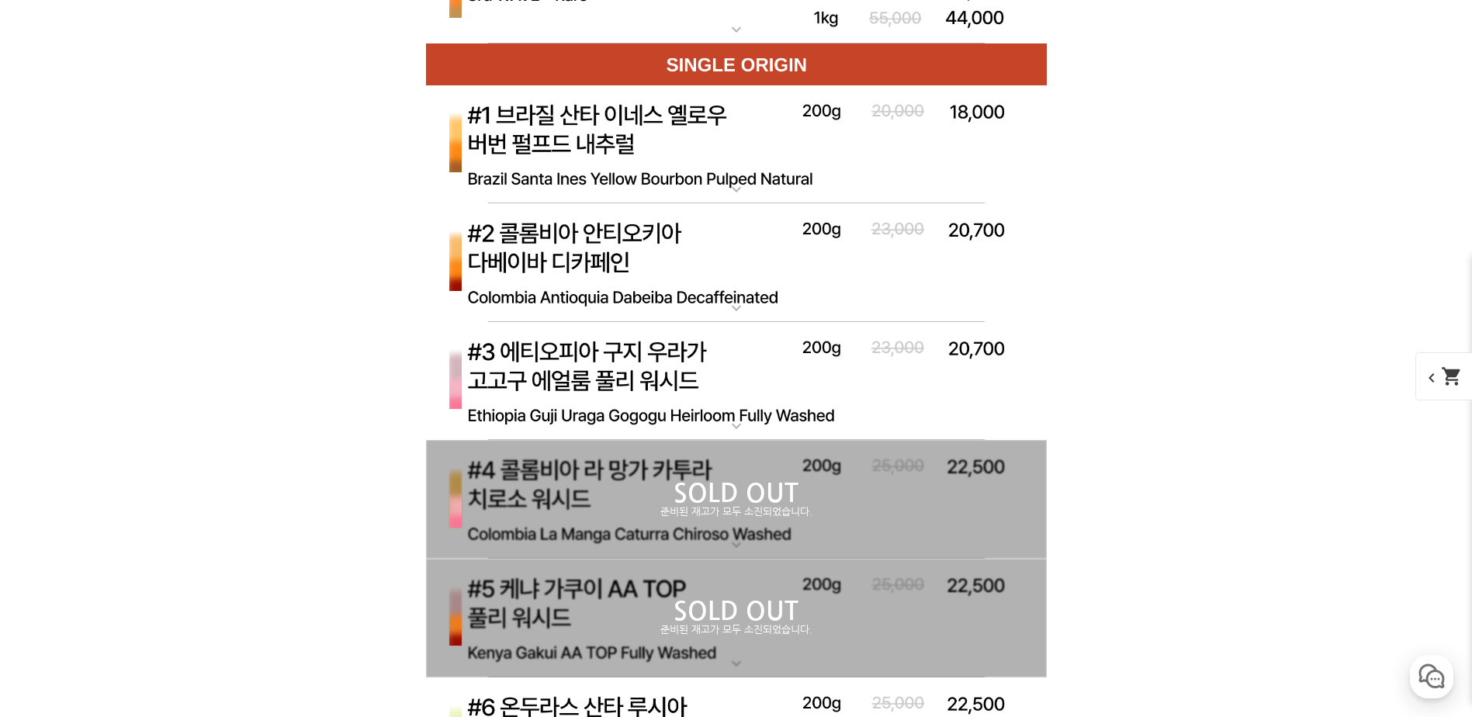
click at [735, 410] on img at bounding box center [736, 381] width 621 height 119
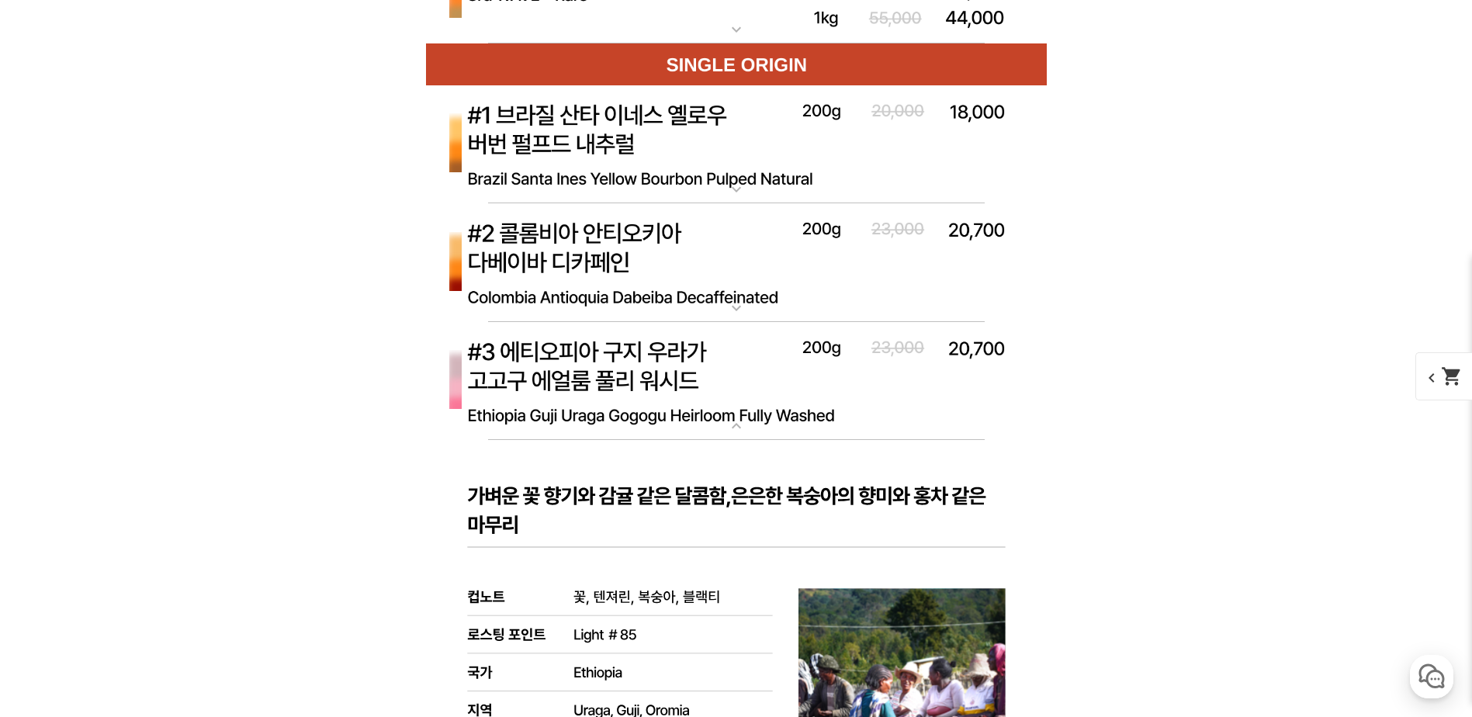
scroll to position [5959, 0]
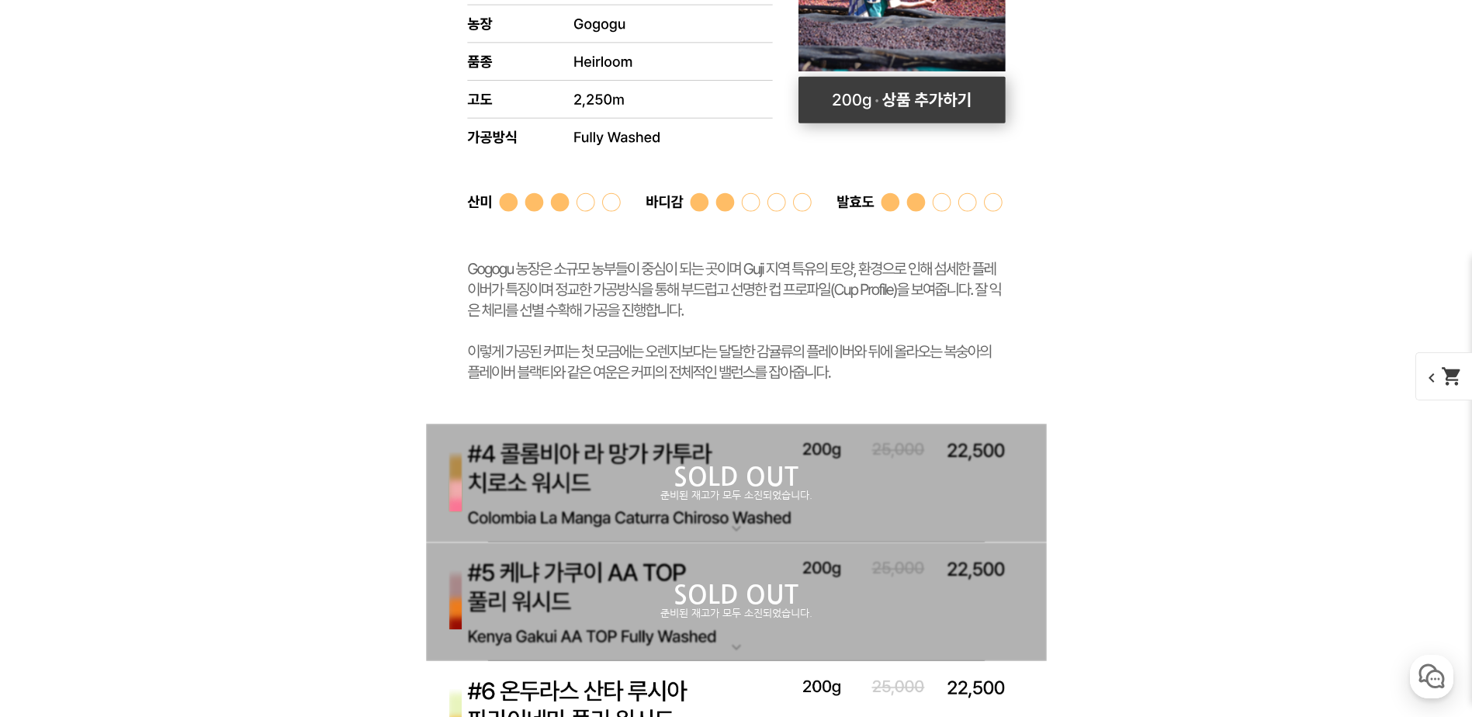
drag, startPoint x: 929, startPoint y: 106, endPoint x: 929, endPoint y: 119, distance: 13.2
click at [929, 105] on rect at bounding box center [901, 100] width 207 height 47
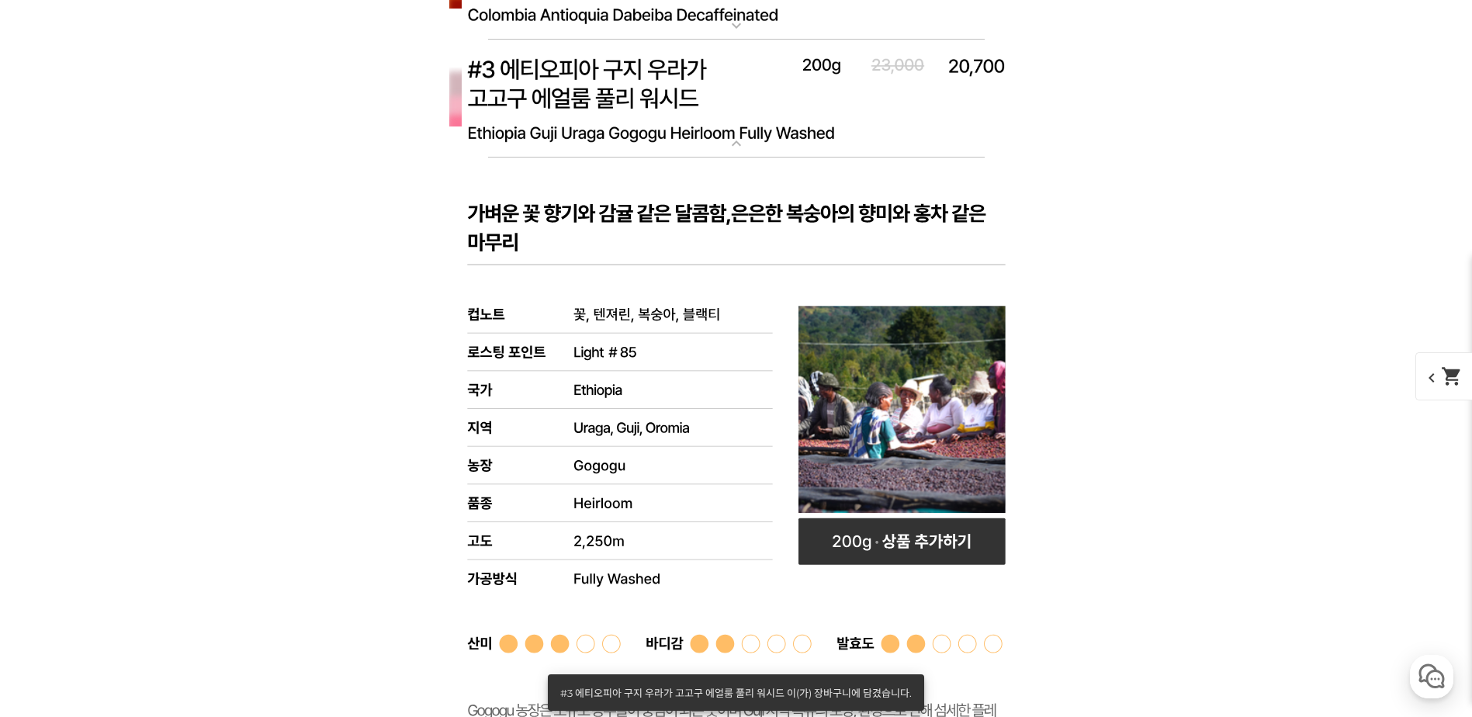
scroll to position [5235, 0]
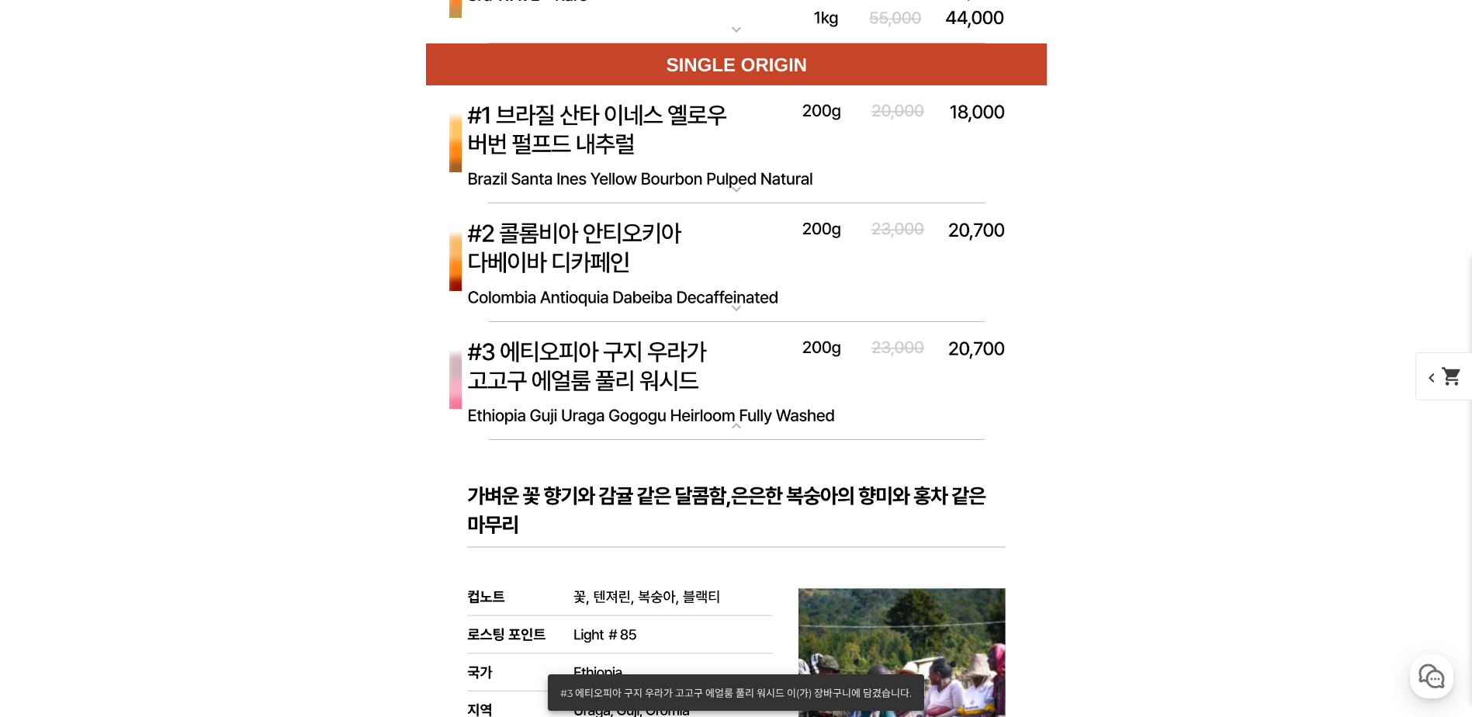
click at [742, 438] on img at bounding box center [736, 381] width 621 height 119
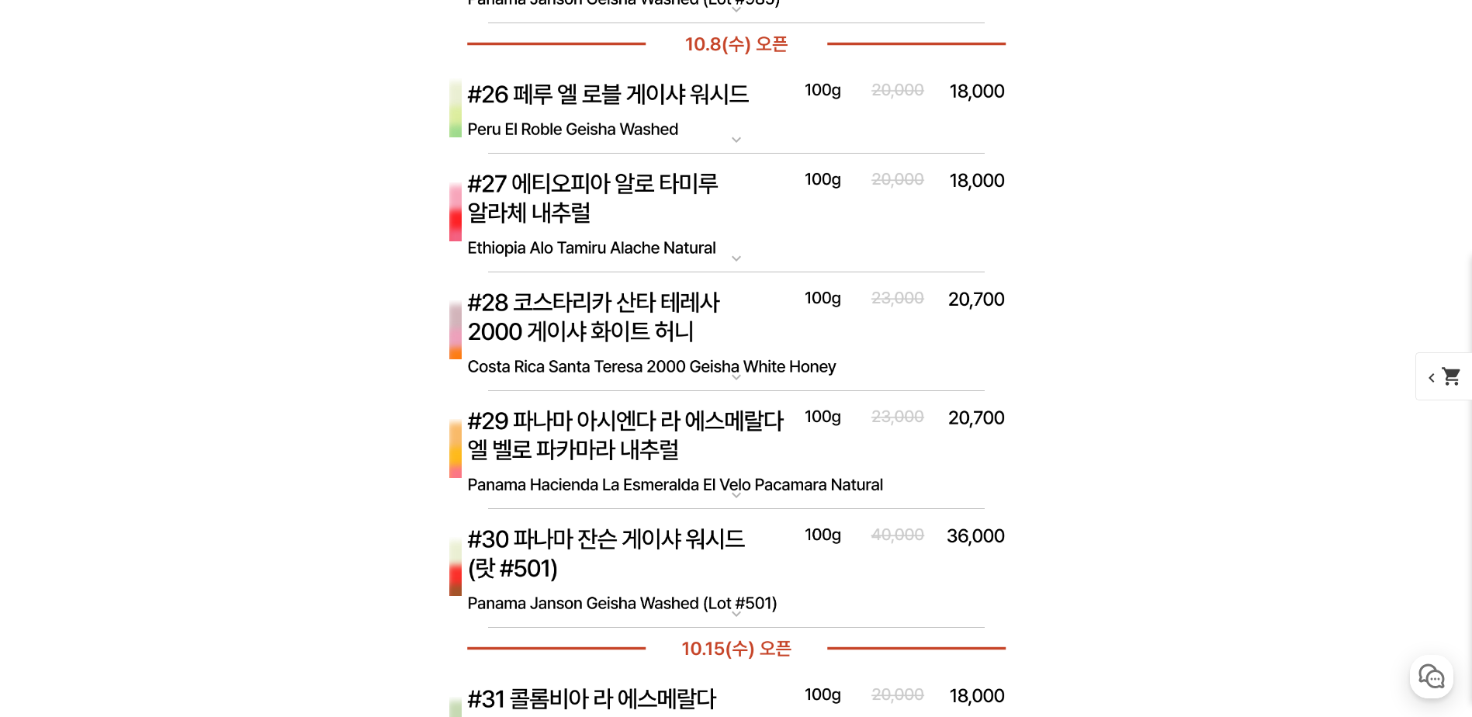
scroll to position [7576, 0]
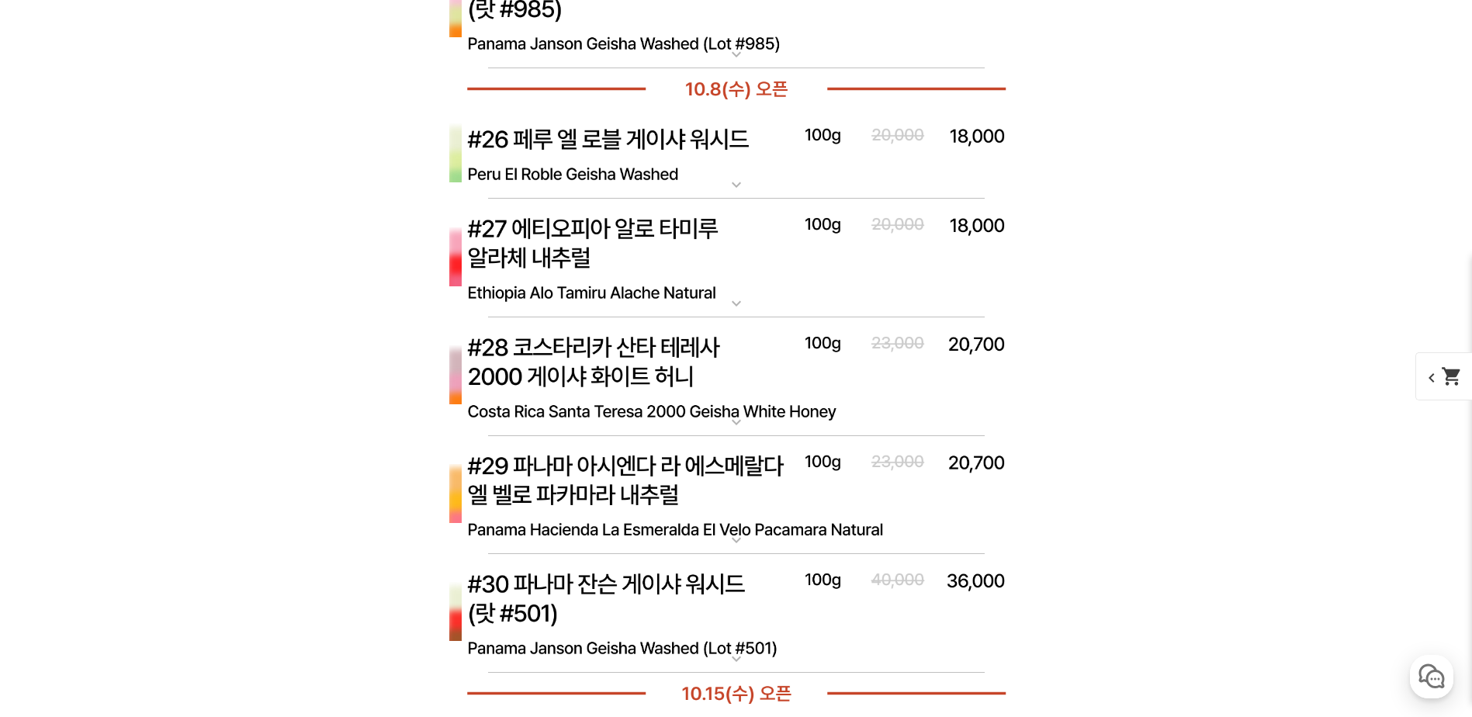
drag, startPoint x: 1232, startPoint y: 495, endPoint x: 1229, endPoint y: 444, distance: 51.3
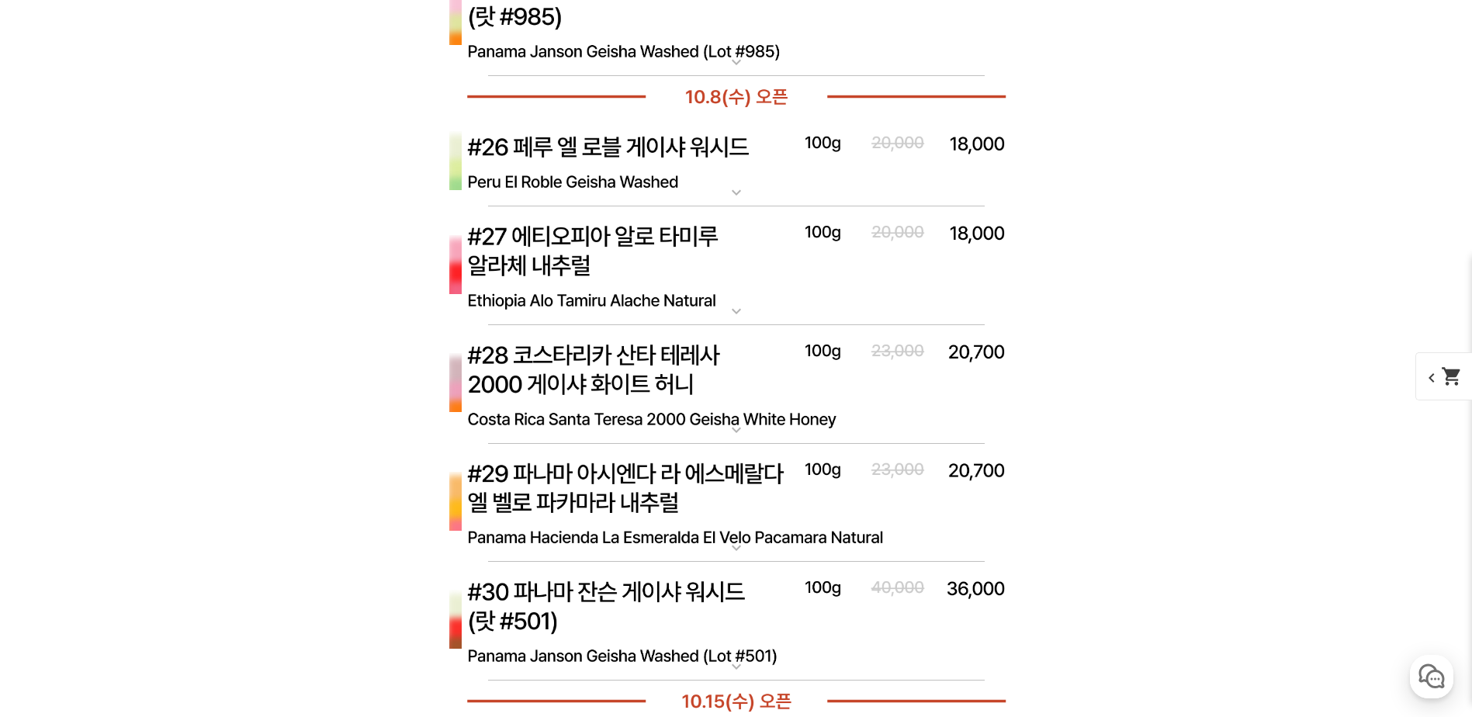
click at [738, 309] on mat-icon "expand_more" at bounding box center [736, 311] width 31 height 19
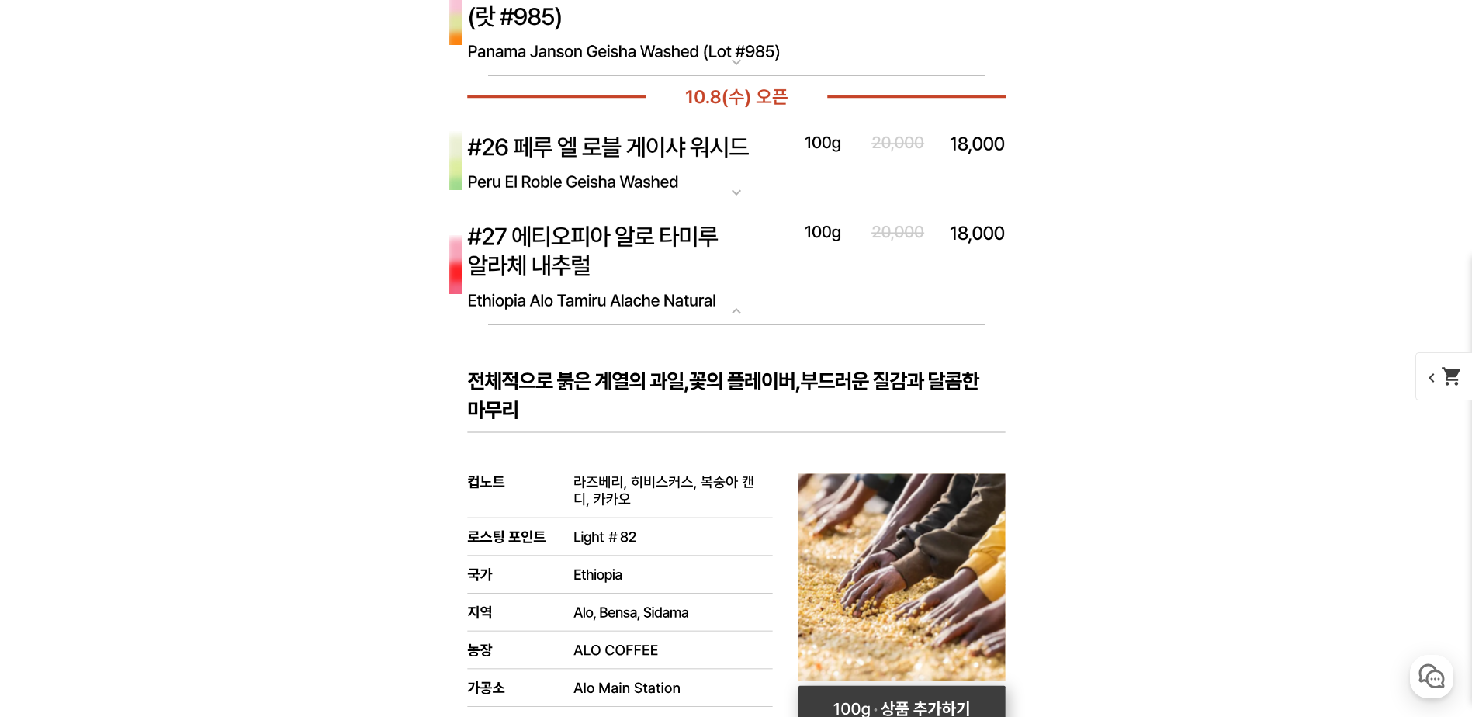
click at [914, 704] on rect at bounding box center [901, 709] width 207 height 47
select select "[10.8 오픈] #27 에티오피아 알로 타미루 알라체 내추럴"
select select "100g"
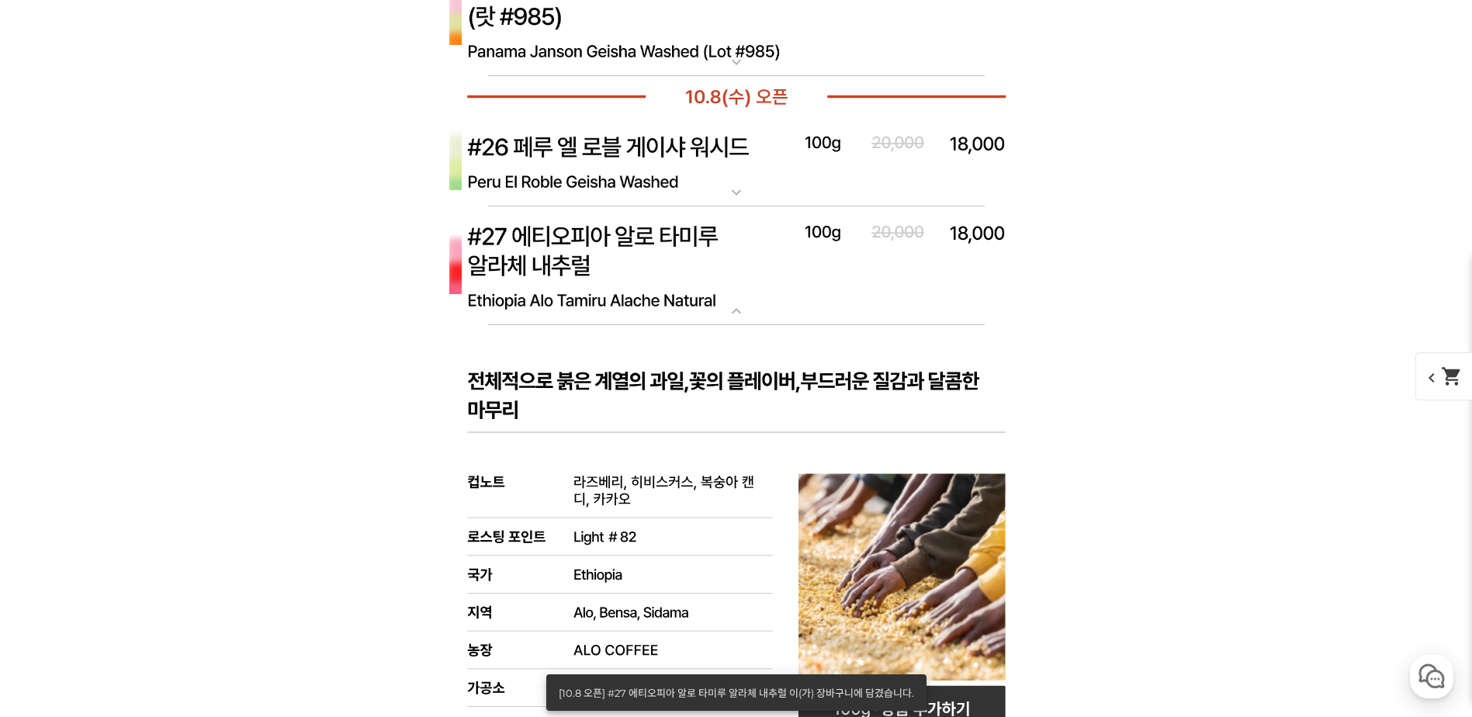
click at [740, 313] on mat-icon "expand_more" at bounding box center [736, 311] width 31 height 19
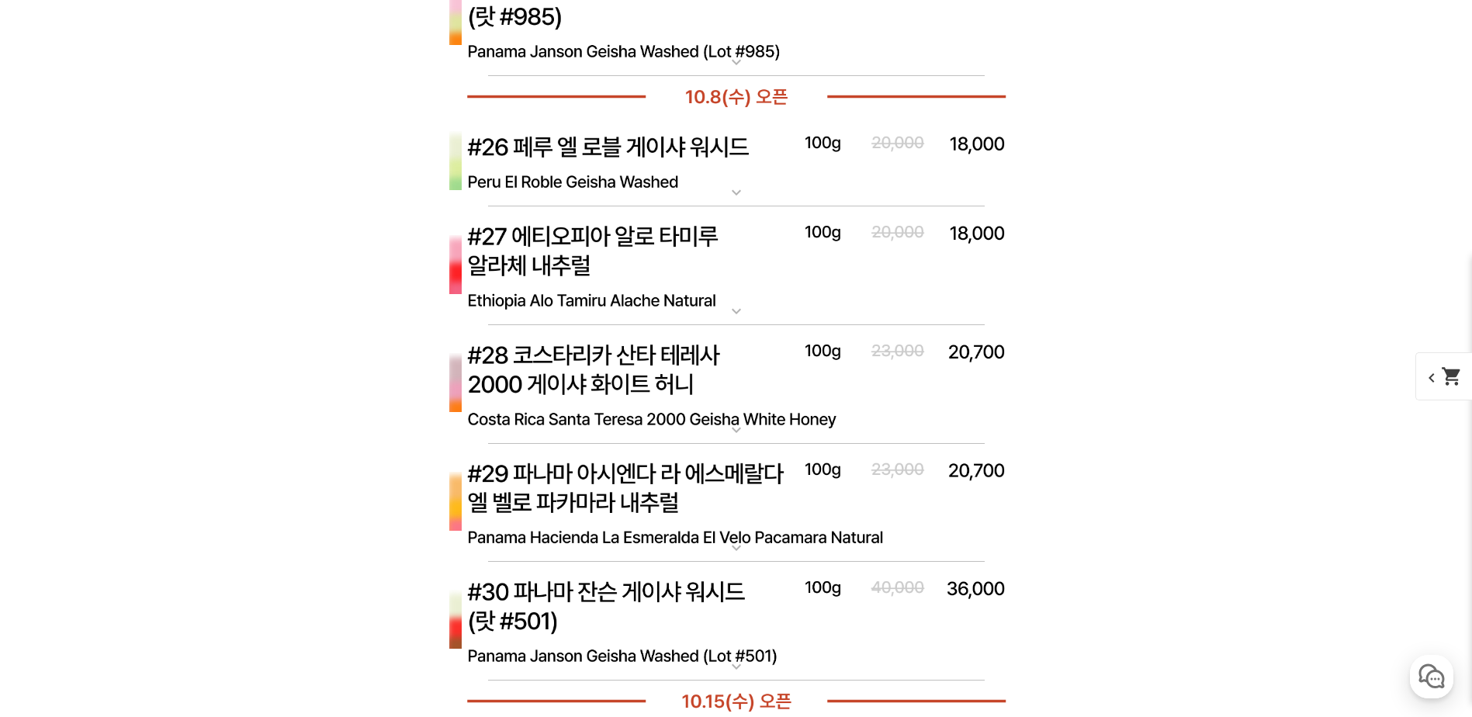
click at [735, 421] on mat-icon "expand_more" at bounding box center [736, 429] width 31 height 19
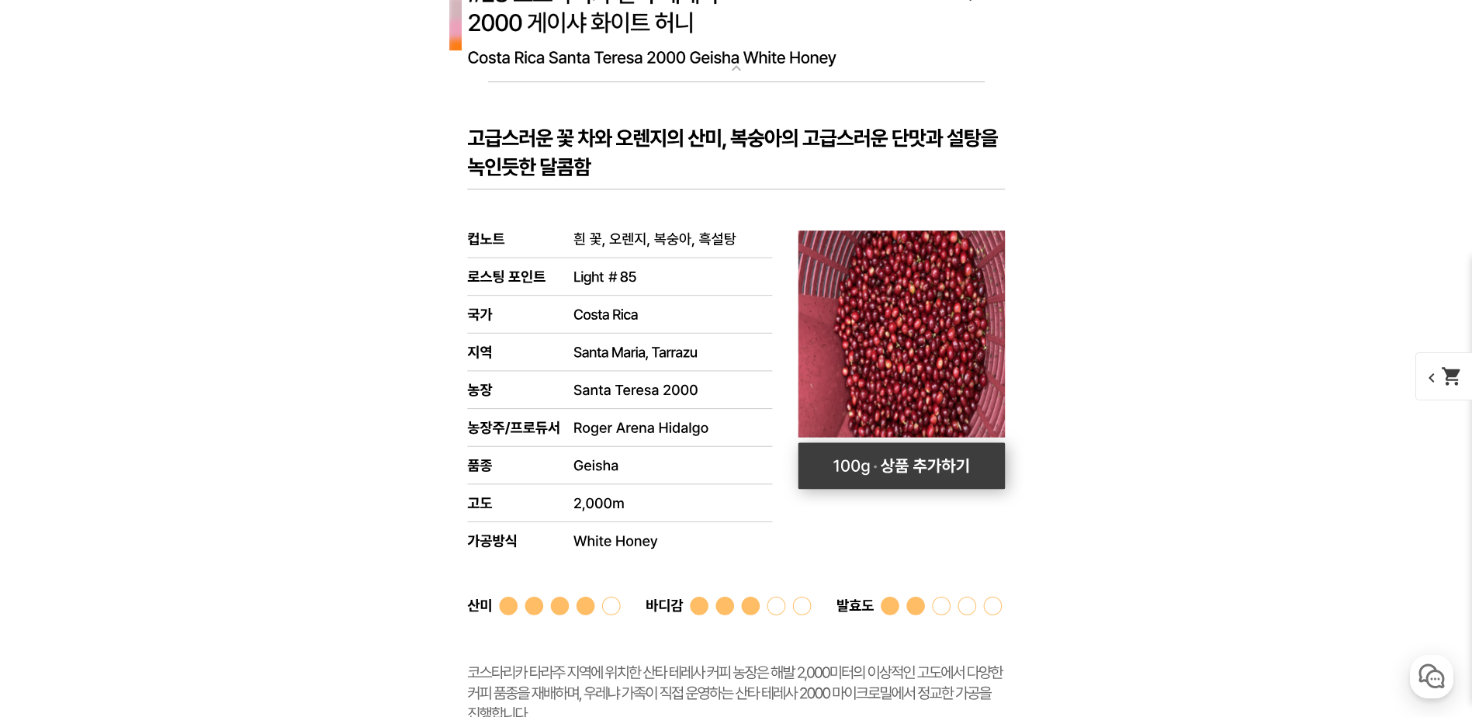
click at [946, 468] on rect at bounding box center [901, 465] width 207 height 47
select select "[10.8 오픈] #28 코스타리카 산타 테레사 2000 게이샤 화이트 허니"
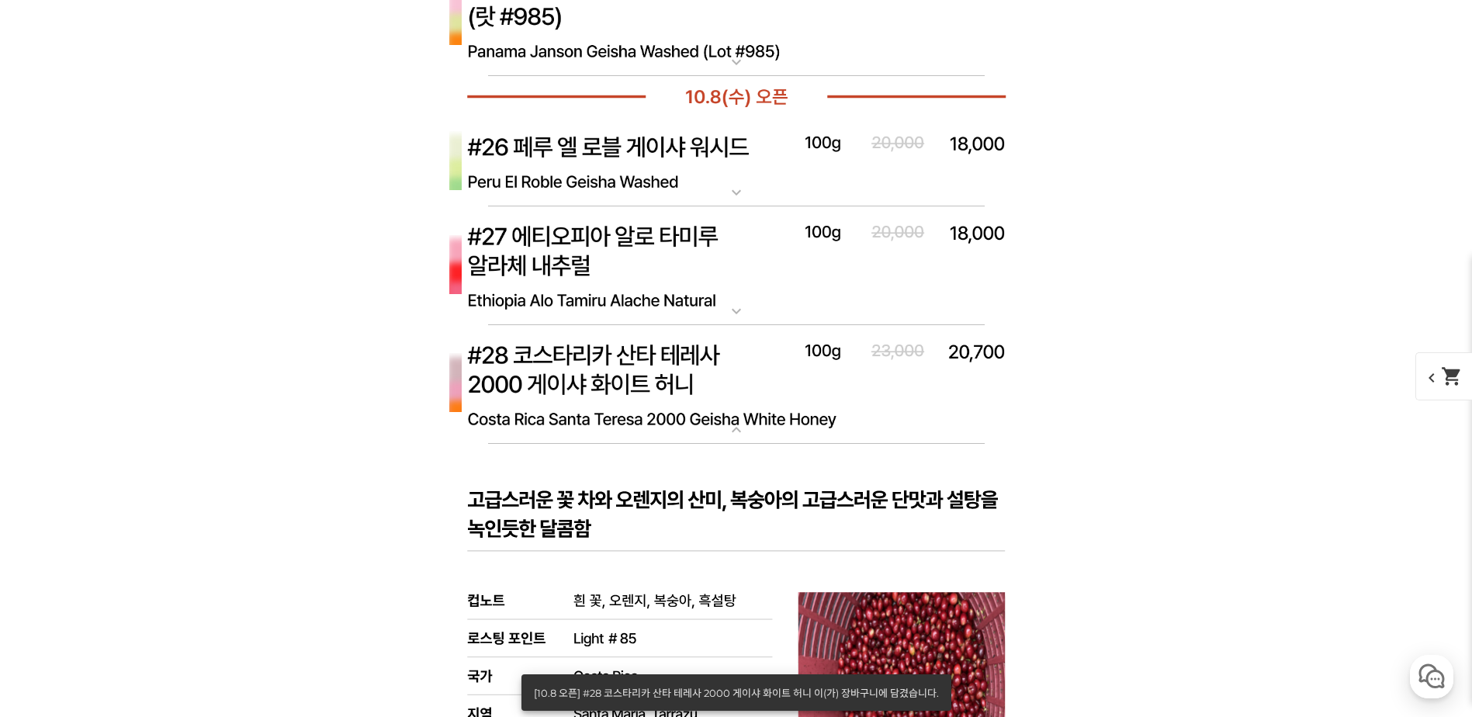
click at [741, 425] on mat-icon "expand_more" at bounding box center [736, 429] width 31 height 19
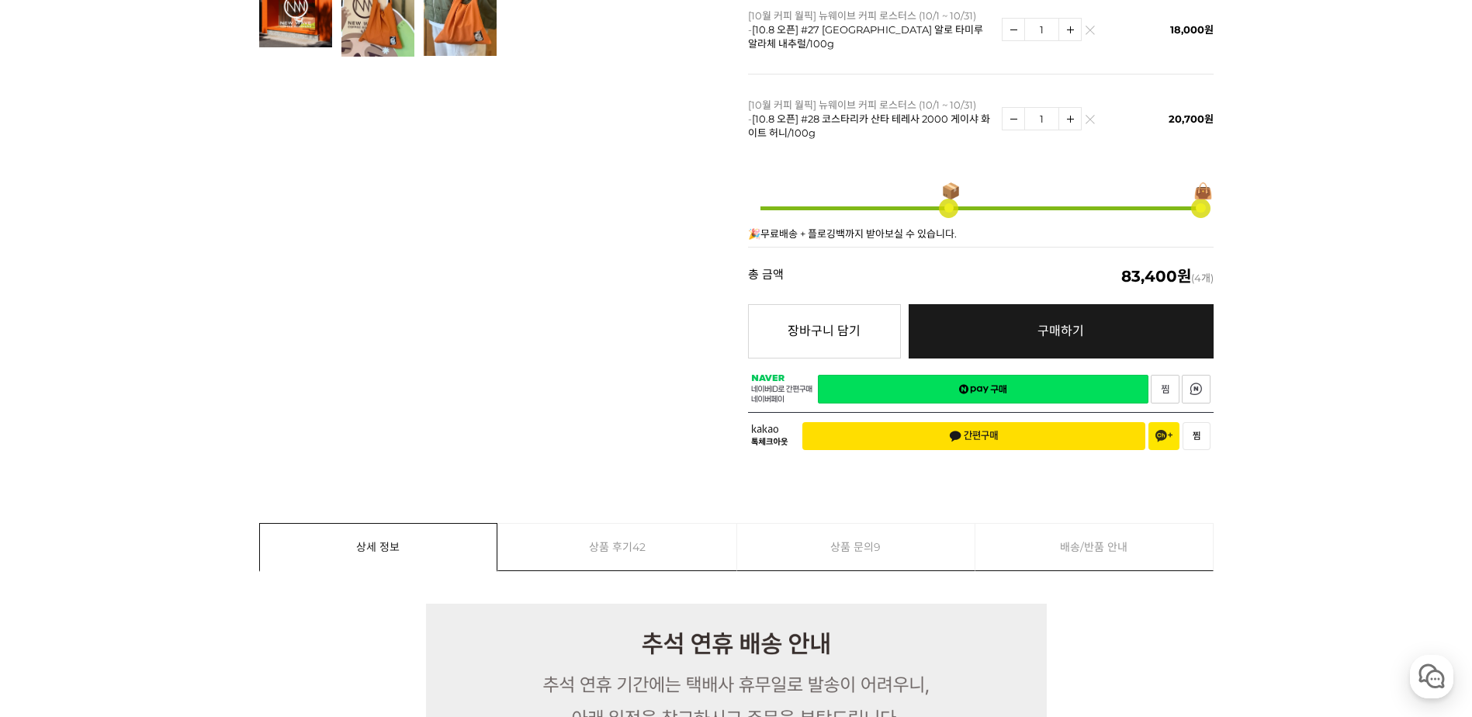
scroll to position [724, 0]
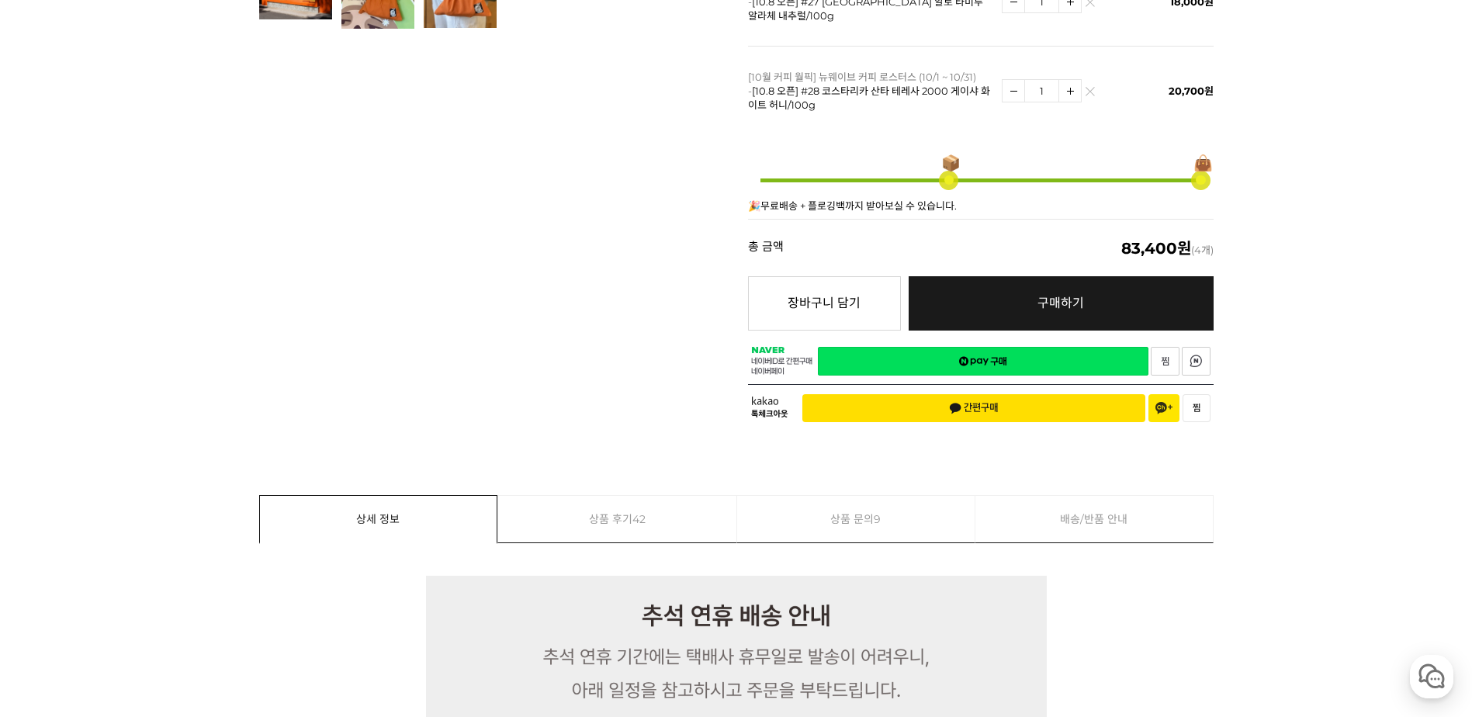
click at [1095, 359] on link "네이버페이 구매하기" at bounding box center [983, 361] width 330 height 29
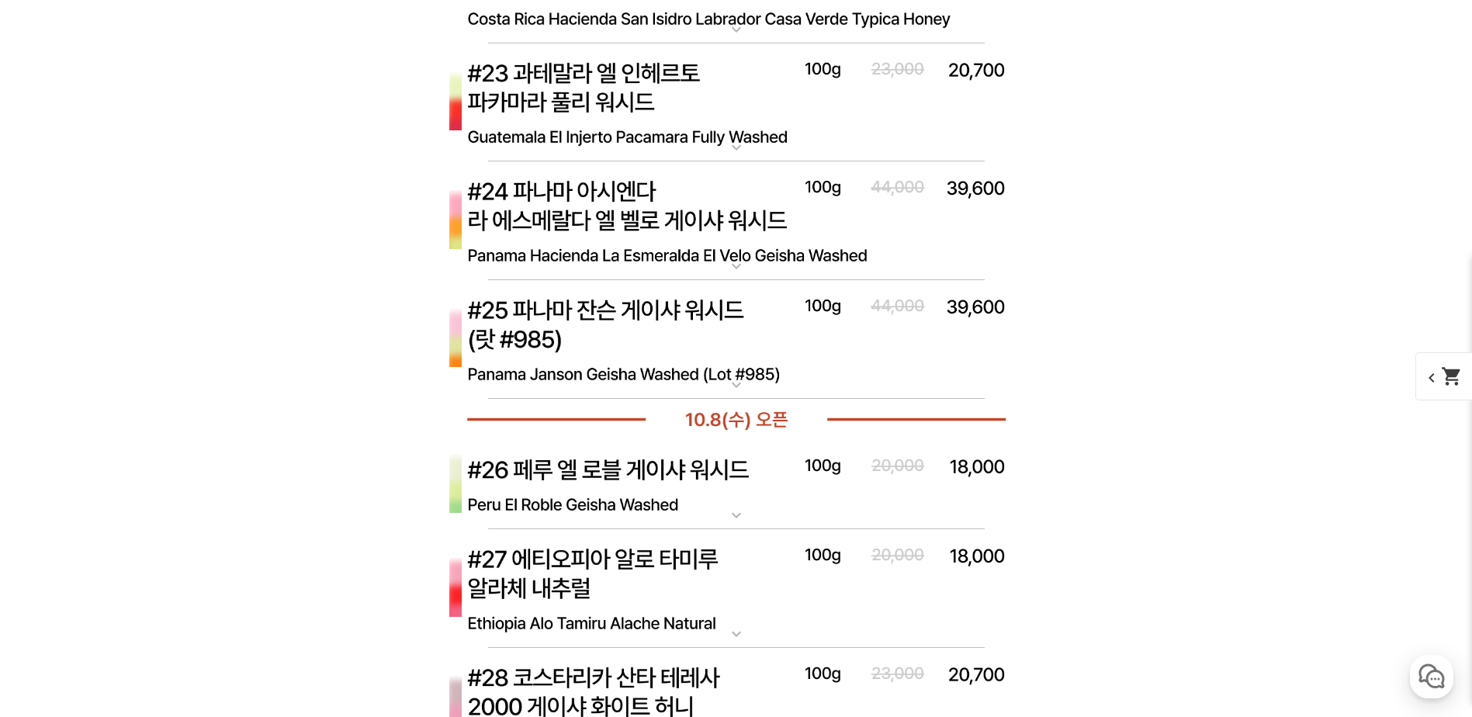
scroll to position [7674, 0]
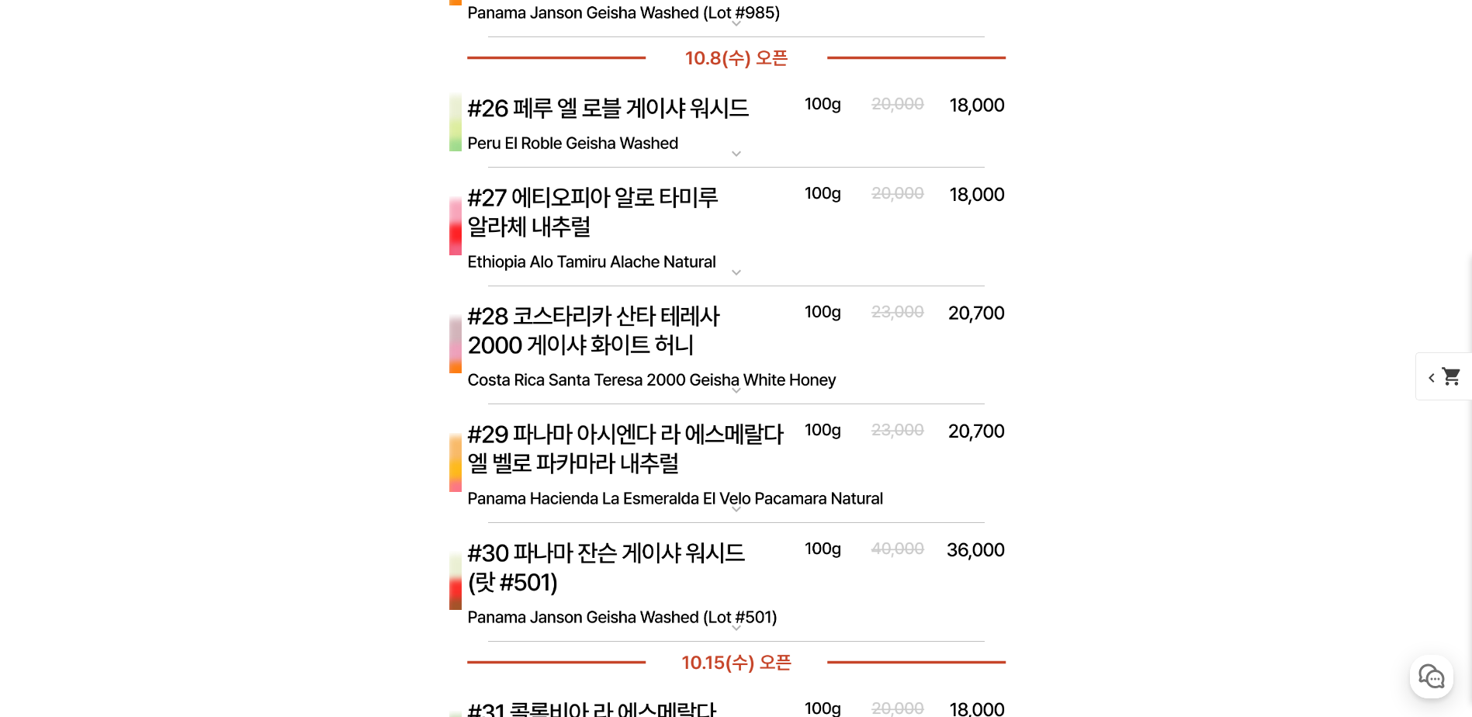
click at [721, 274] on mat-icon "expand_more" at bounding box center [736, 272] width 31 height 19
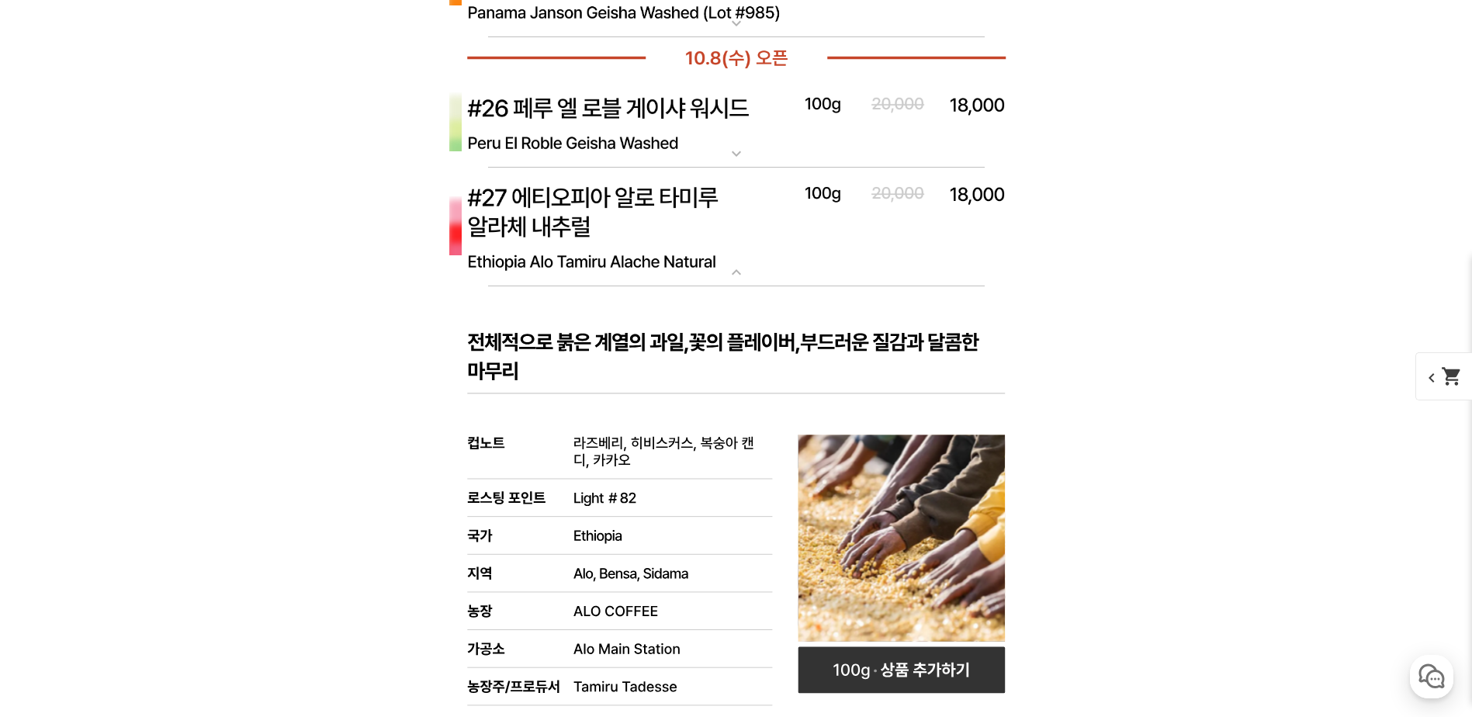
click at [725, 274] on mat-icon "expand_more" at bounding box center [736, 272] width 31 height 19
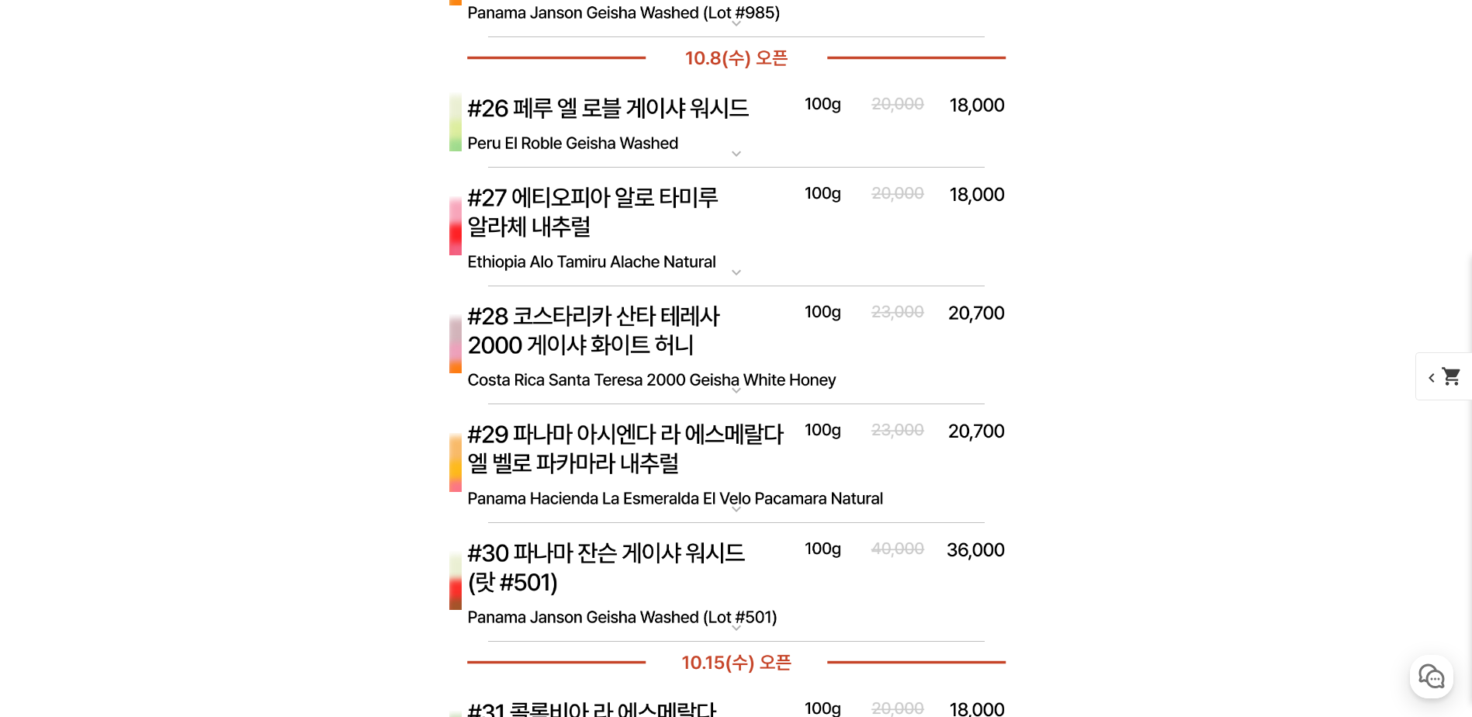
click at [756, 390] on img at bounding box center [736, 345] width 621 height 119
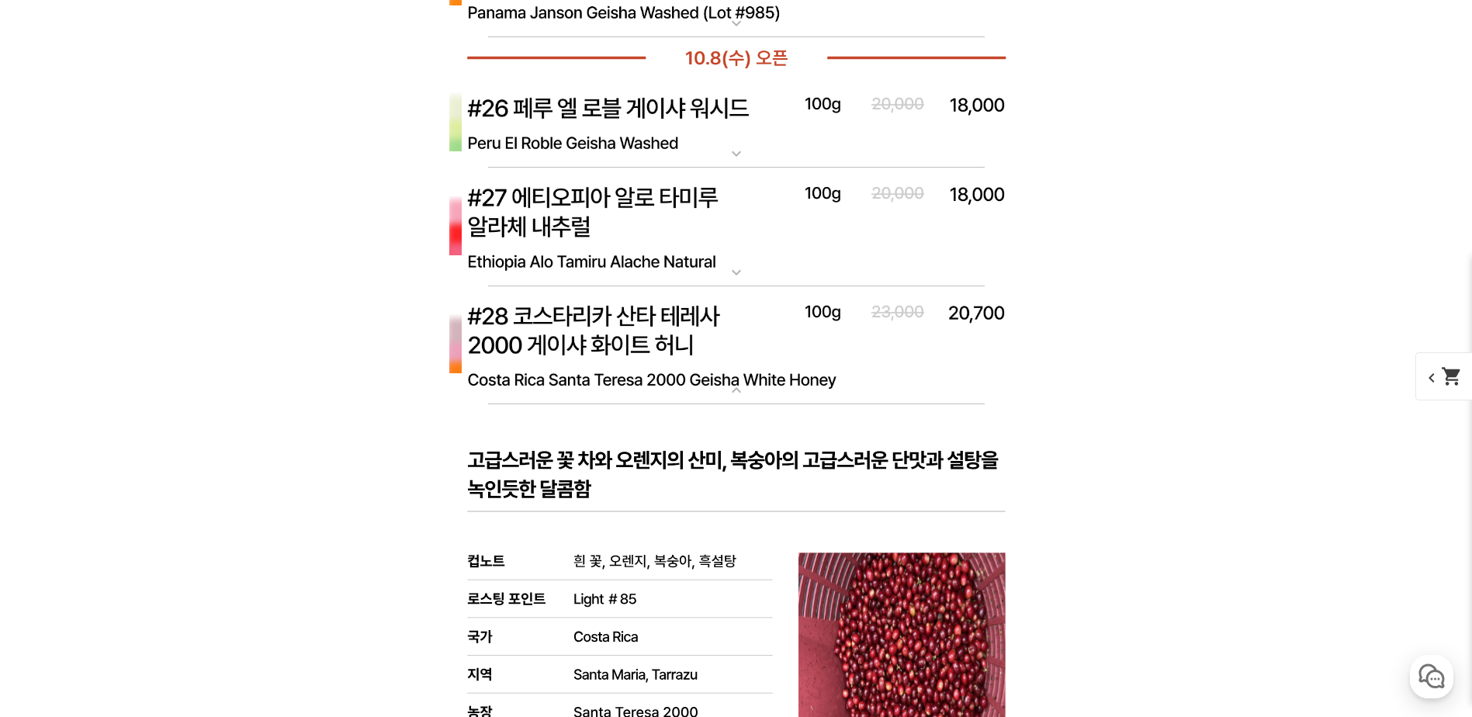
click at [757, 388] on img at bounding box center [736, 345] width 621 height 119
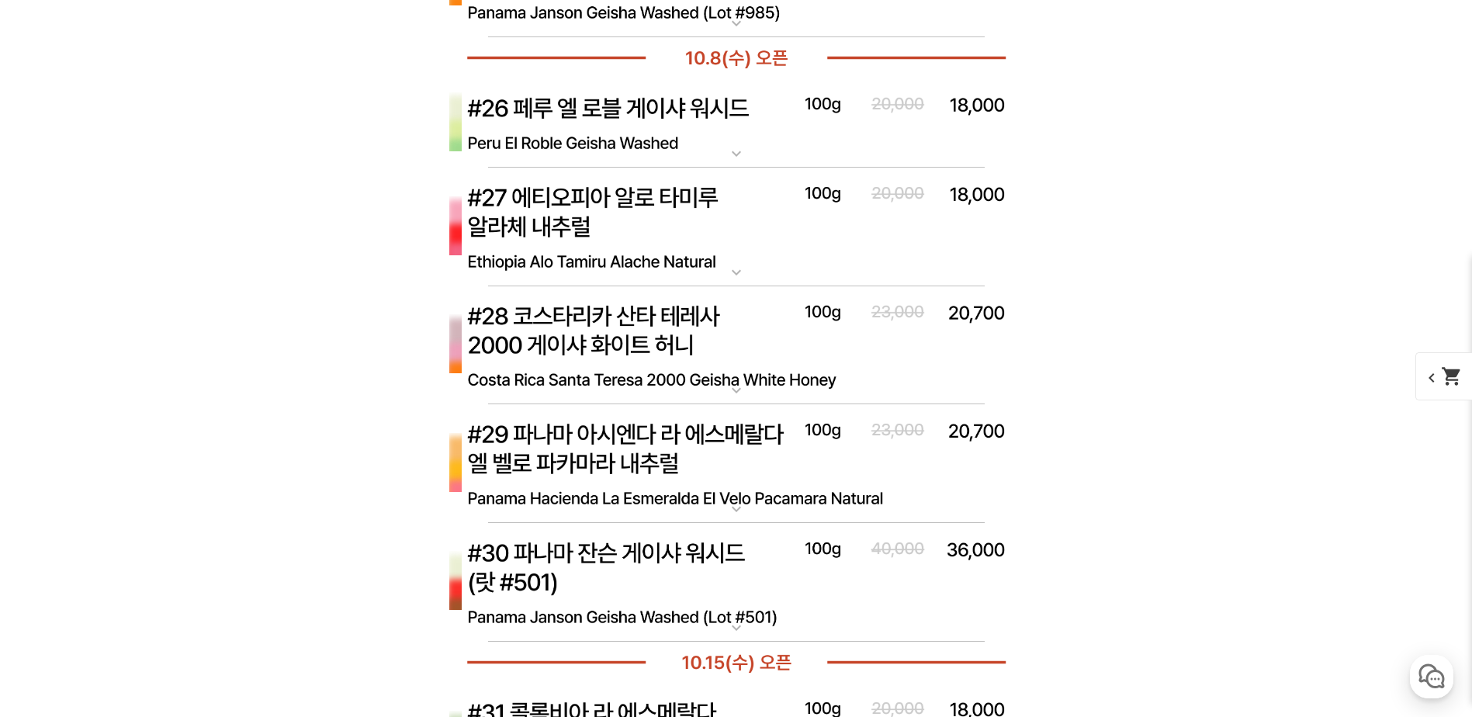
scroll to position [8036, 0]
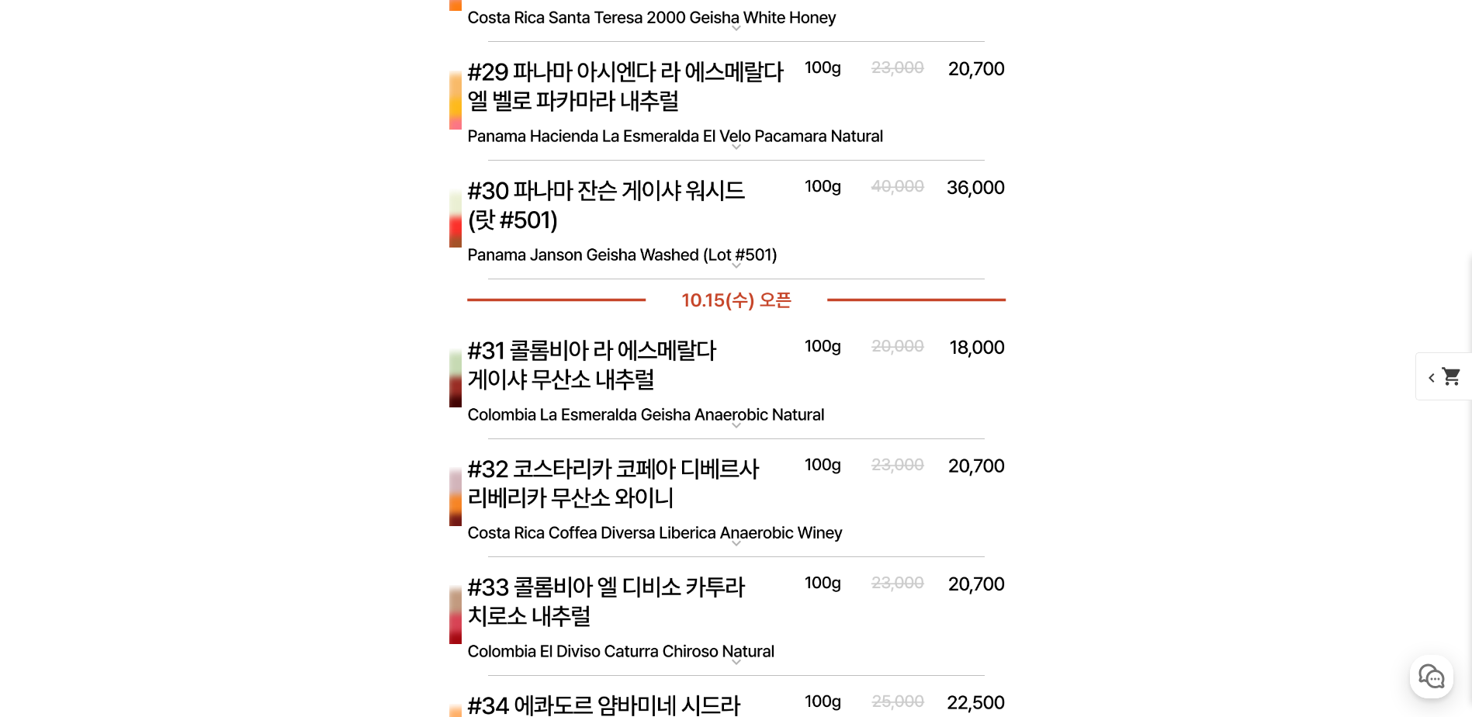
click at [750, 156] on mat-icon "expand_more" at bounding box center [736, 146] width 31 height 19
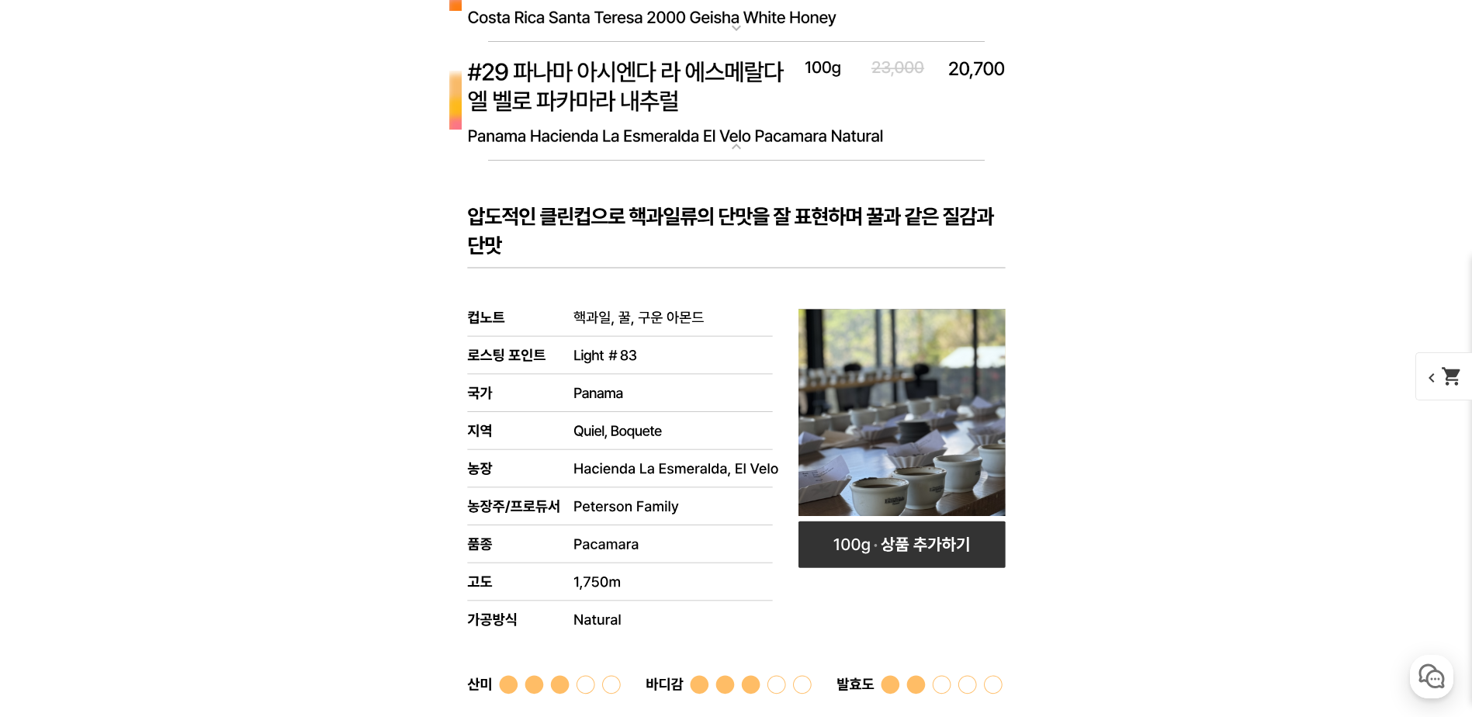
click at [750, 156] on mat-icon "expand_more" at bounding box center [736, 146] width 31 height 19
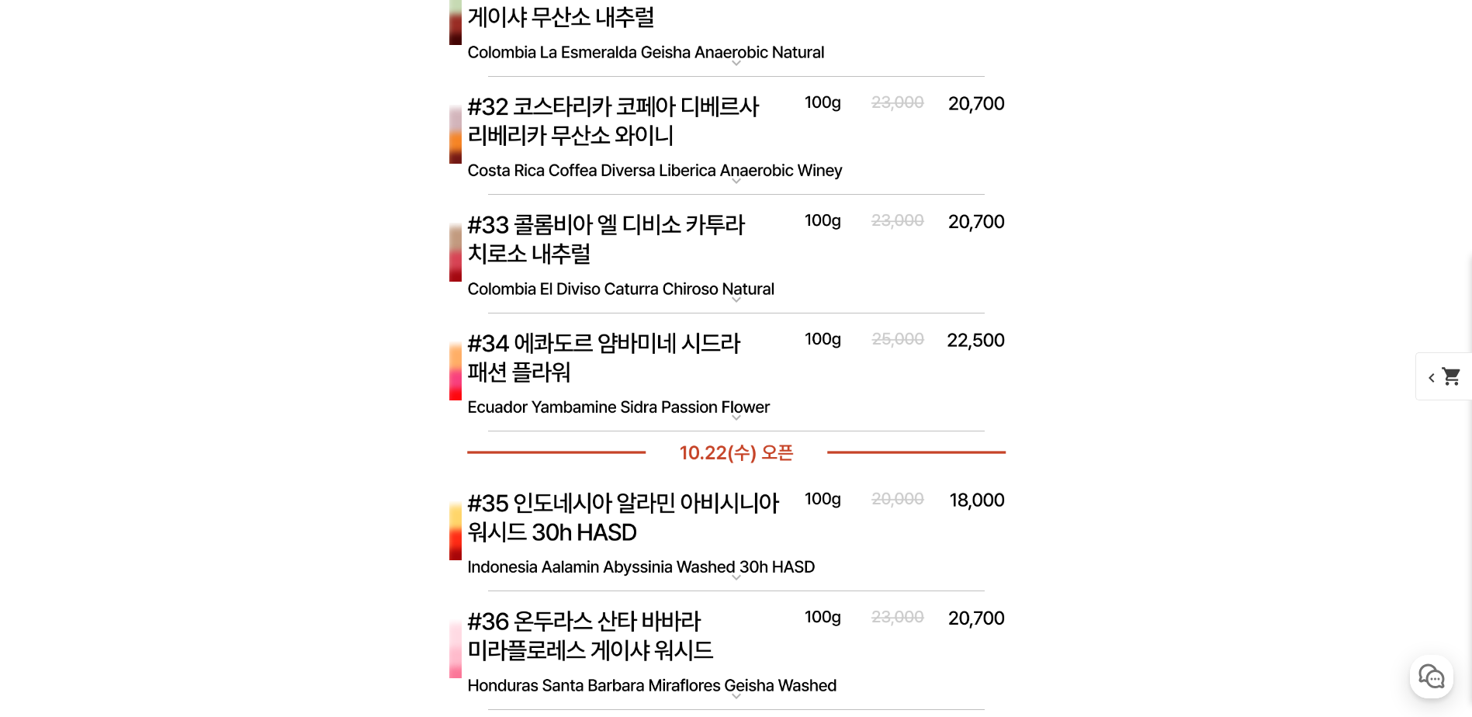
scroll to position [8760, 0]
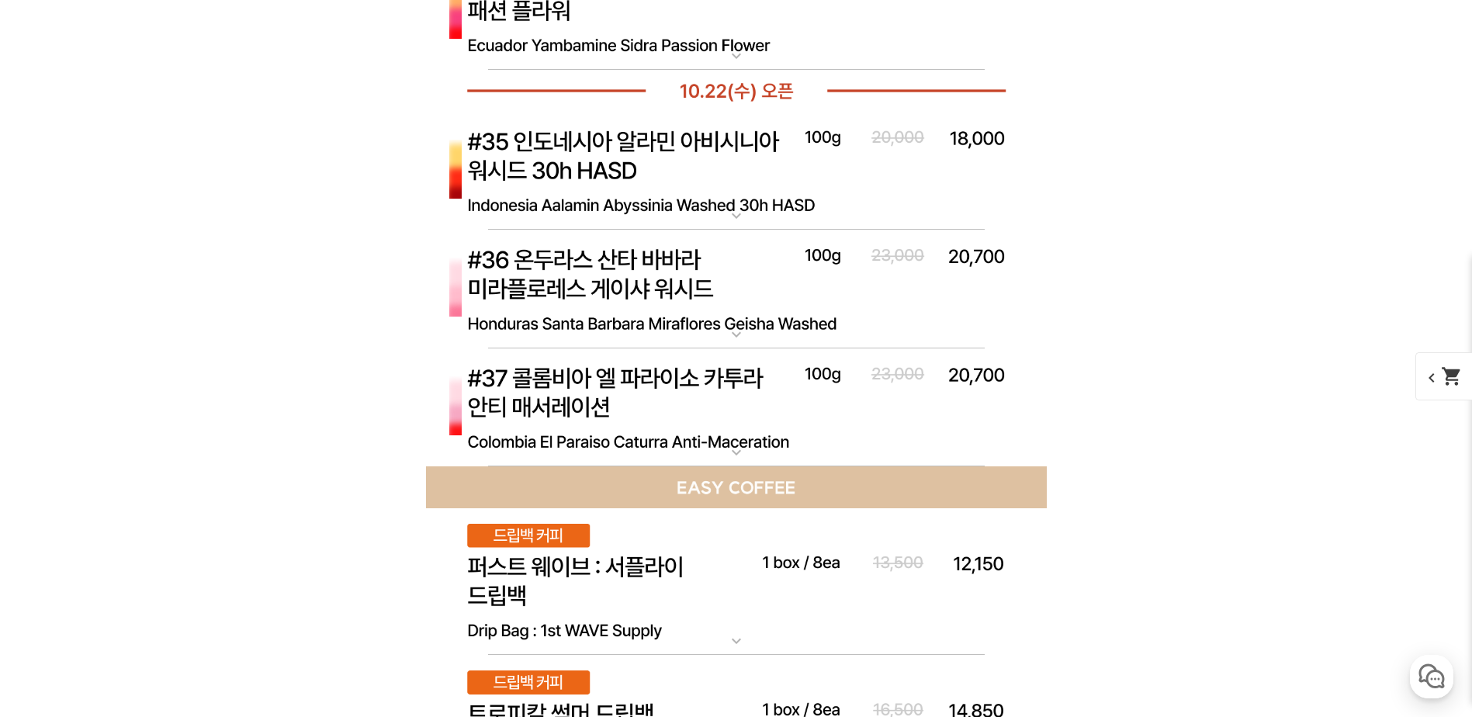
click at [766, 342] on img at bounding box center [736, 289] width 621 height 119
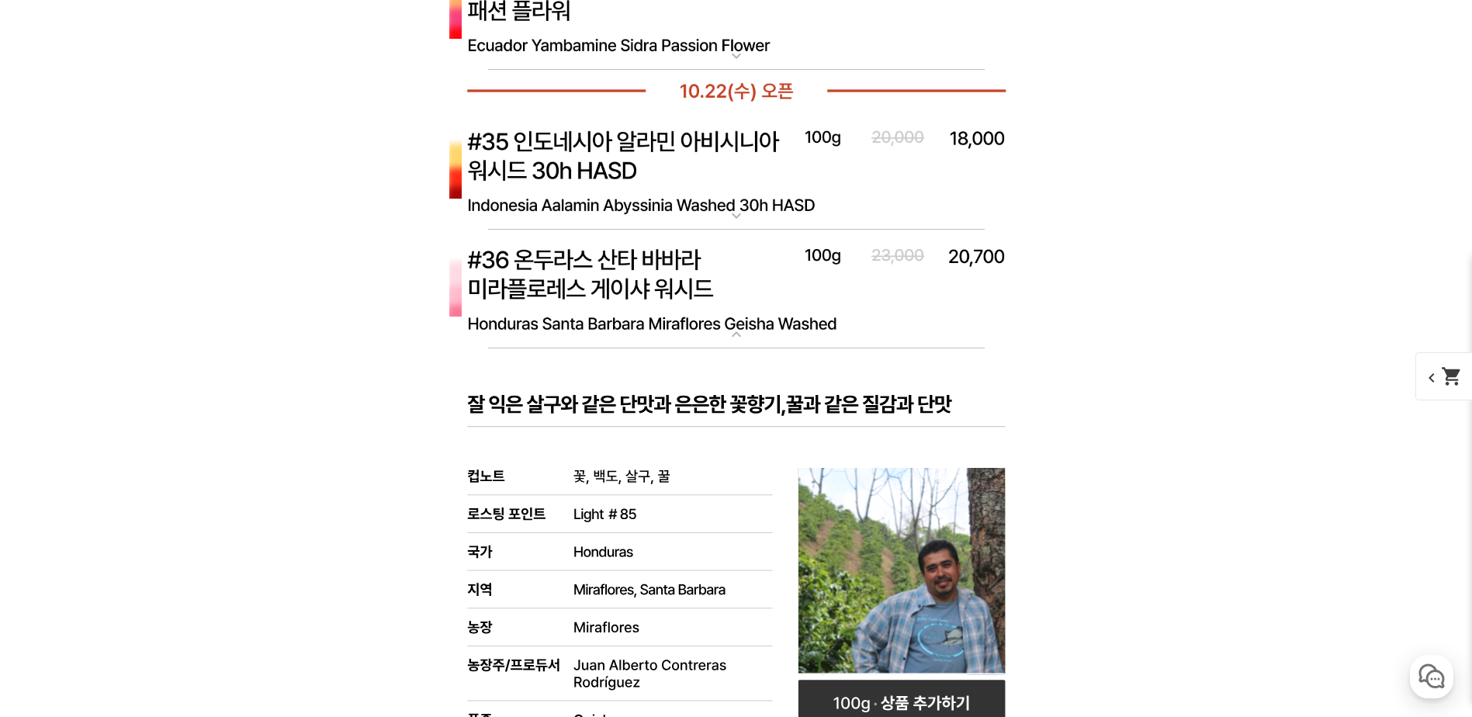
click at [766, 341] on img at bounding box center [736, 289] width 621 height 119
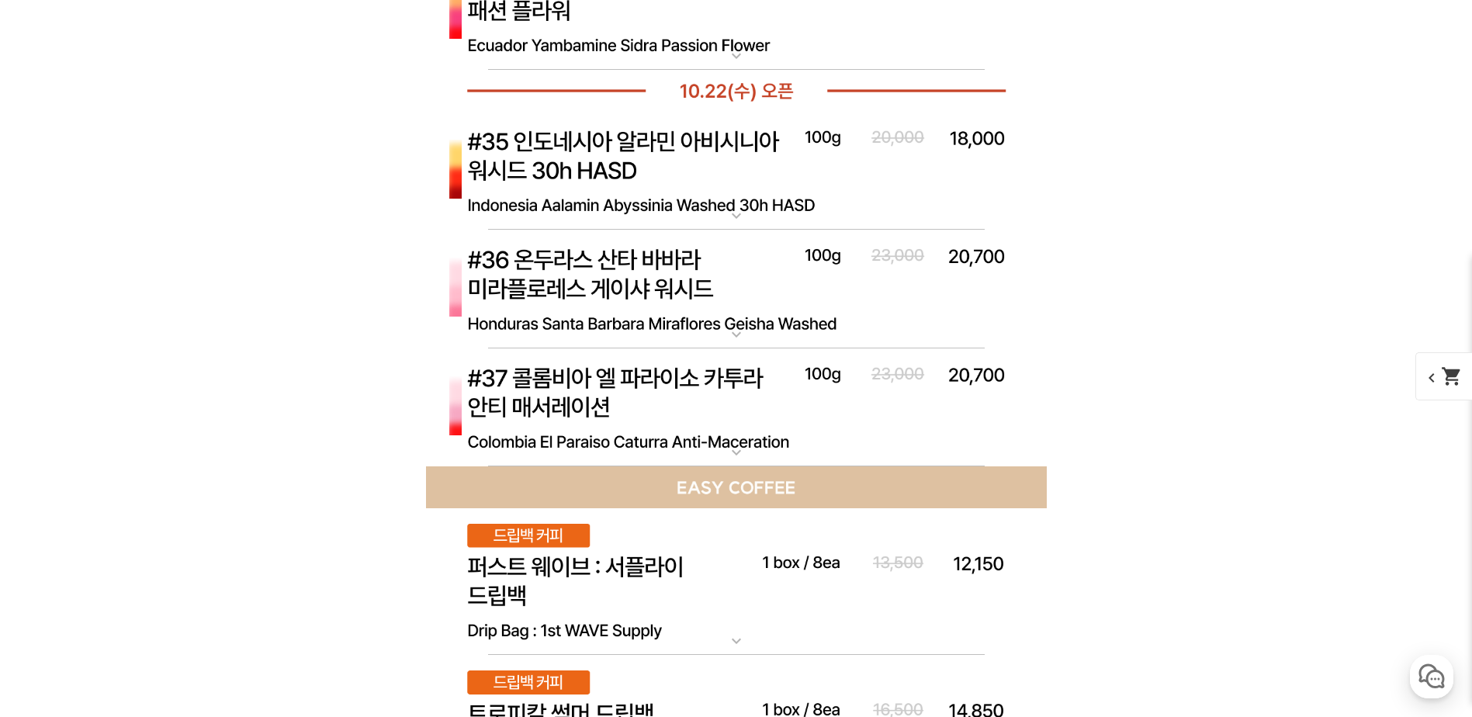
click at [755, 456] on img at bounding box center [736, 407] width 621 height 119
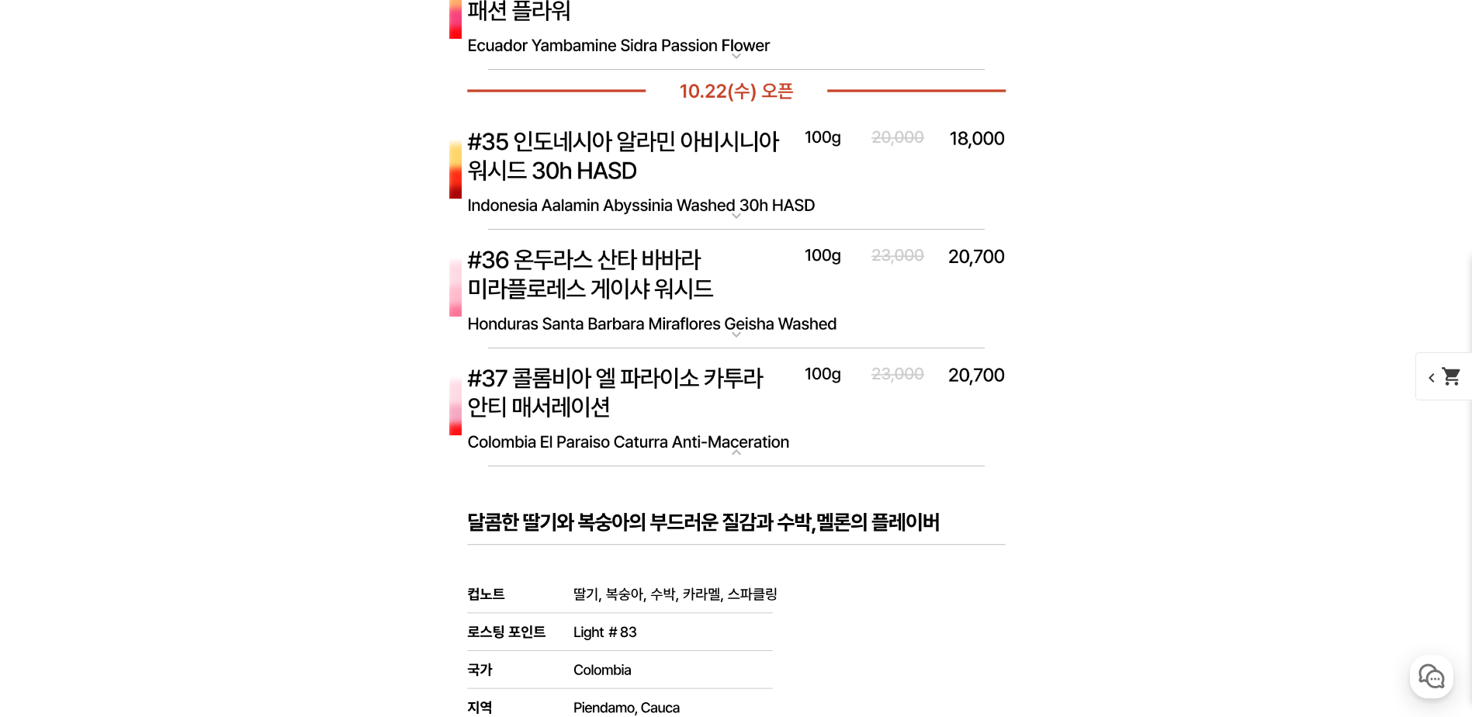
click at [755, 456] on img at bounding box center [736, 407] width 621 height 119
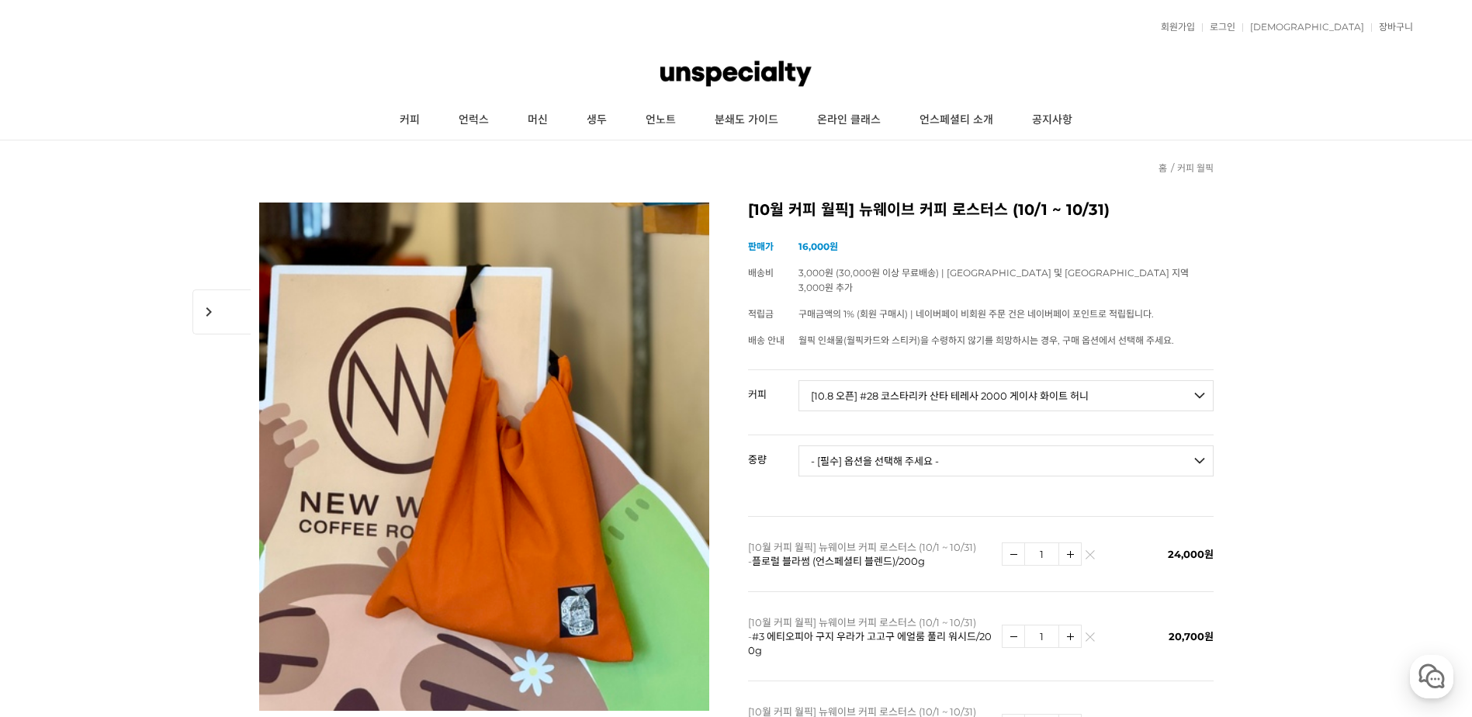
scroll to position [362, 0]
